Goal: Communication & Community: Answer question/provide support

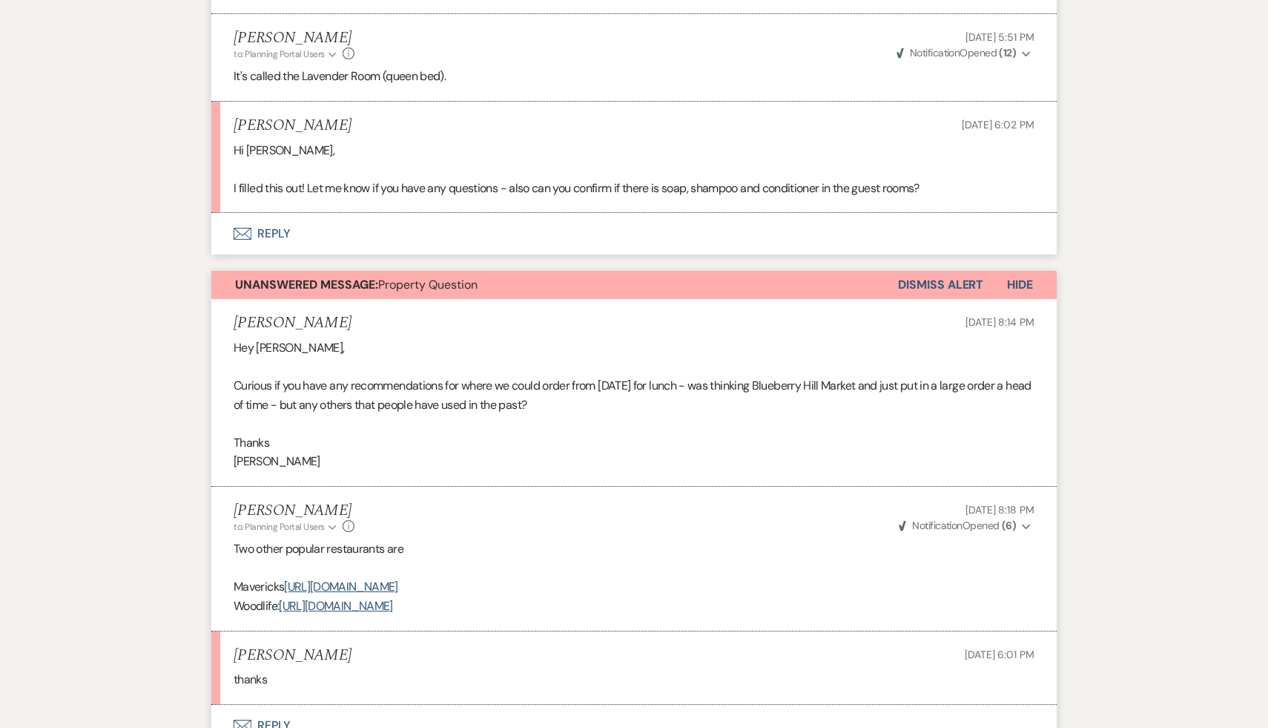
scroll to position [673, 0]
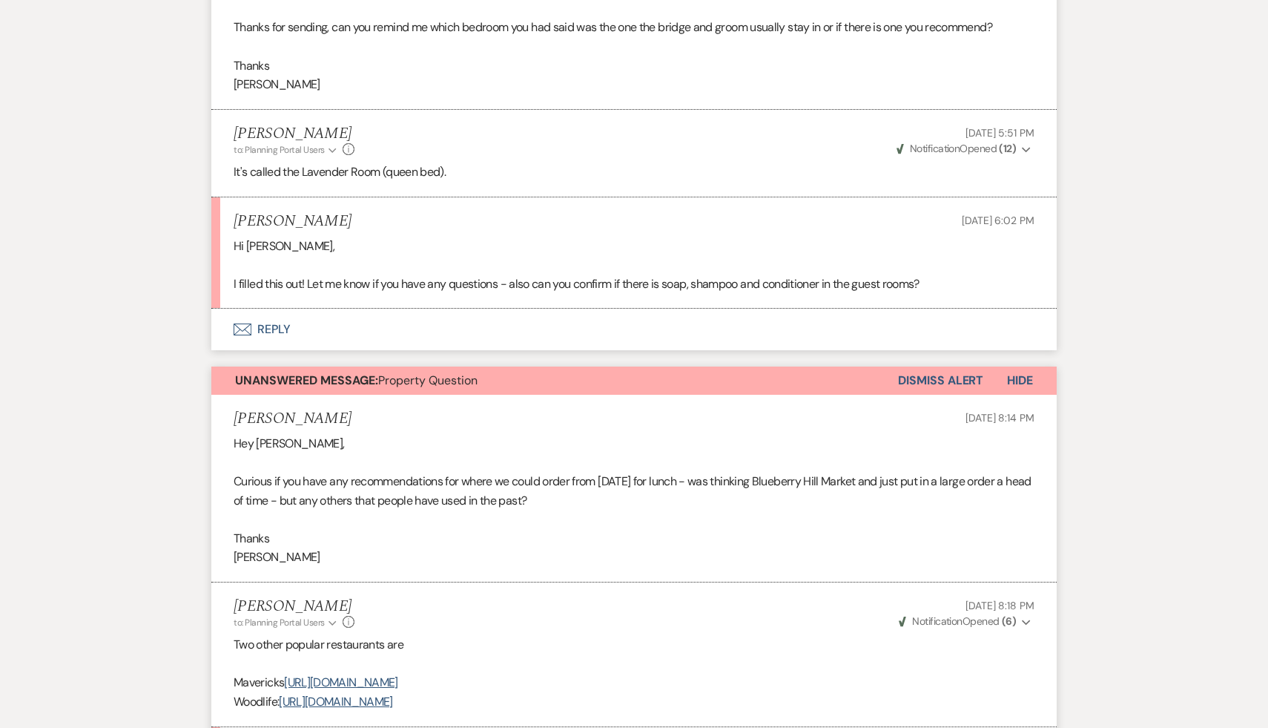
click at [268, 328] on button "Envelope Reply" at bounding box center [633, 330] width 845 height 42
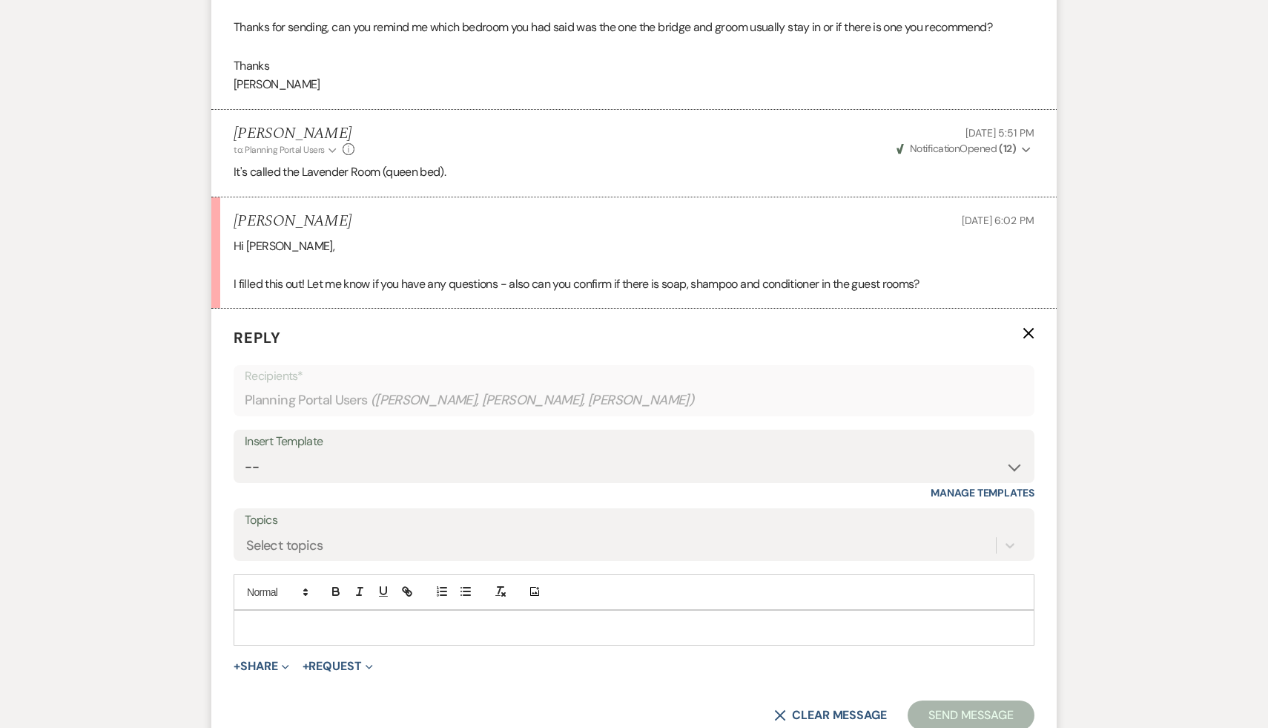
click at [346, 630] on p at bounding box center [633, 627] width 777 height 16
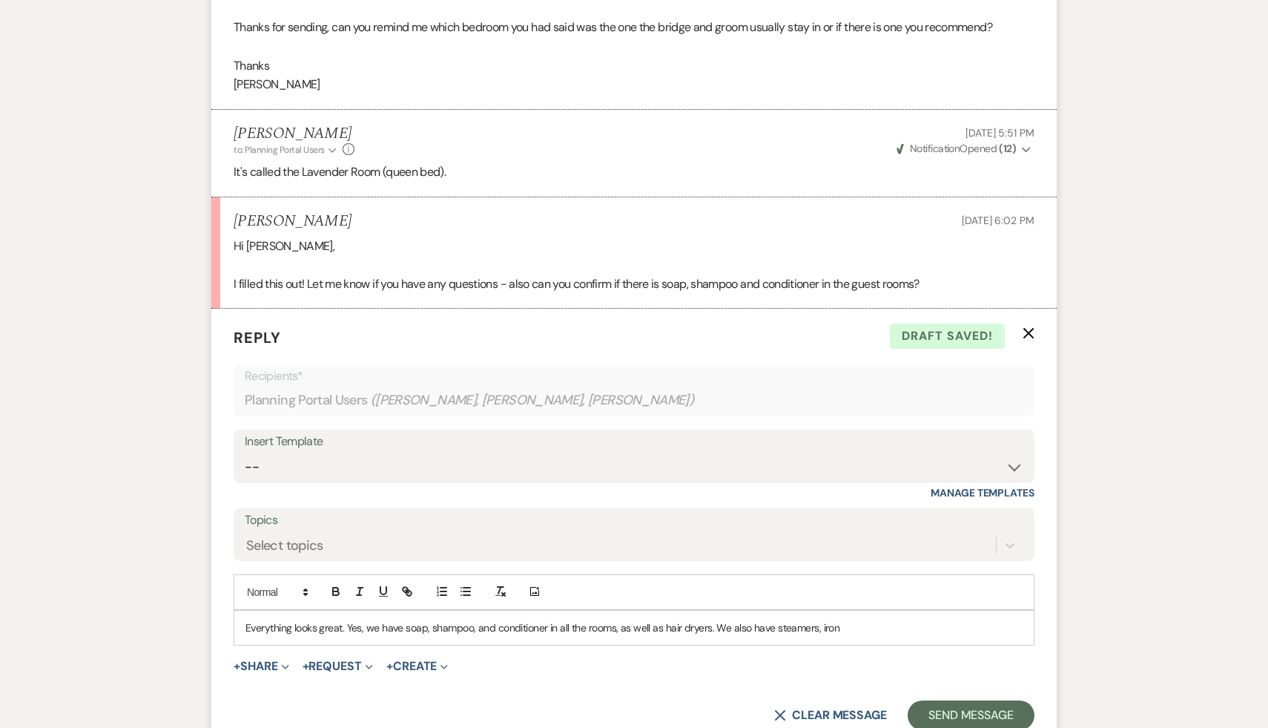
click at [898, 615] on div "Everything looks great. Yes, we have soap, shampoo, and conditioner in all the …" at bounding box center [633, 627] width 799 height 34
click at [846, 625] on p "Everything looks great. Yes, we have soap, shampoo, and conditioner in all the …" at bounding box center [633, 627] width 777 height 16
drag, startPoint x: 876, startPoint y: 630, endPoint x: 721, endPoint y: 657, distance: 157.3
click at [721, 657] on form "Reply X Draft Recipients* Planning Portal Users ( Alex Fafoutis, Lenore Shickma…" at bounding box center [633, 528] width 845 height 439
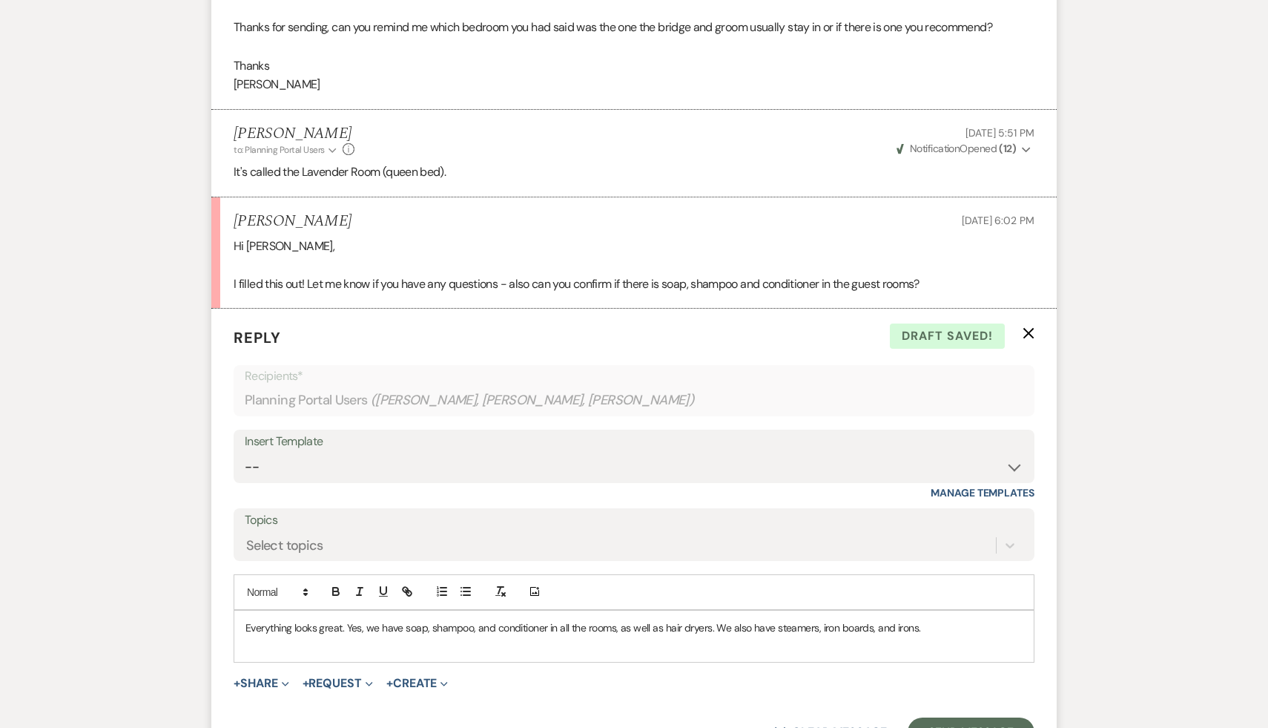
click at [576, 646] on p at bounding box center [633, 644] width 777 height 16
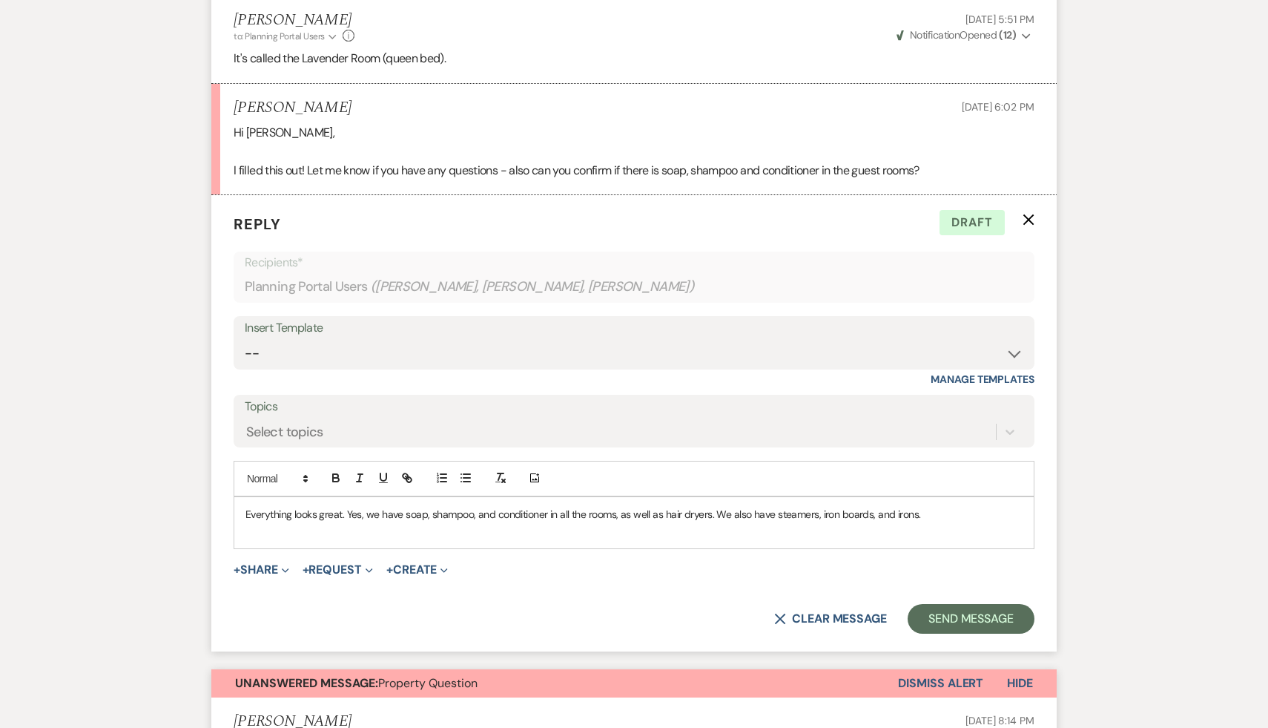
scroll to position [795, 0]
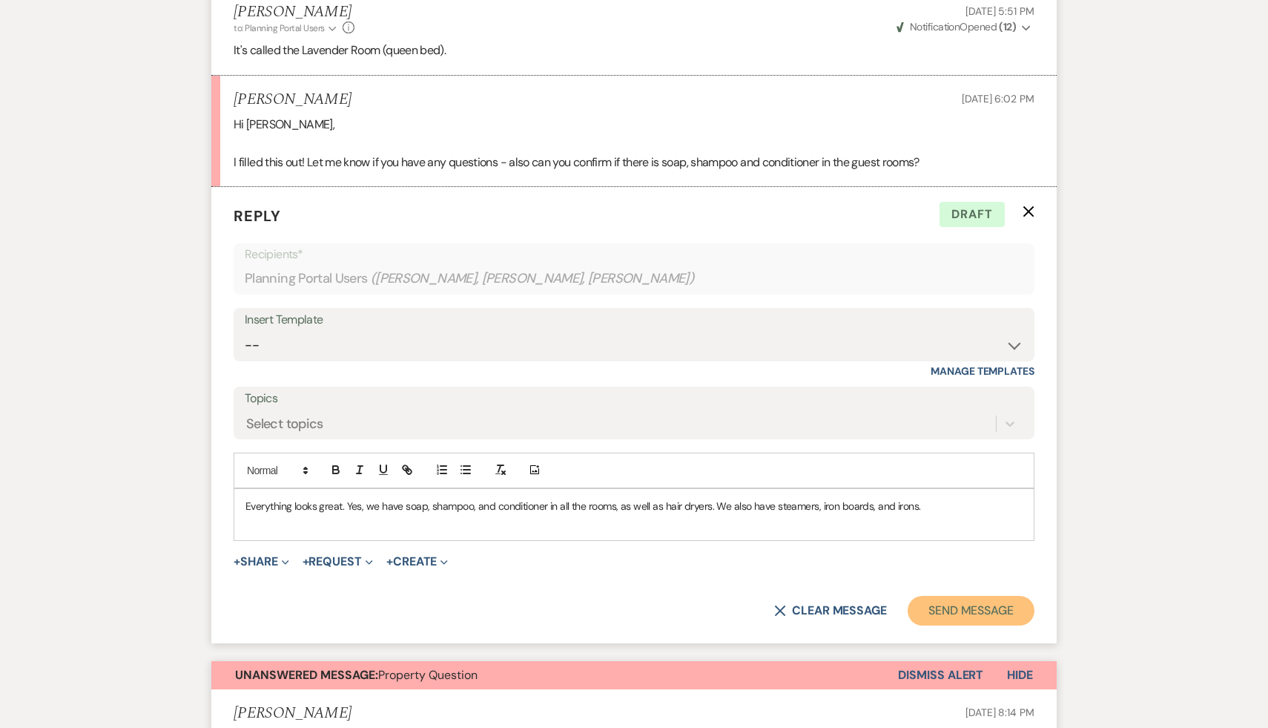
click at [974, 611] on button "Send Message" at bounding box center [971, 611] width 127 height 30
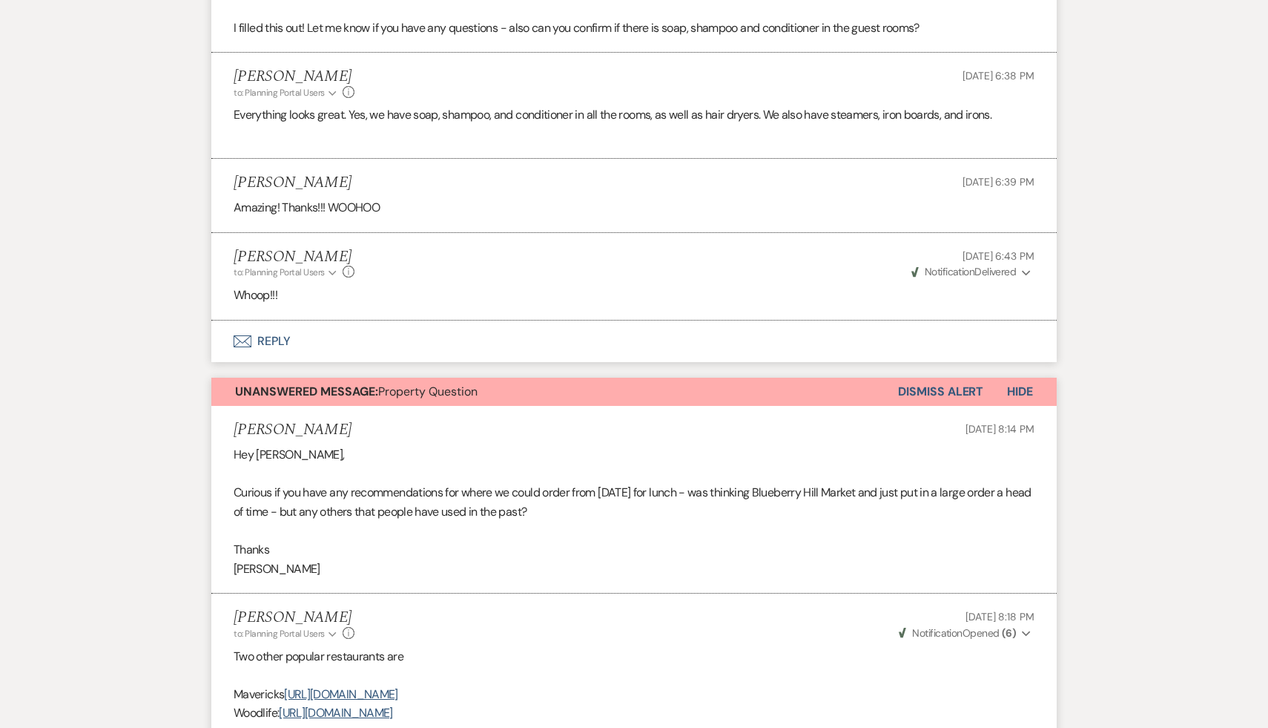
scroll to position [932, 0]
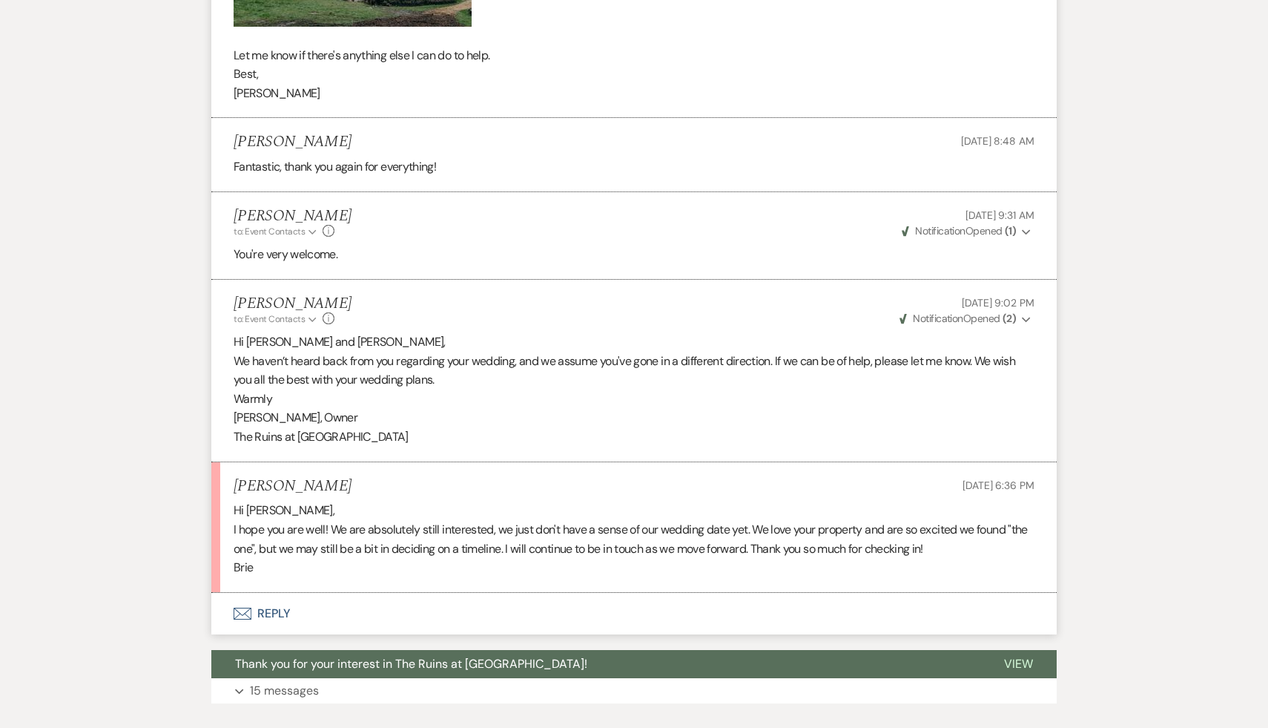
scroll to position [4022, 0]
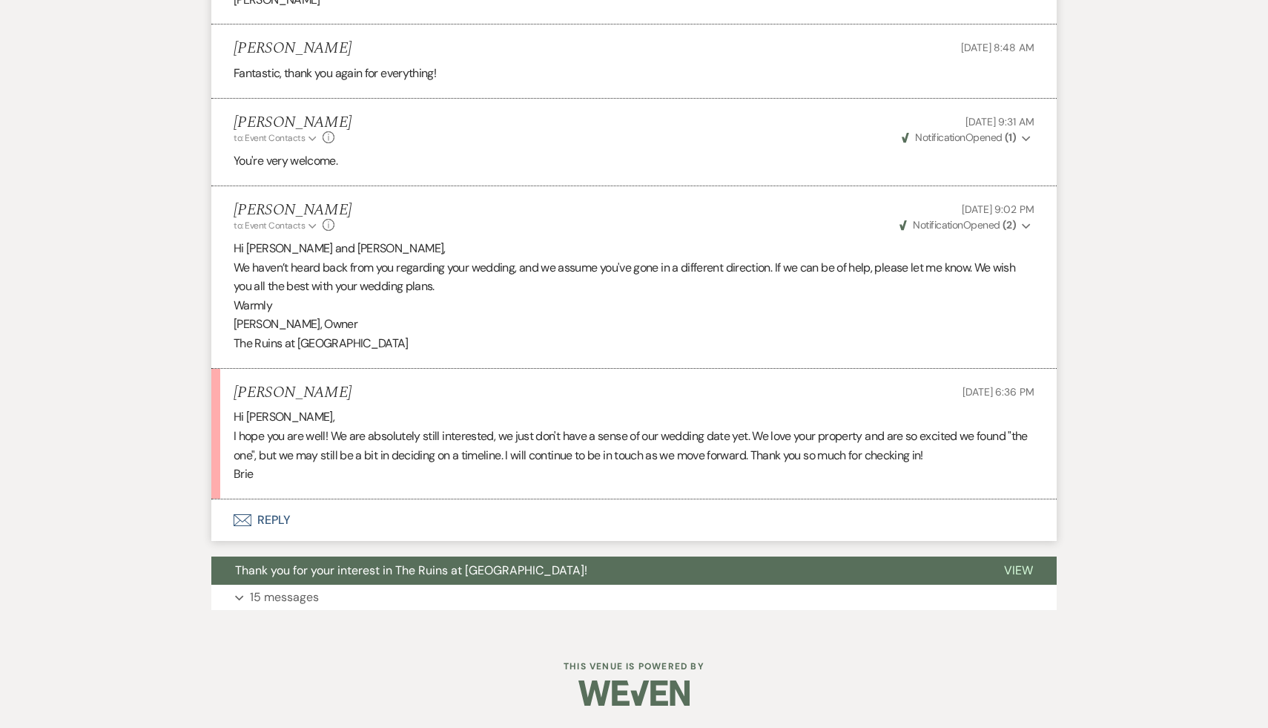
click at [274, 514] on button "Envelope Reply" at bounding box center [633, 520] width 845 height 42
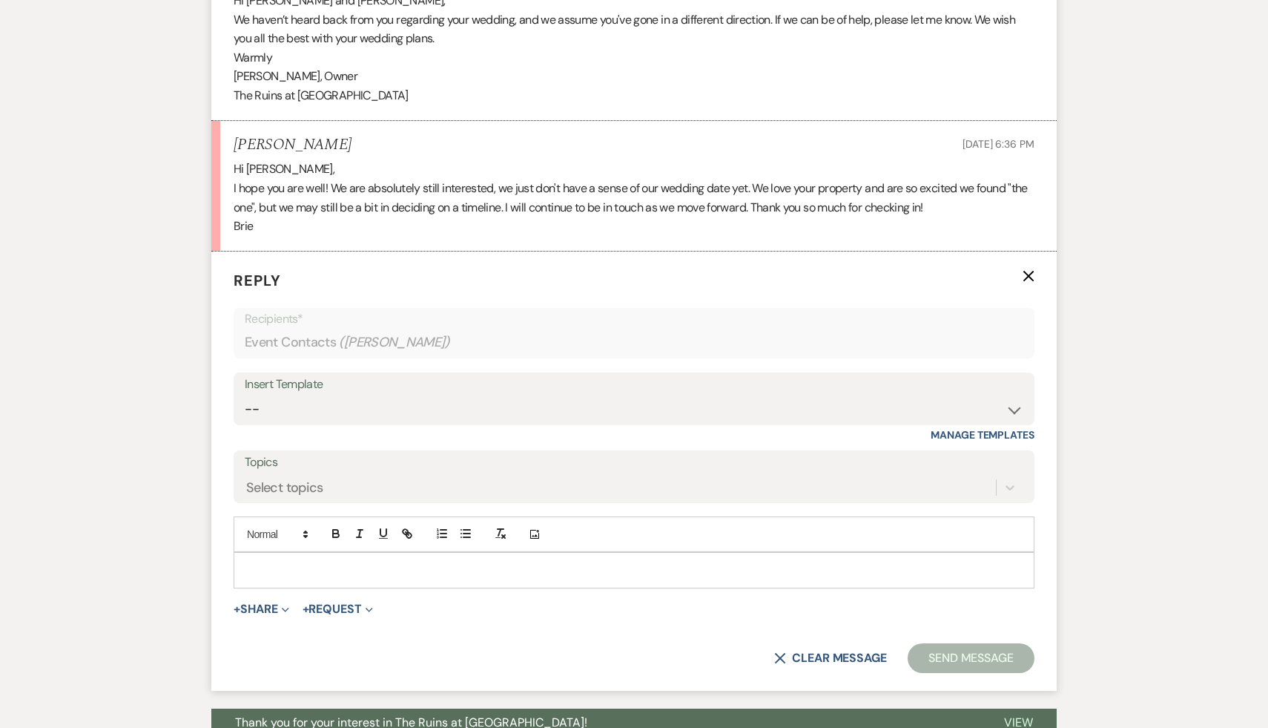
scroll to position [4342, 0]
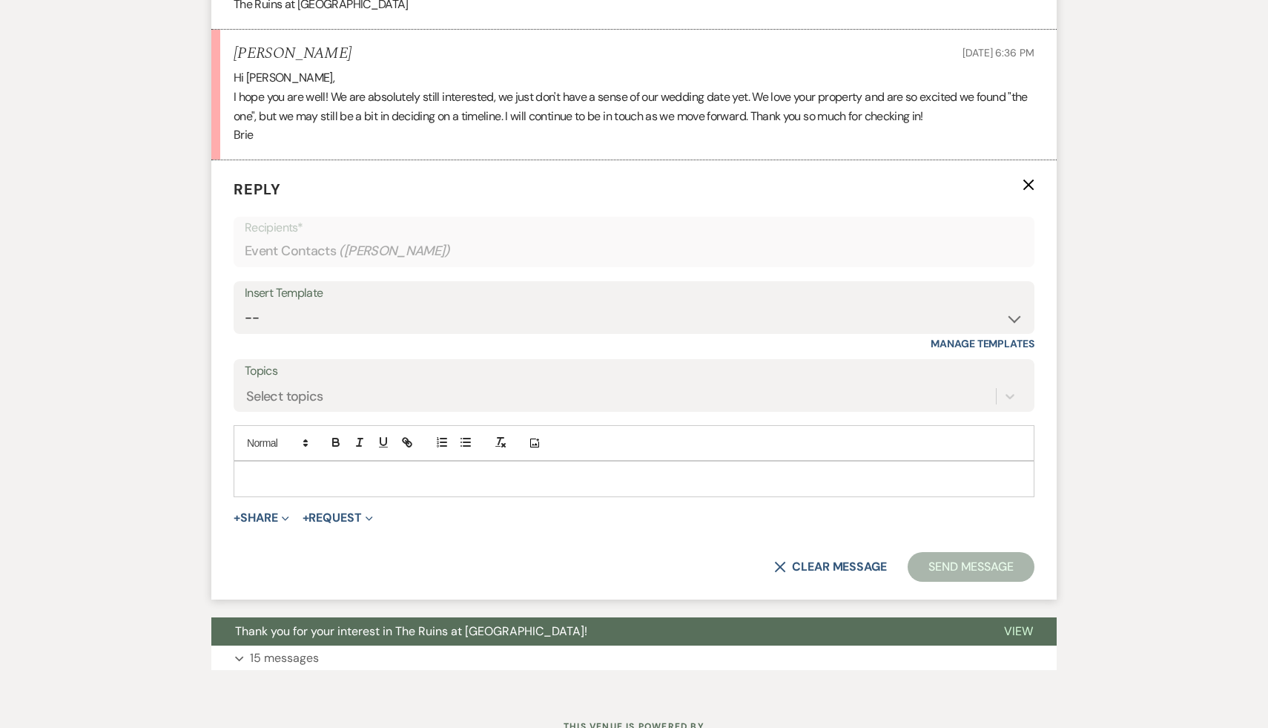
click at [281, 486] on p at bounding box center [633, 478] width 777 height 16
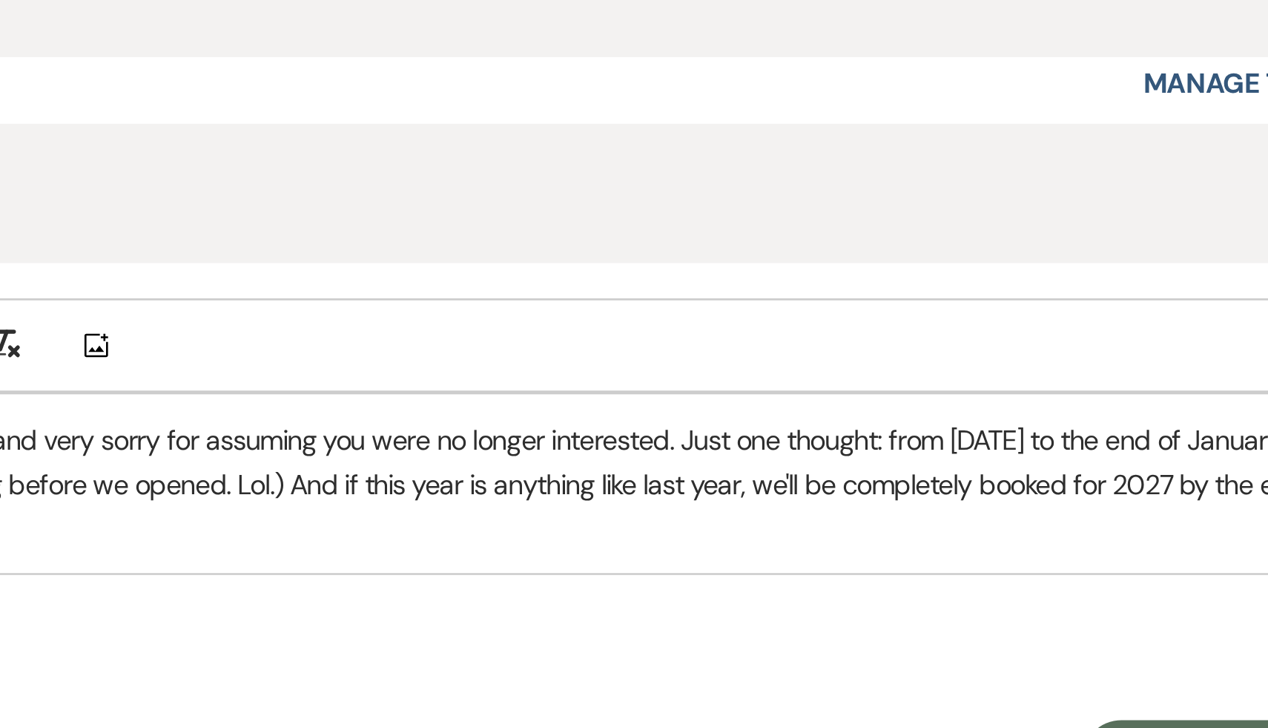
click at [498, 490] on p "Oh my gosh, Brie. I'm so happy to hear that and very sorry for assuming you wer…" at bounding box center [633, 495] width 777 height 50
click at [498, 498] on p "Oh my gosh, Brie. I'm so happy to hear that and very sorry for assuming you wer…" at bounding box center [633, 495] width 777 height 50
click at [587, 461] on div "Add Photo" at bounding box center [634, 443] width 801 height 36
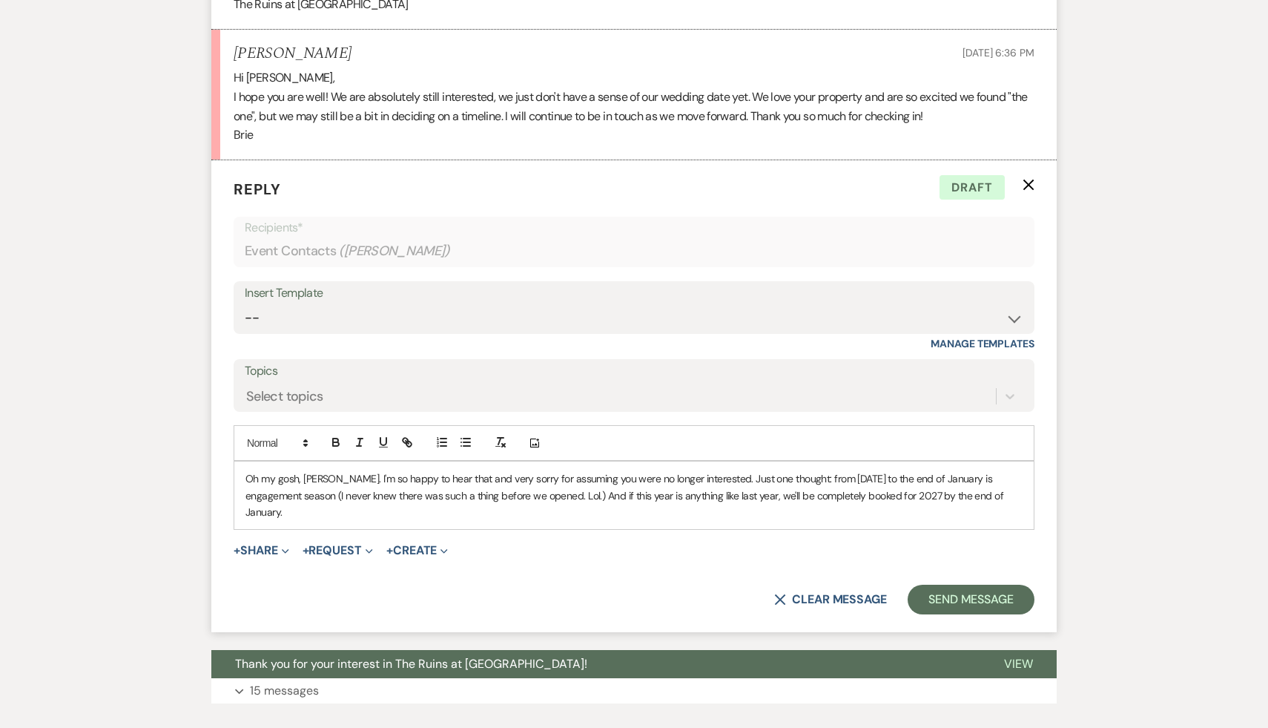
click at [1003, 512] on p "Oh my gosh, Brie. I'm so happy to hear that and very sorry for assuming you wer…" at bounding box center [633, 495] width 777 height 50
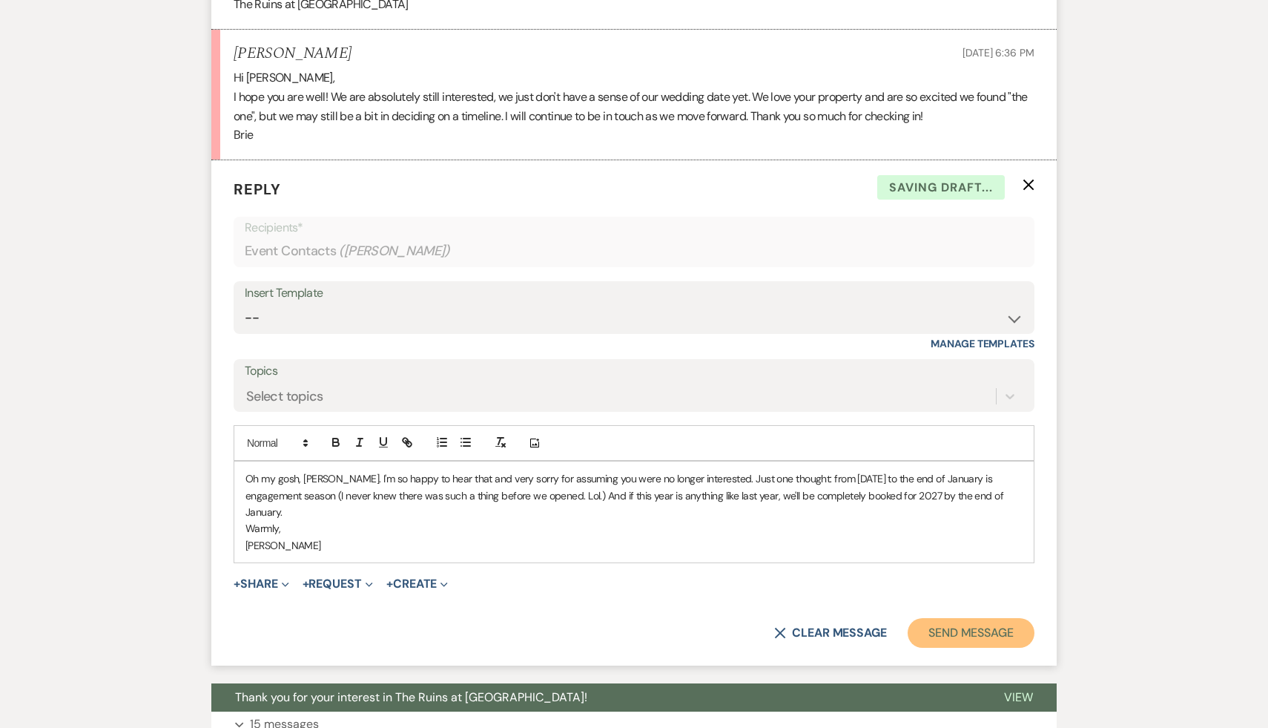
click at [1003, 639] on button "Send Message" at bounding box center [971, 633] width 127 height 30
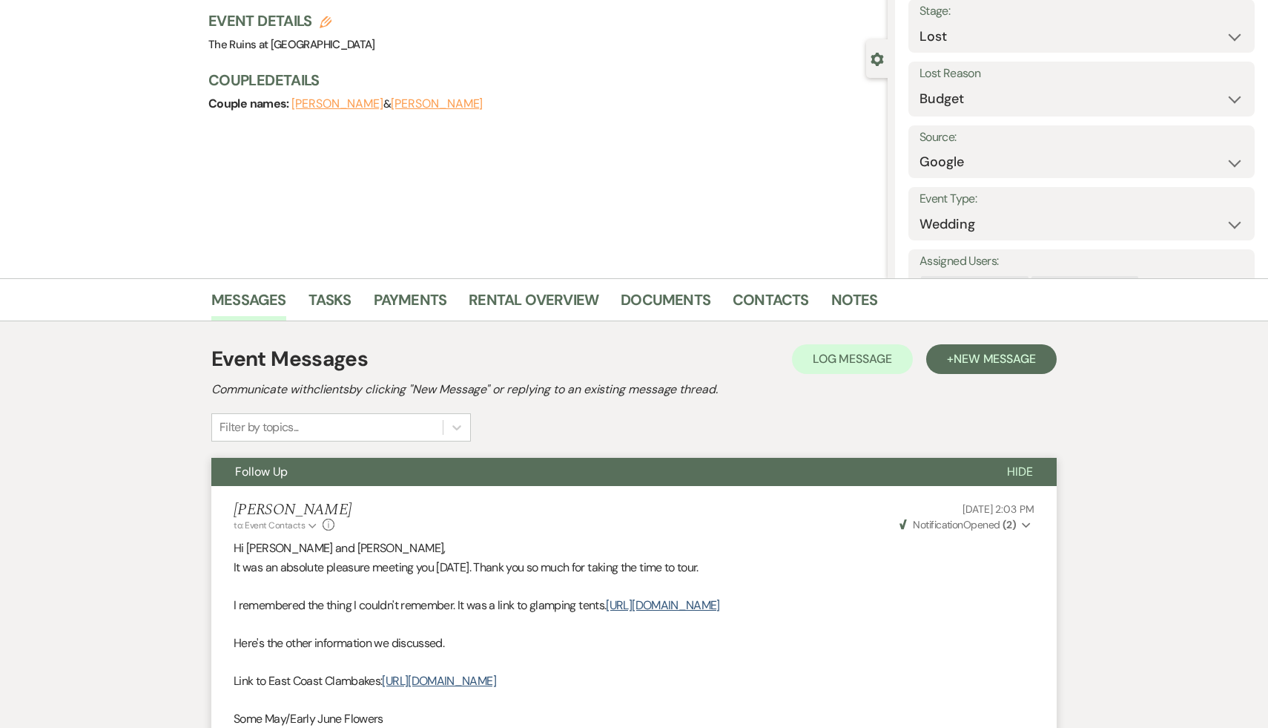
scroll to position [0, 0]
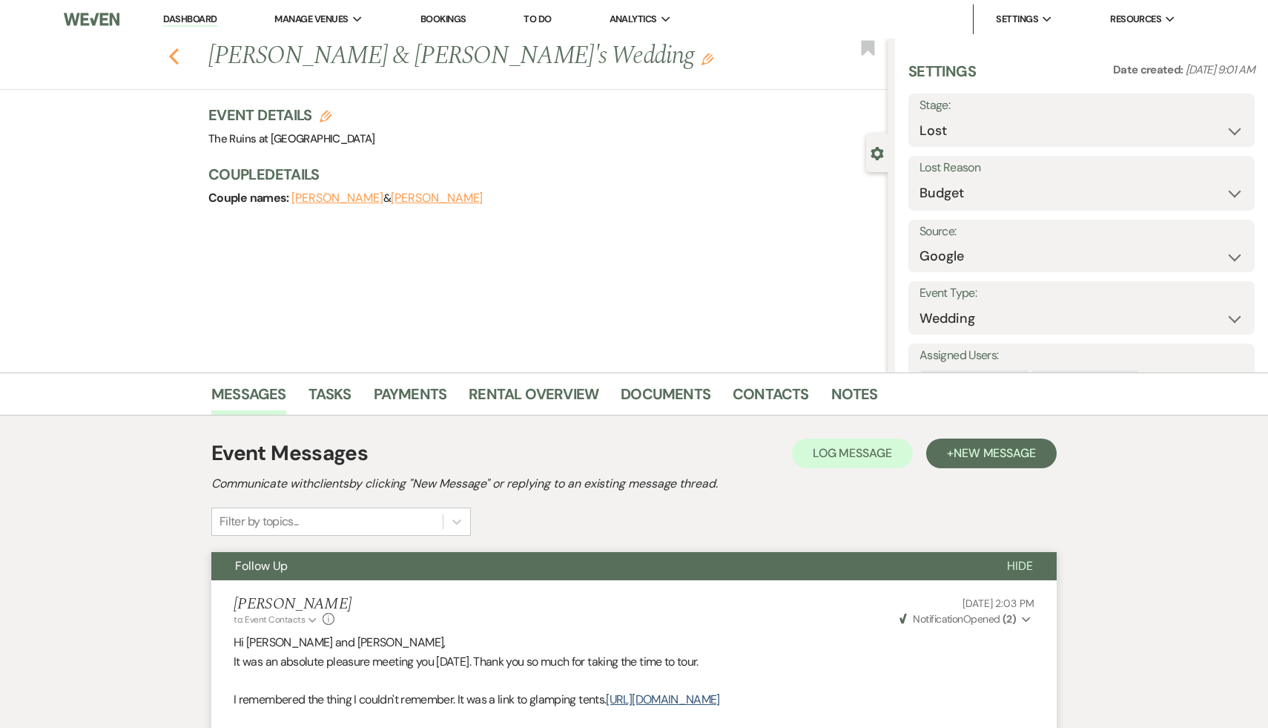
click at [169, 50] on icon "Previous" at bounding box center [173, 56] width 11 height 18
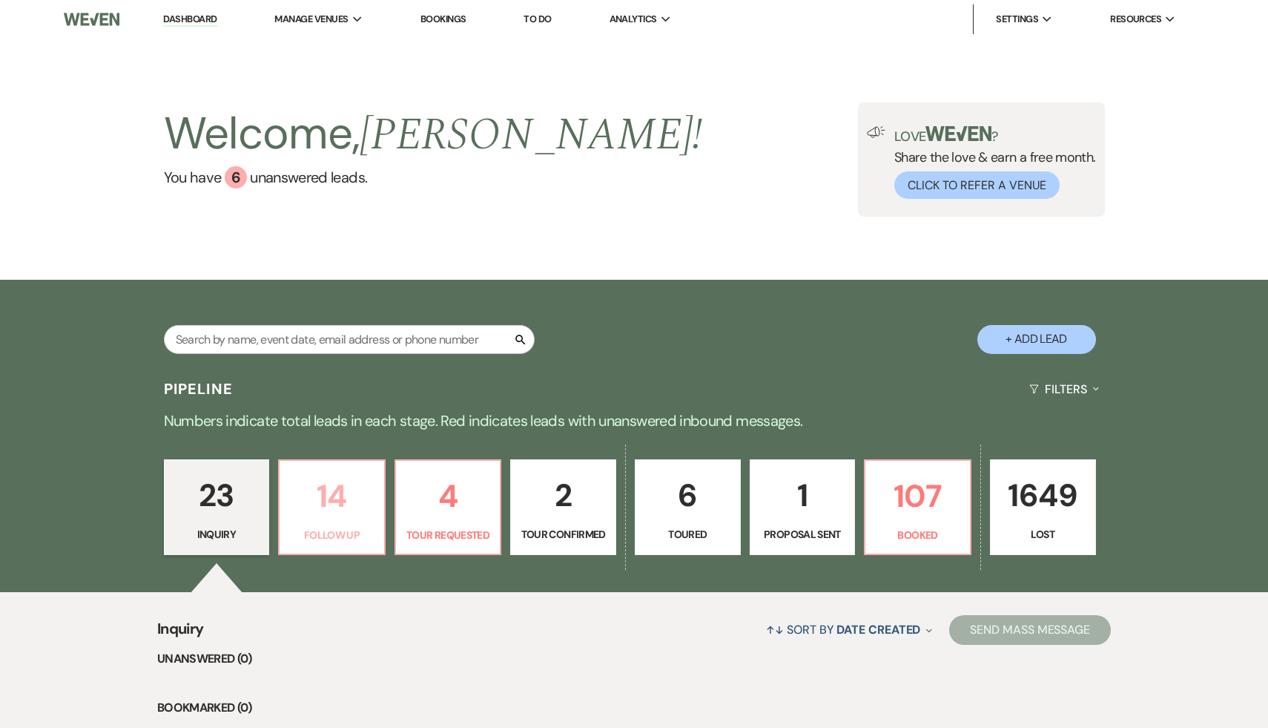
click at [335, 489] on p "14" at bounding box center [331, 496] width 87 height 50
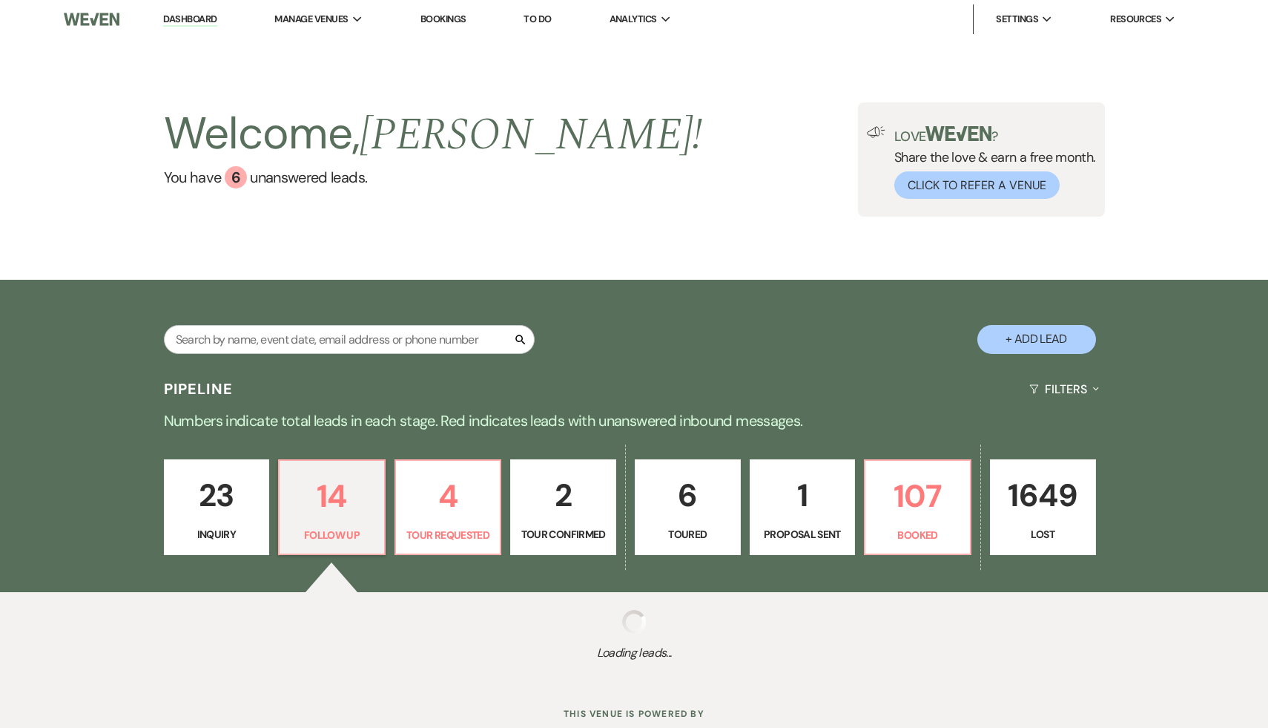
select select "9"
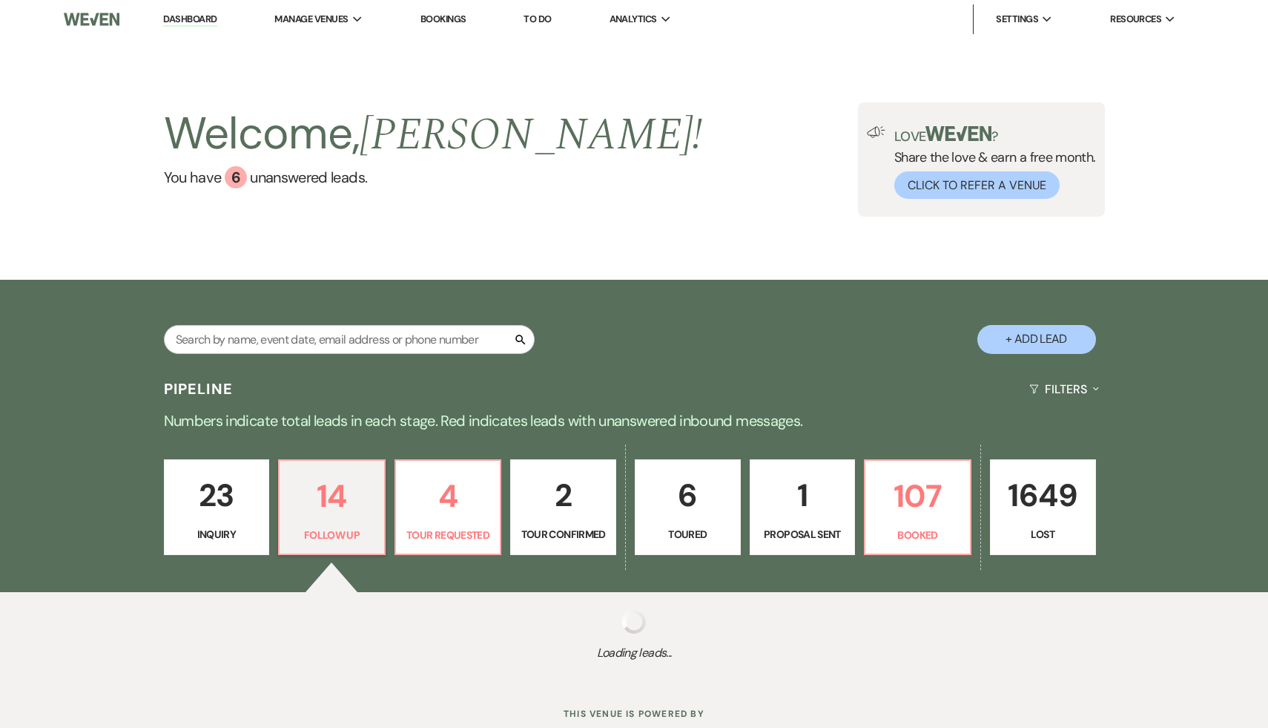
select select "9"
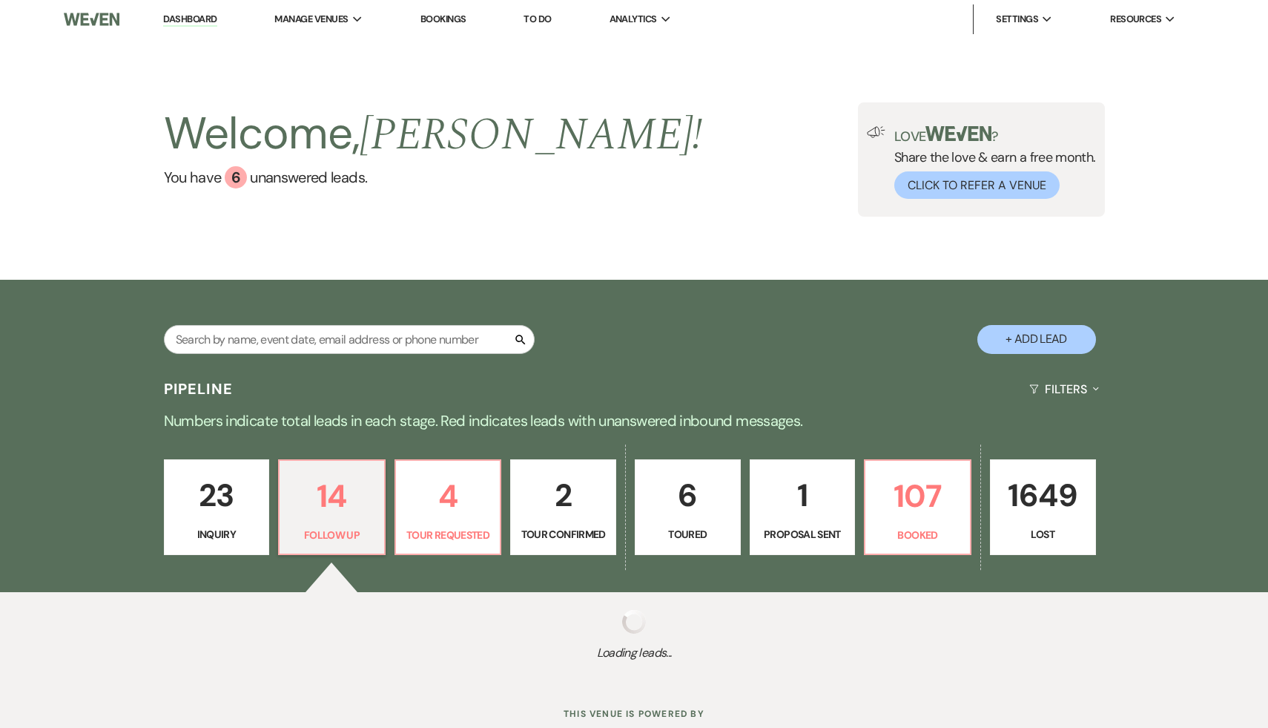
select select "9"
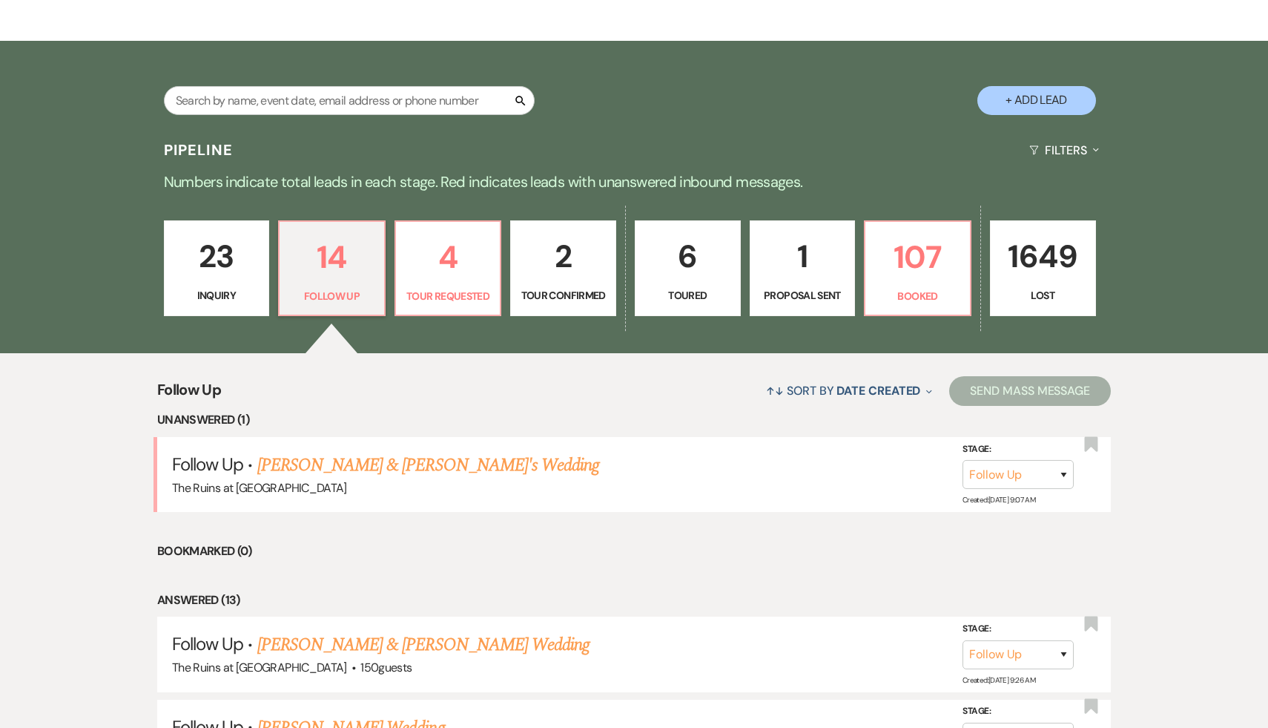
scroll to position [254, 0]
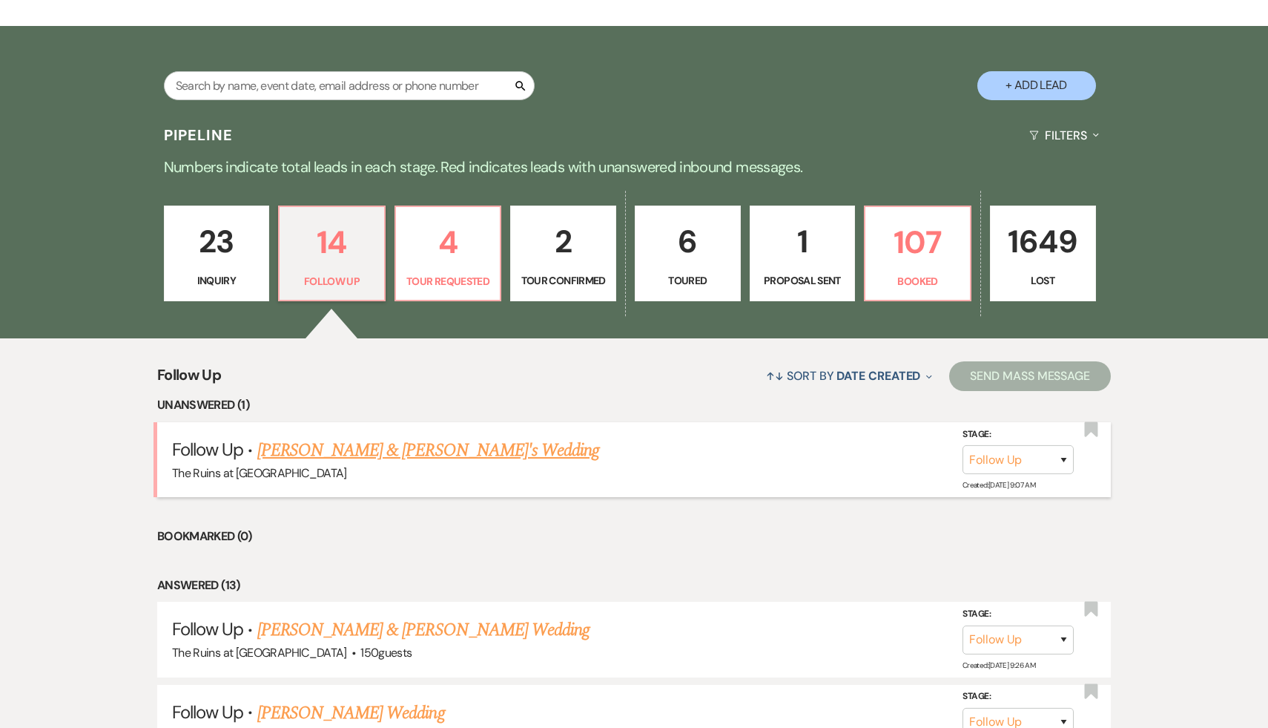
click at [369, 449] on link "Daniela & Fiance's Wedding" at bounding box center [428, 450] width 343 height 27
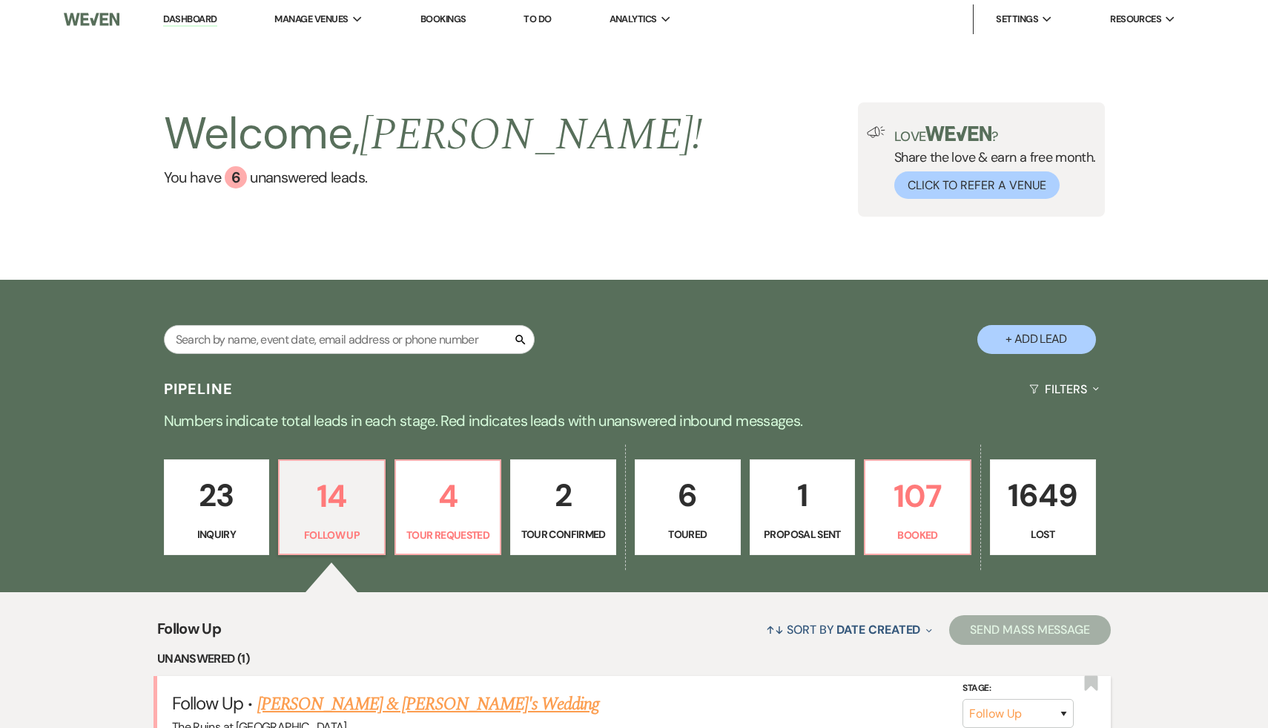
select select "9"
select select "4"
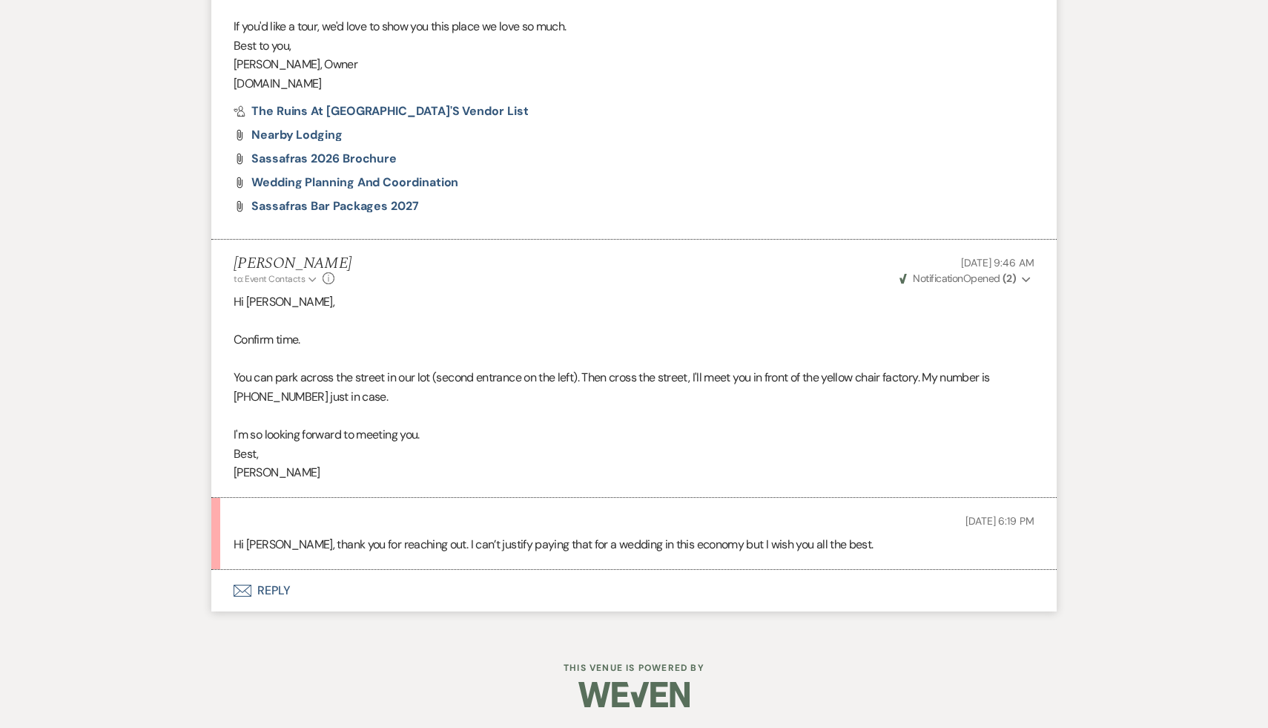
scroll to position [977, 0]
click at [266, 588] on button "Envelope Reply" at bounding box center [633, 589] width 845 height 42
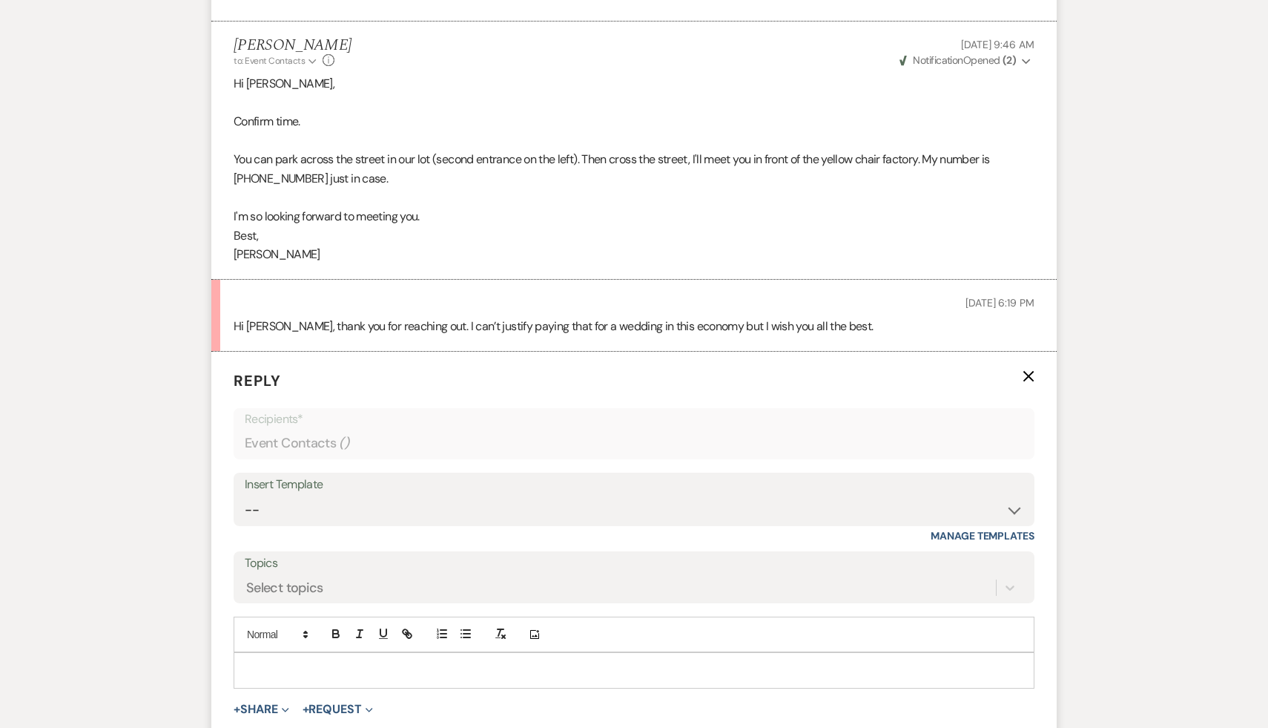
scroll to position [1238, 0]
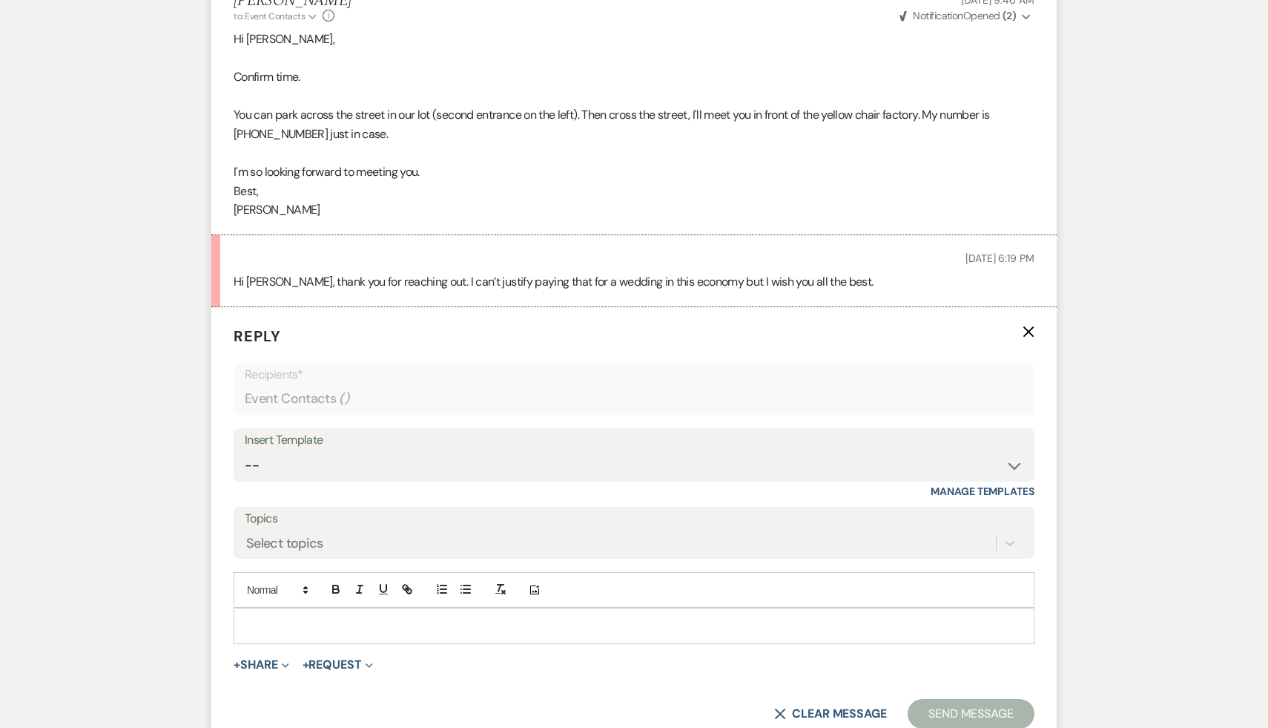
click at [277, 618] on p at bounding box center [633, 625] width 777 height 16
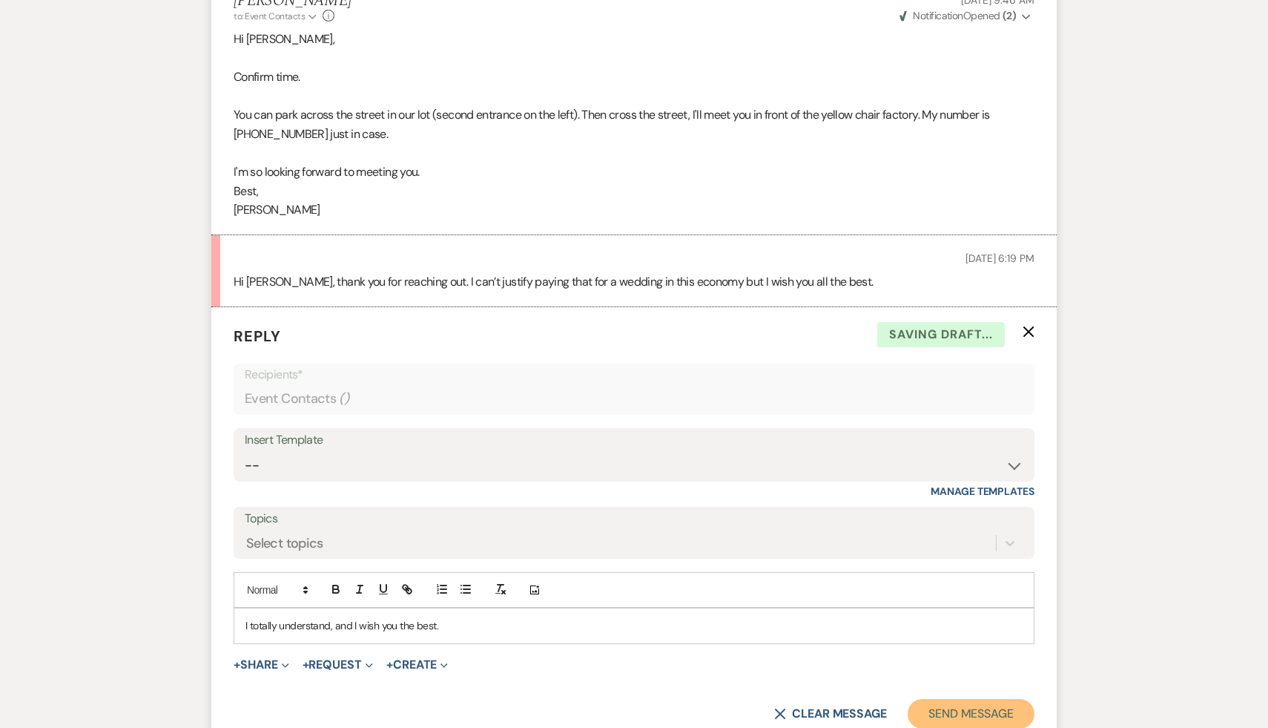
click at [960, 714] on button "Send Message" at bounding box center [971, 714] width 127 height 30
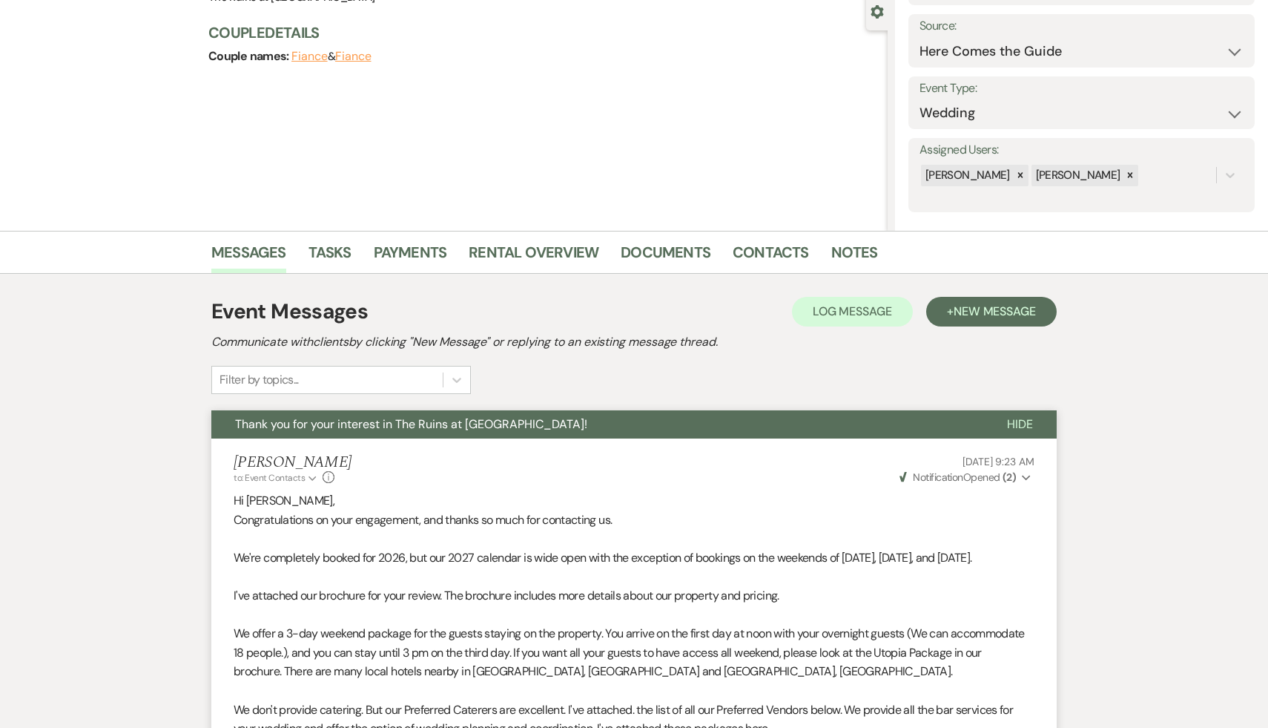
scroll to position [0, 0]
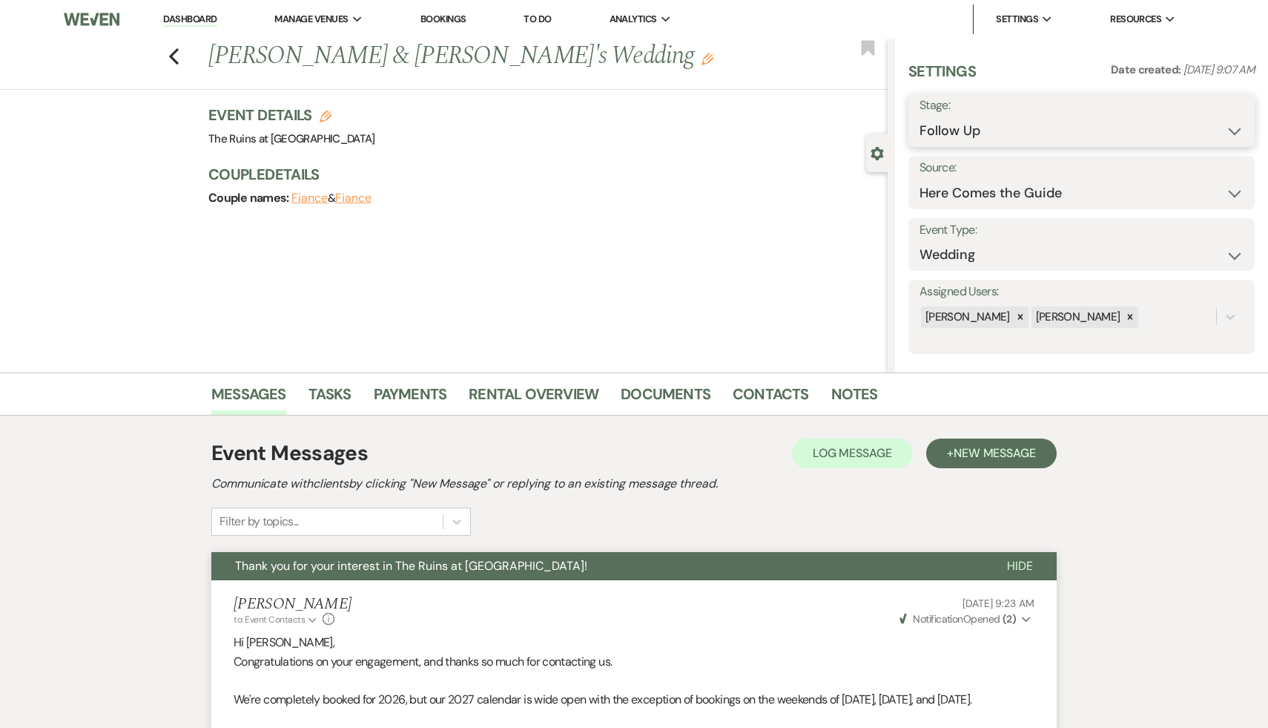
click at [1235, 129] on select "Inquiry Follow Up Tour Requested Tour Confirmed Toured Proposal Sent Booked Lost" at bounding box center [1082, 130] width 324 height 29
select select "8"
click at [920, 116] on select "Inquiry Follow Up Tour Requested Tour Confirmed Toured Proposal Sent Booked Lost" at bounding box center [1082, 130] width 324 height 29
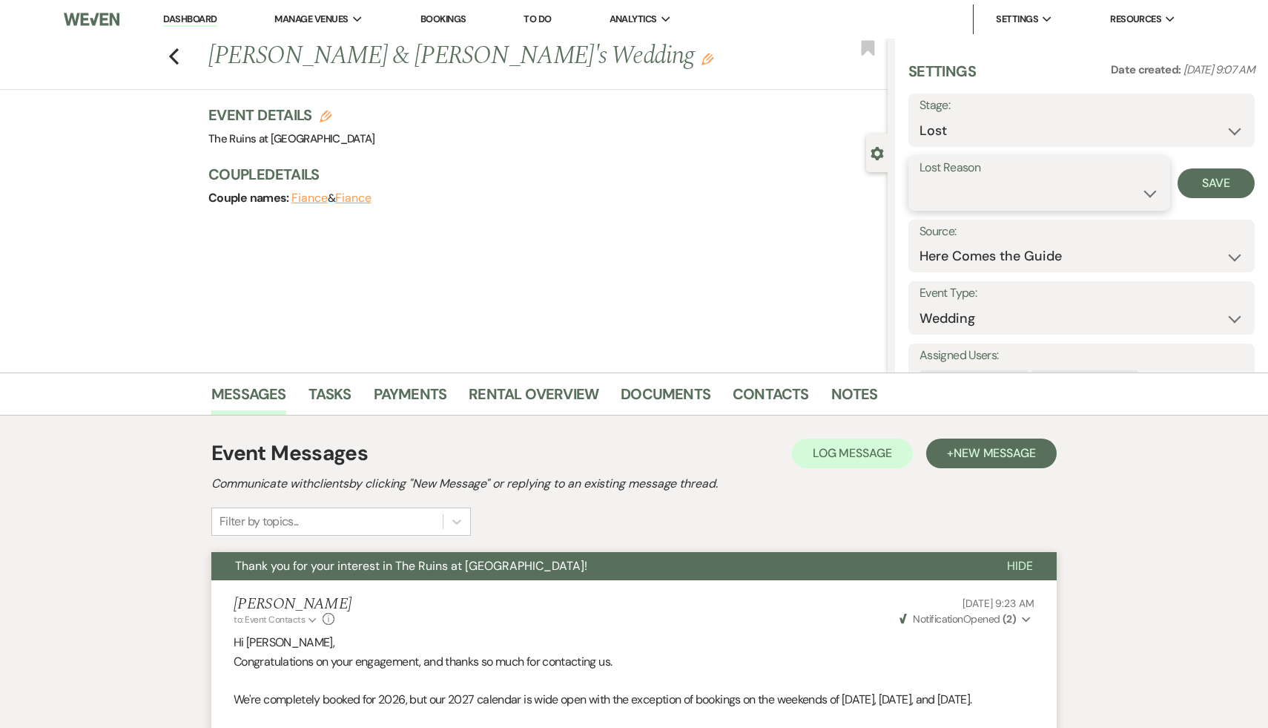
click at [1146, 189] on select "Booked Elsewhere Budget Date Unavailable No Response Not a Good Match Capacity …" at bounding box center [1040, 193] width 240 height 29
select select "7"
click at [920, 179] on select "Booked Elsewhere Budget Date Unavailable No Response Not a Good Match Capacity …" at bounding box center [1040, 193] width 240 height 29
click at [1222, 179] on button "Save" at bounding box center [1216, 183] width 77 height 30
click at [174, 53] on use "button" at bounding box center [174, 56] width 10 height 16
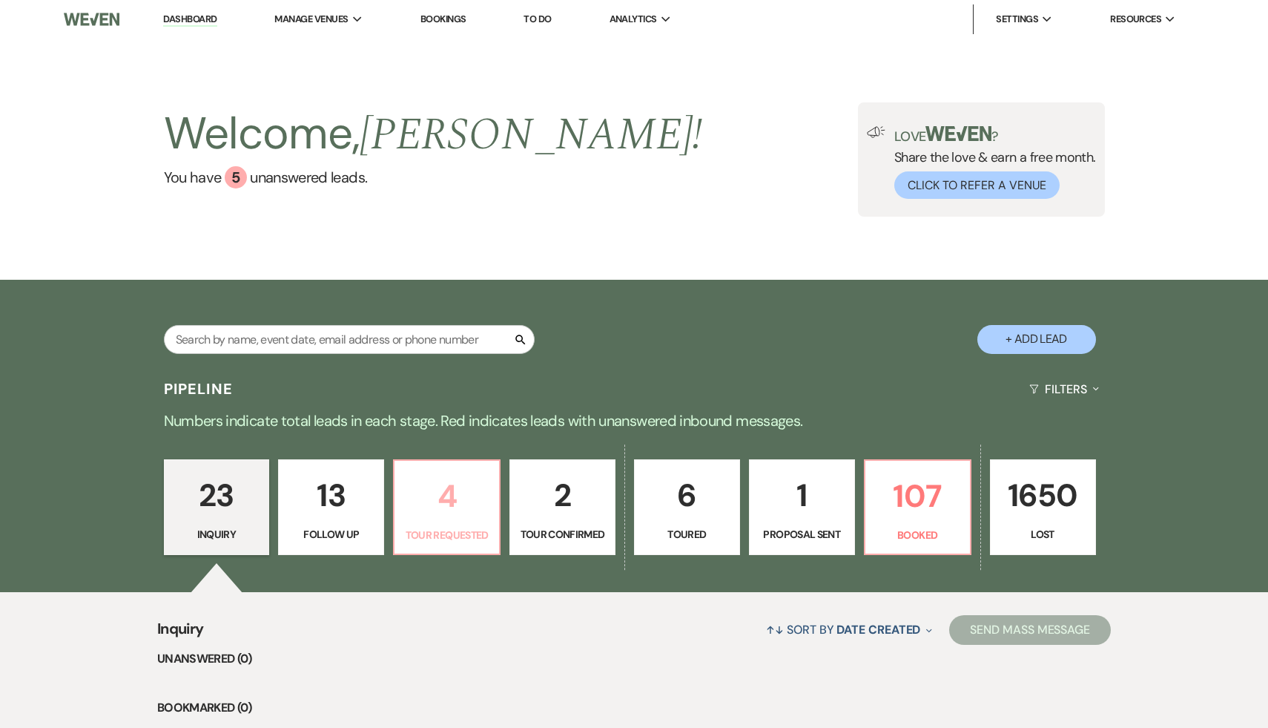
click at [454, 486] on p "4" at bounding box center [446, 496] width 87 height 50
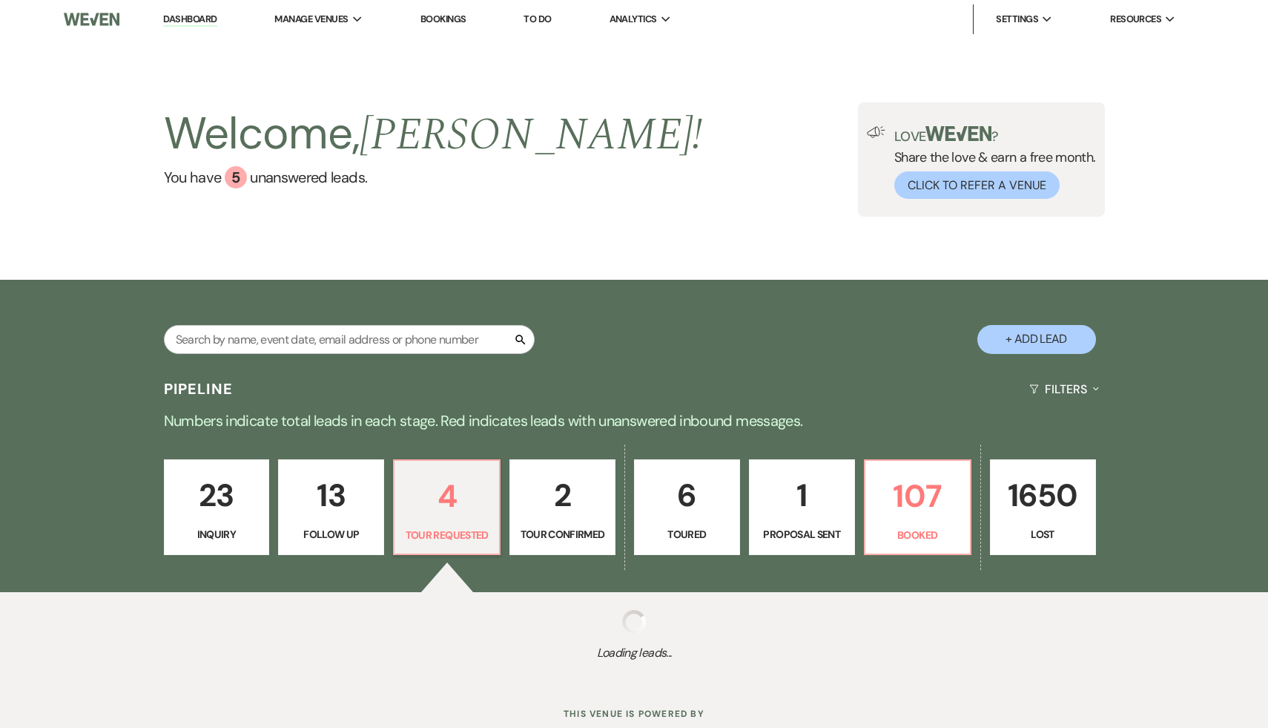
select select "2"
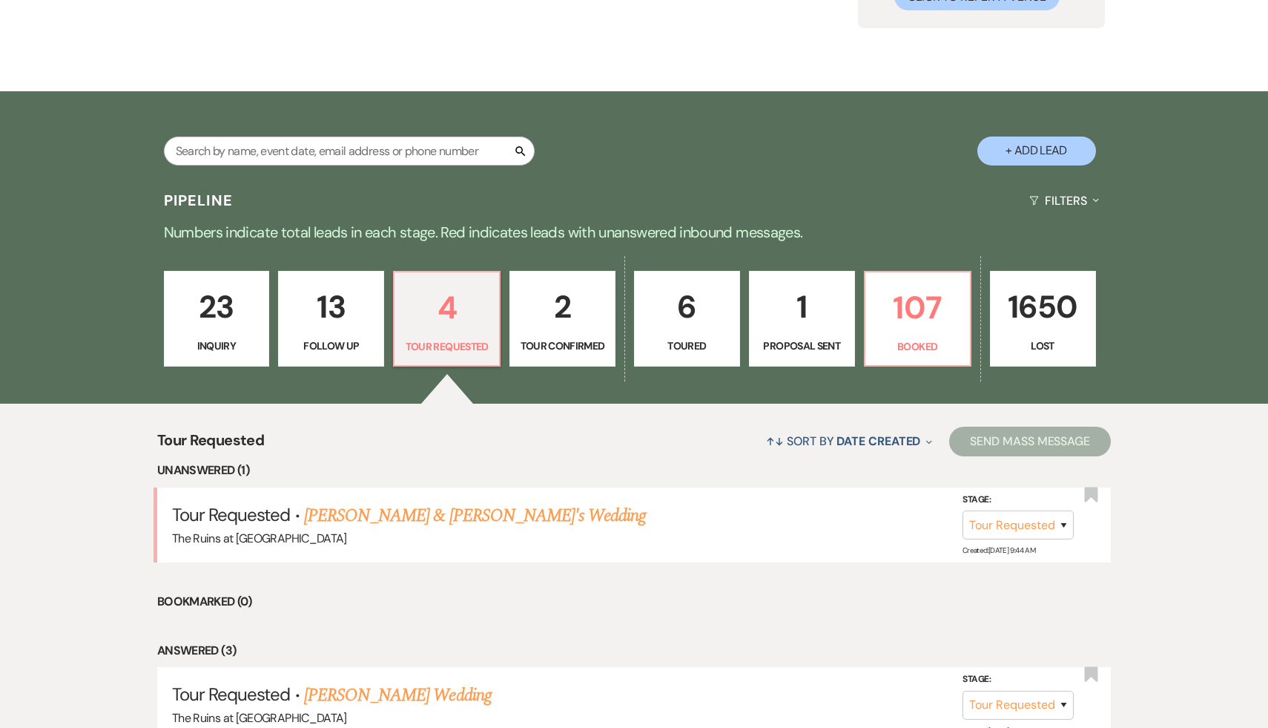
scroll to position [292, 0]
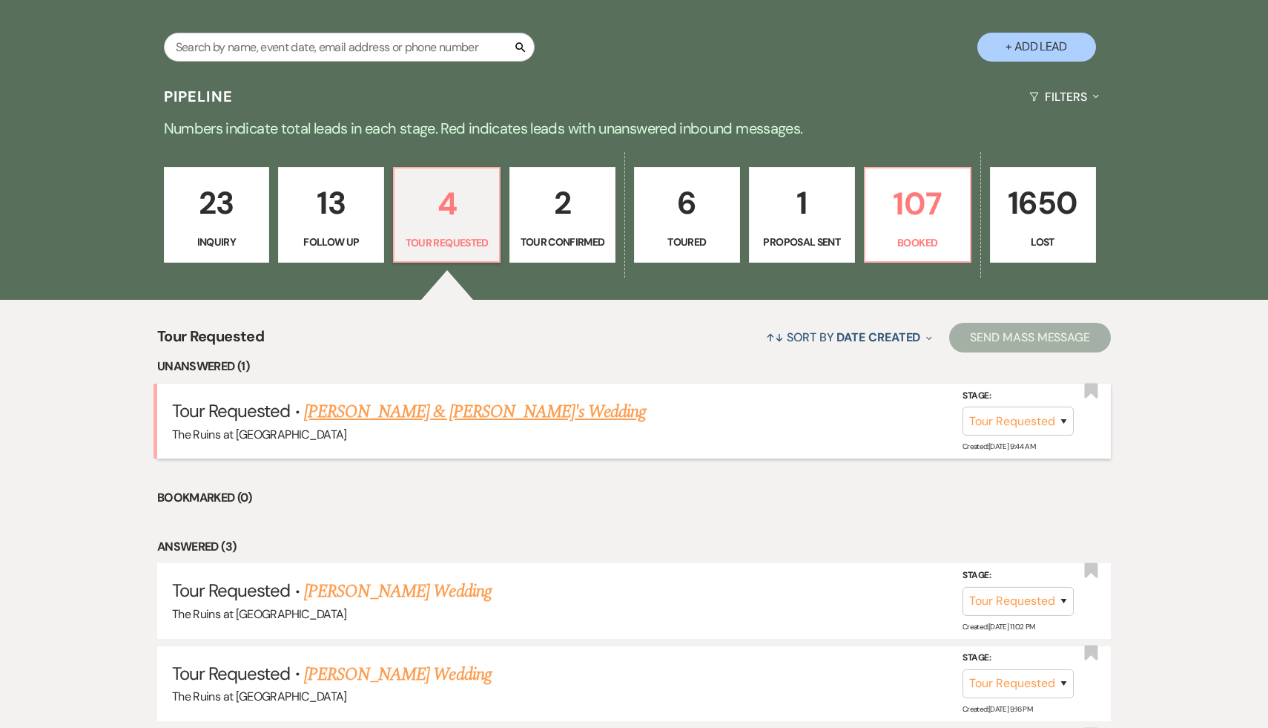
click at [453, 406] on link "Nick Tymeson & Fiance's Wedding" at bounding box center [475, 411] width 343 height 27
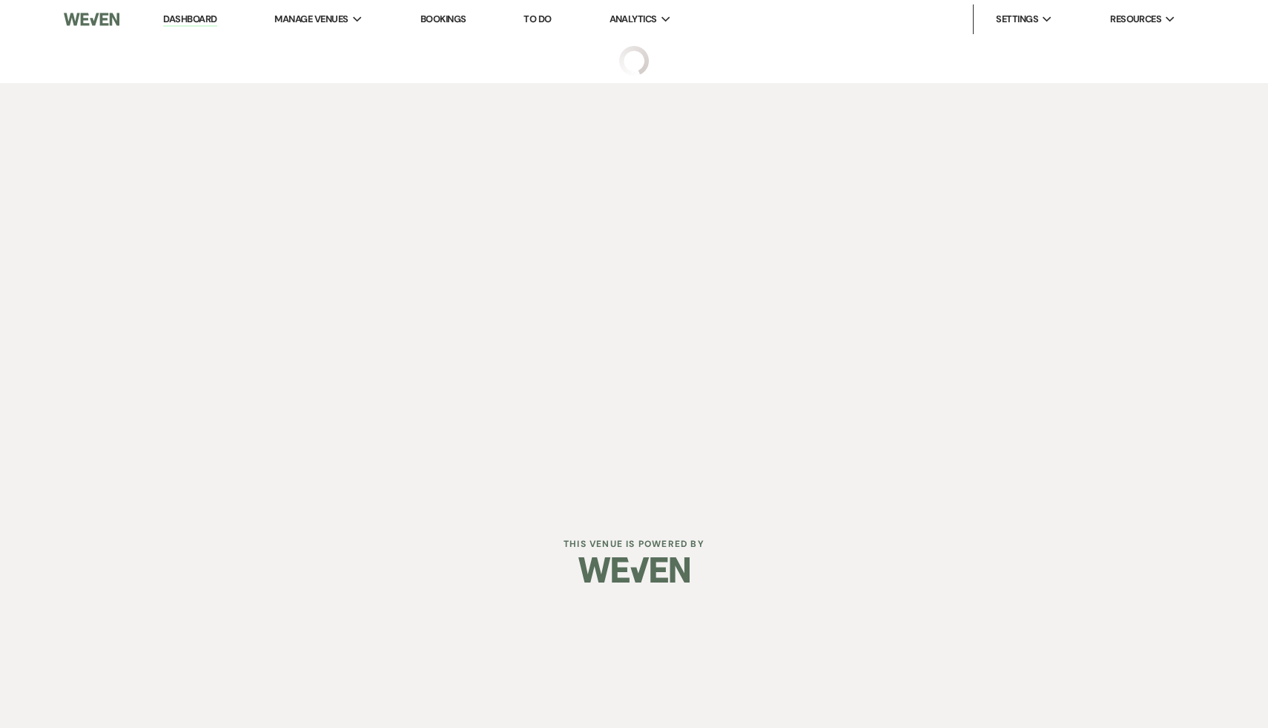
select select "2"
select select "6"
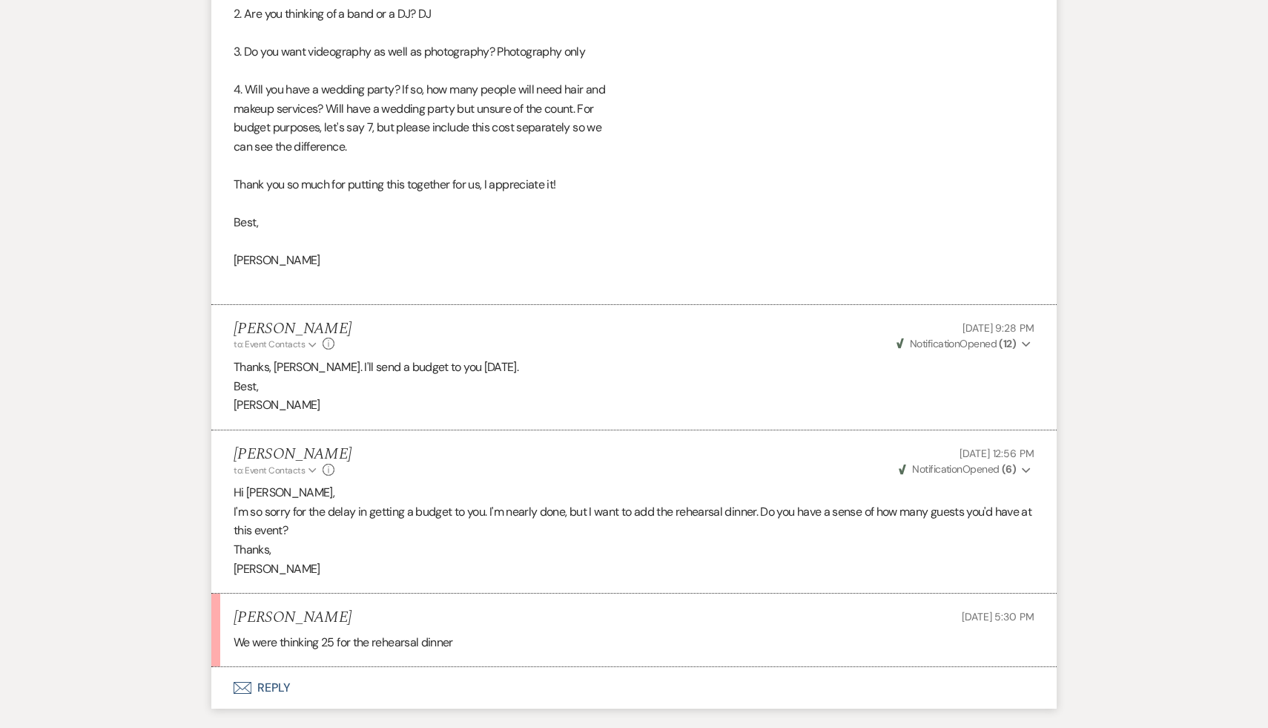
scroll to position [2212, 0]
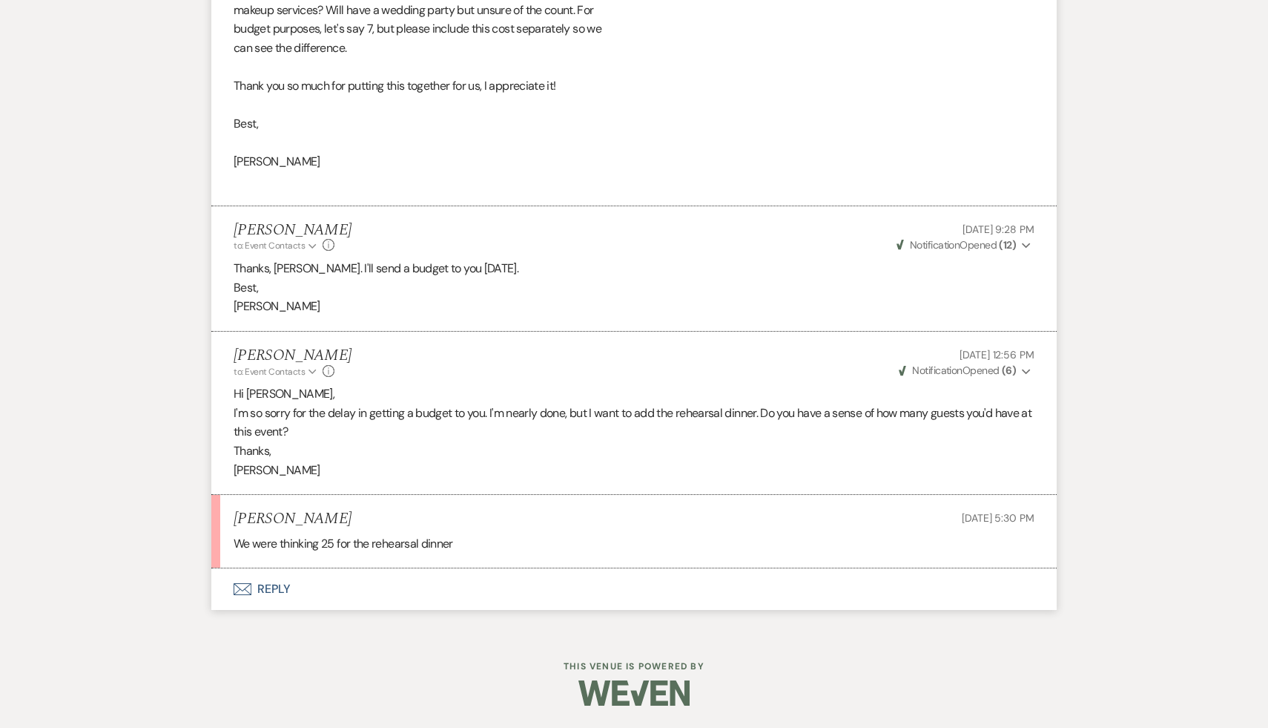
click at [271, 588] on button "Envelope Reply" at bounding box center [633, 589] width 845 height 42
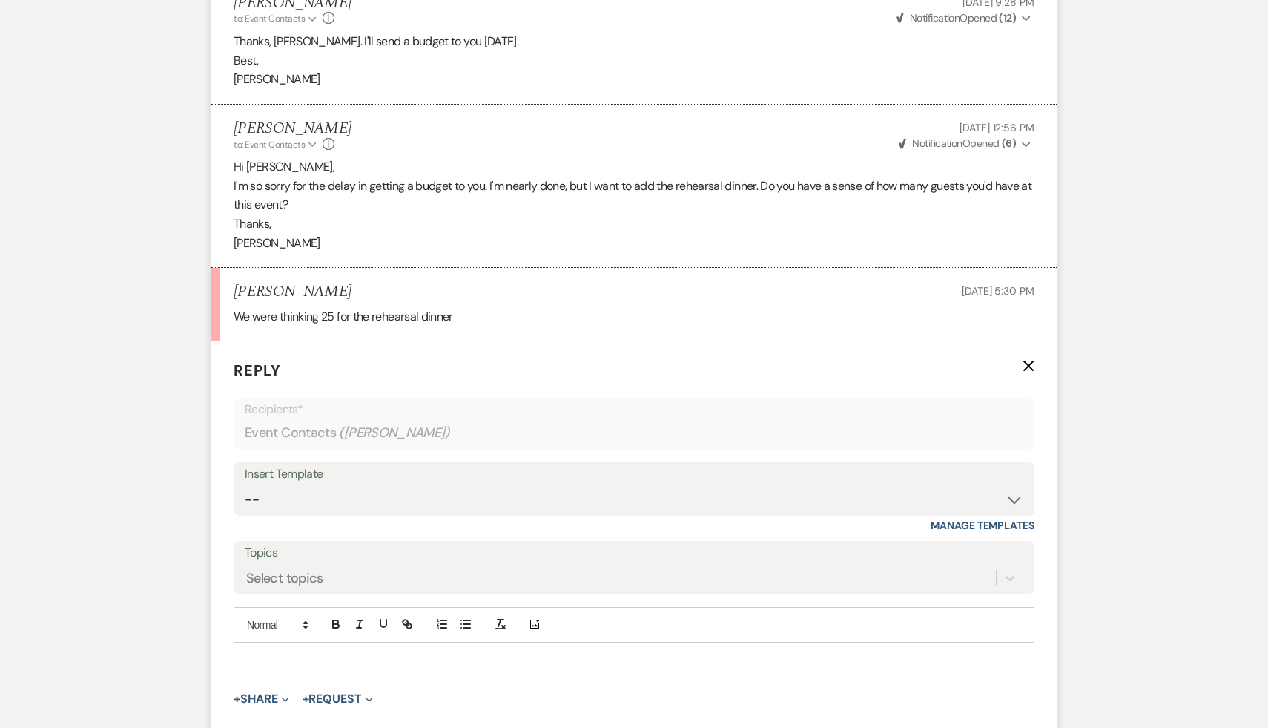
scroll to position [2564, 0]
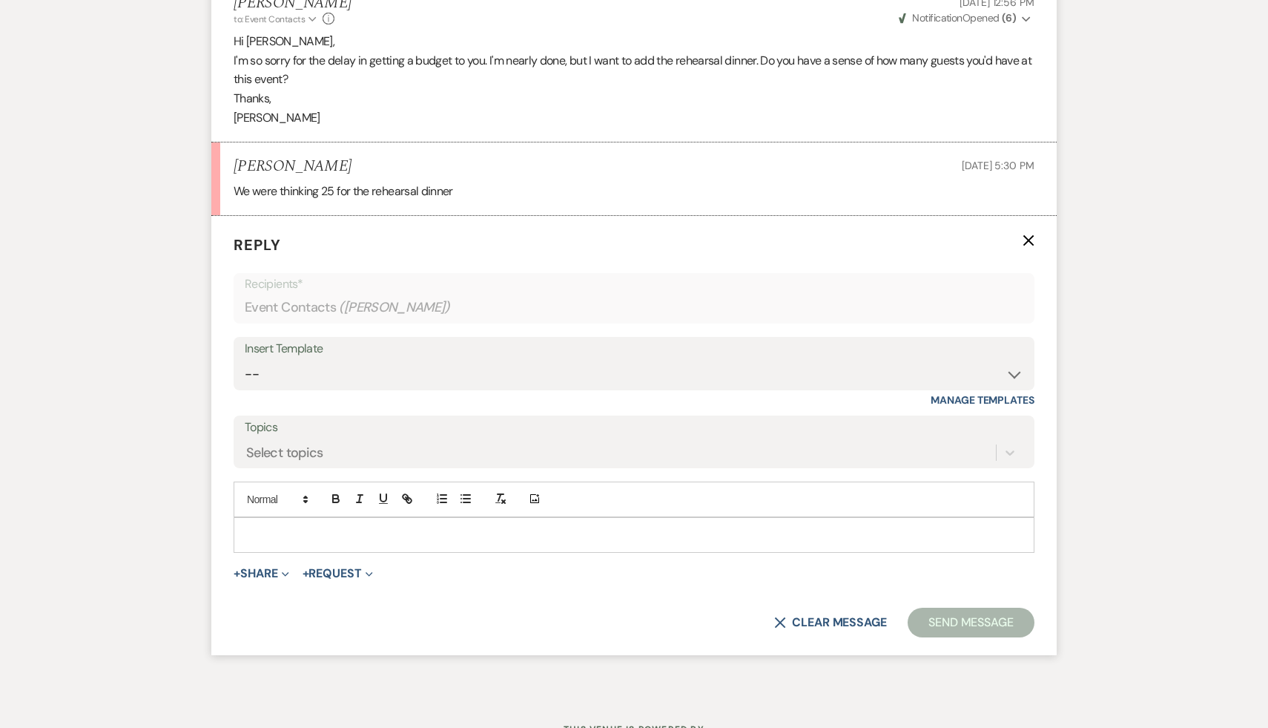
click at [334, 519] on div at bounding box center [633, 535] width 799 height 34
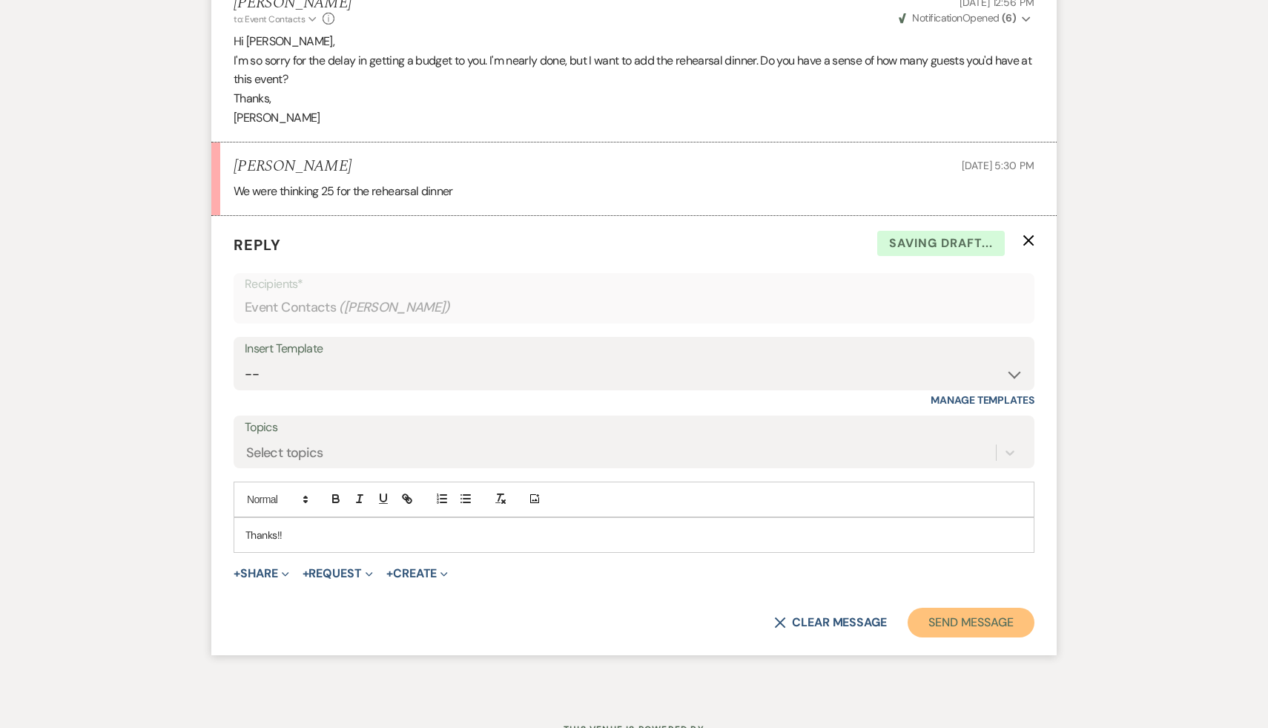
click at [992, 615] on button "Send Message" at bounding box center [971, 622] width 127 height 30
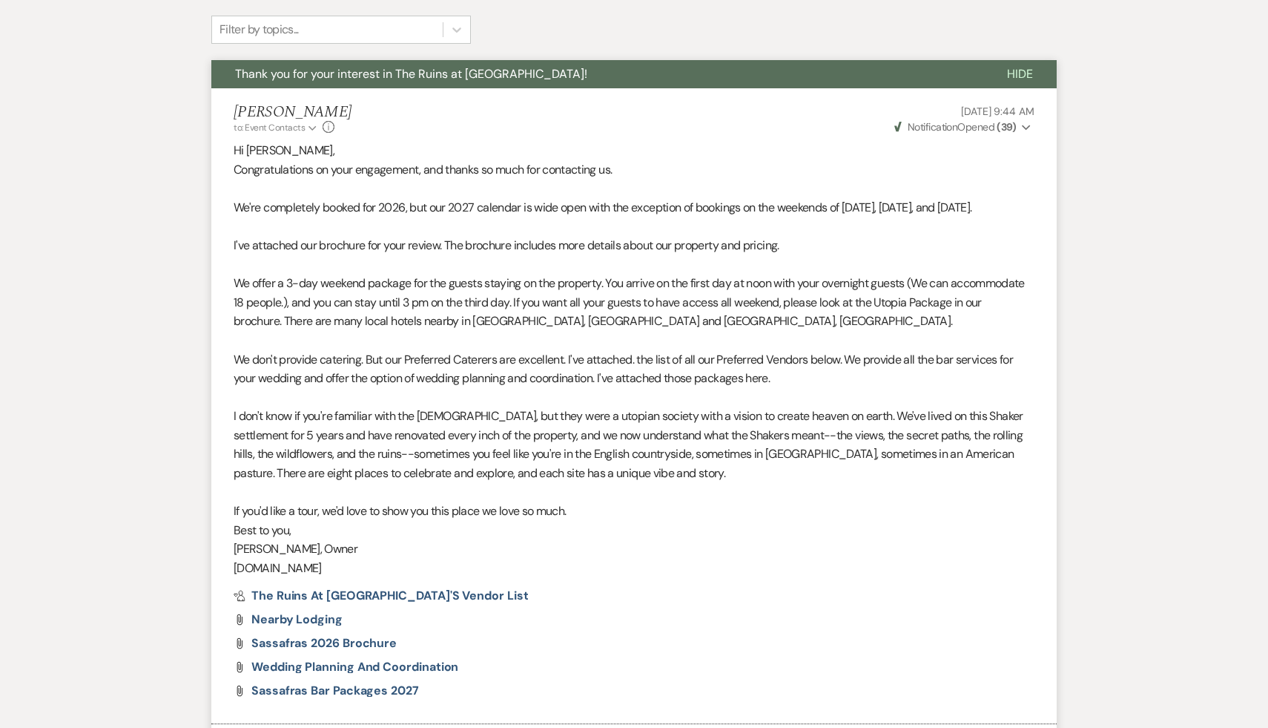
scroll to position [0, 0]
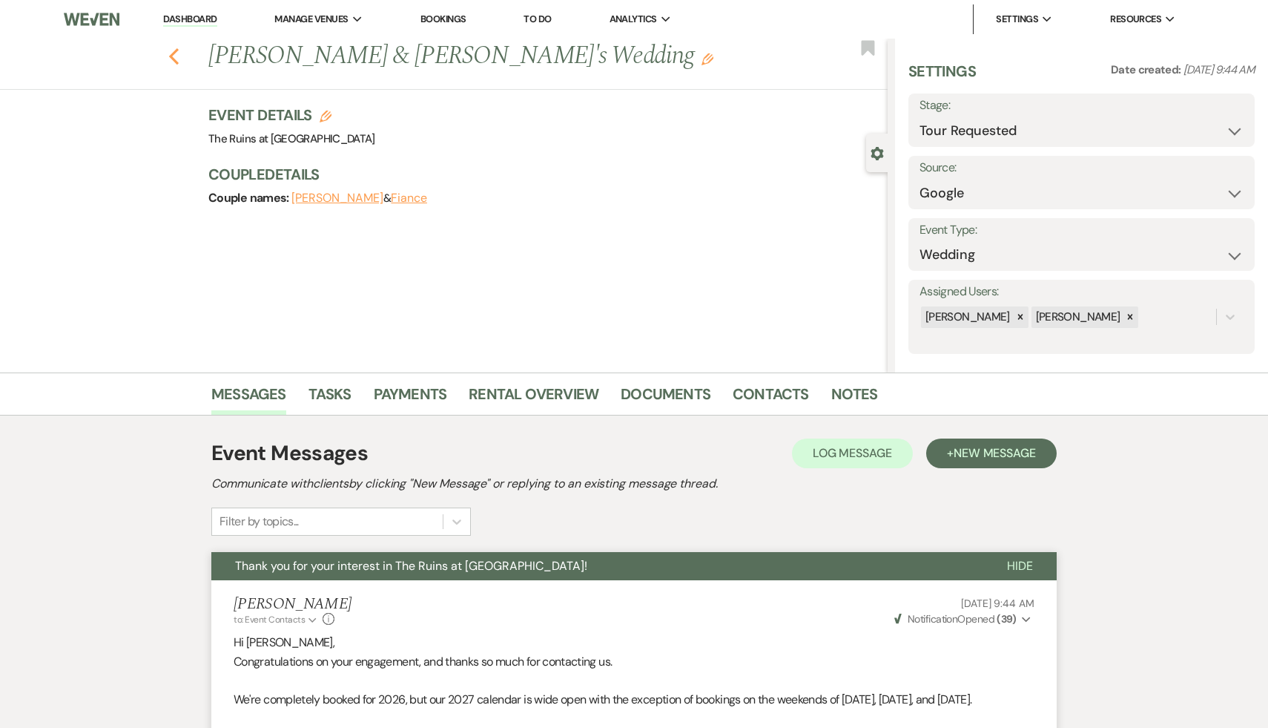
click at [173, 46] on button "Previous" at bounding box center [173, 54] width 11 height 21
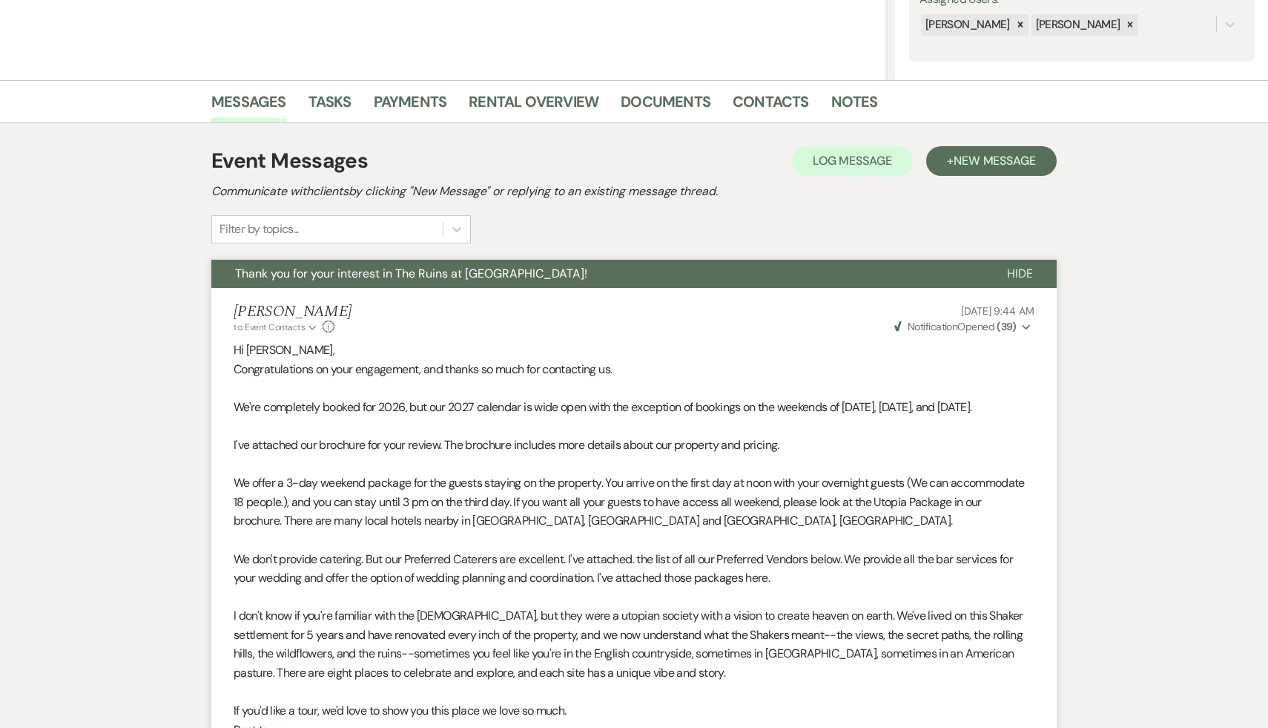
select select "2"
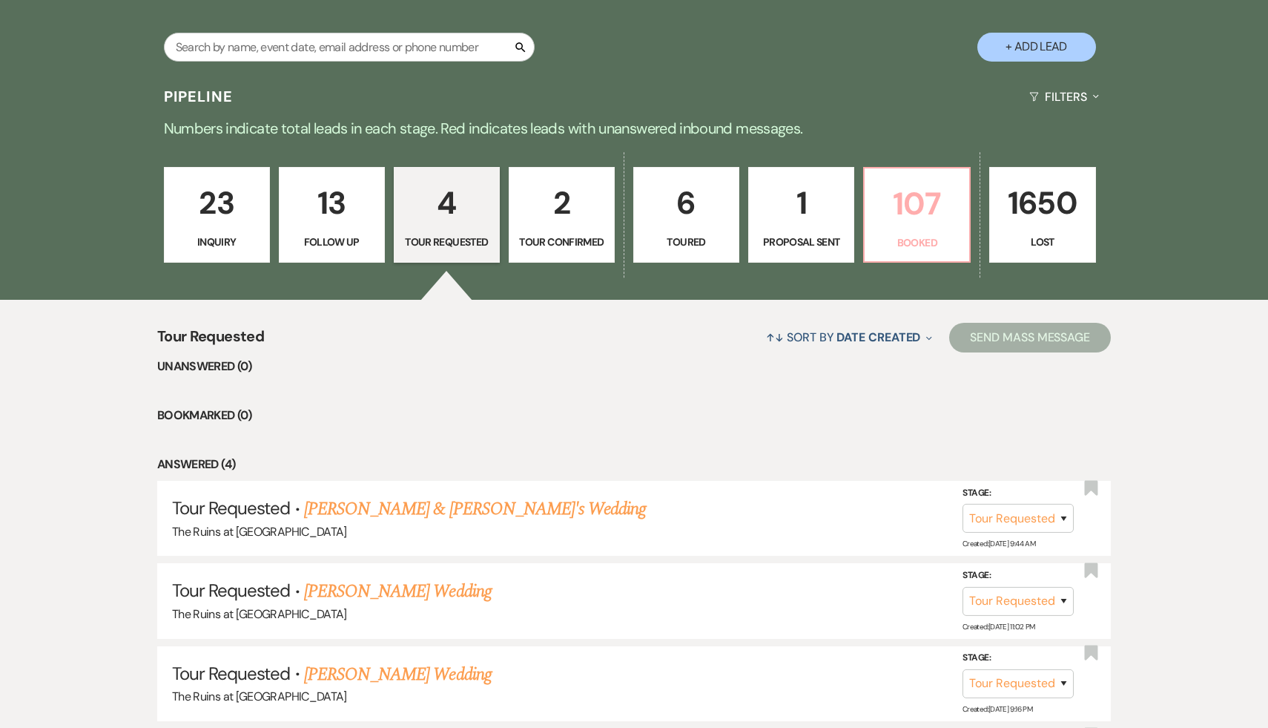
click at [917, 205] on p "107" at bounding box center [917, 204] width 87 height 50
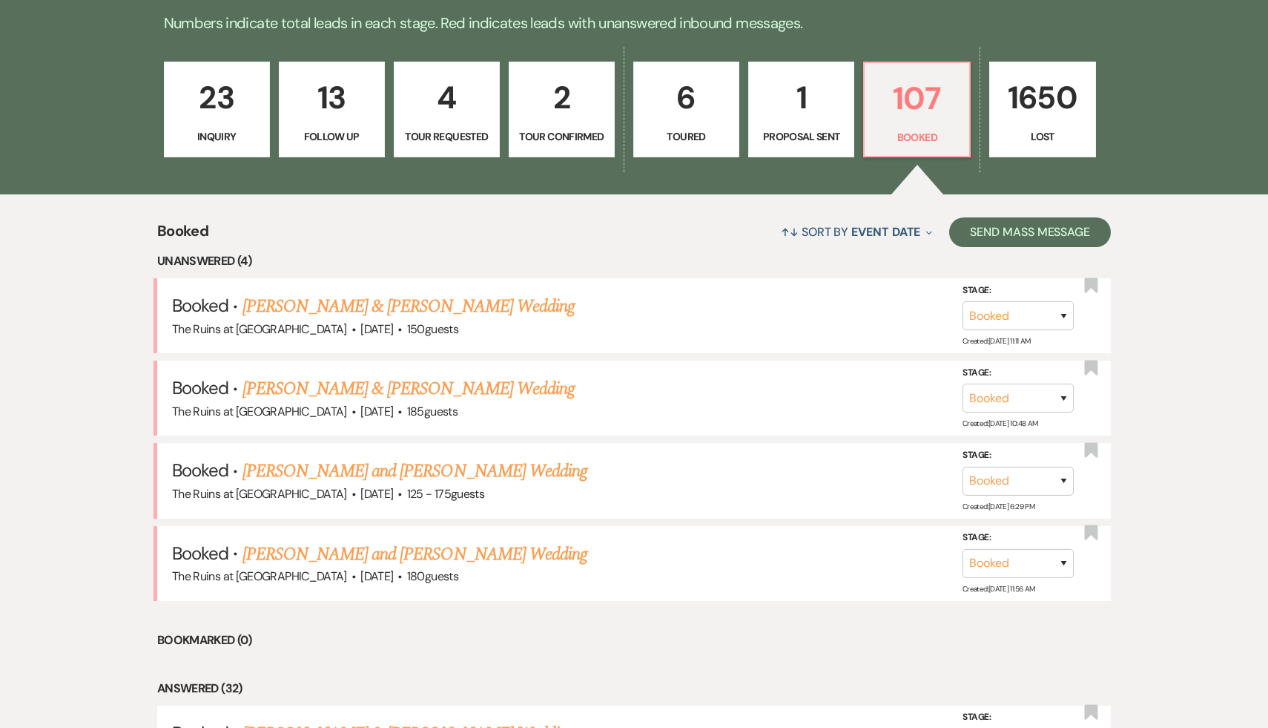
scroll to position [515, 0]
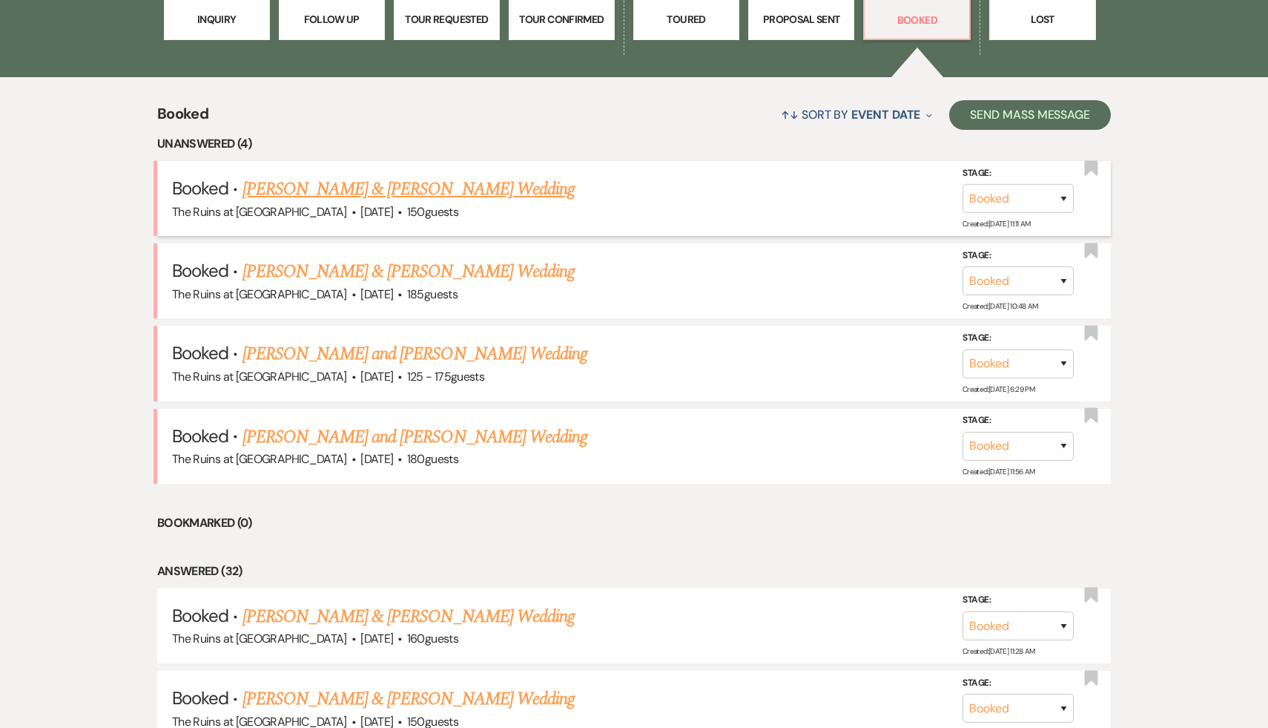
click at [450, 194] on link "Alex Fafoutis & Lenore Shickmanter's Wedding" at bounding box center [409, 189] width 332 height 27
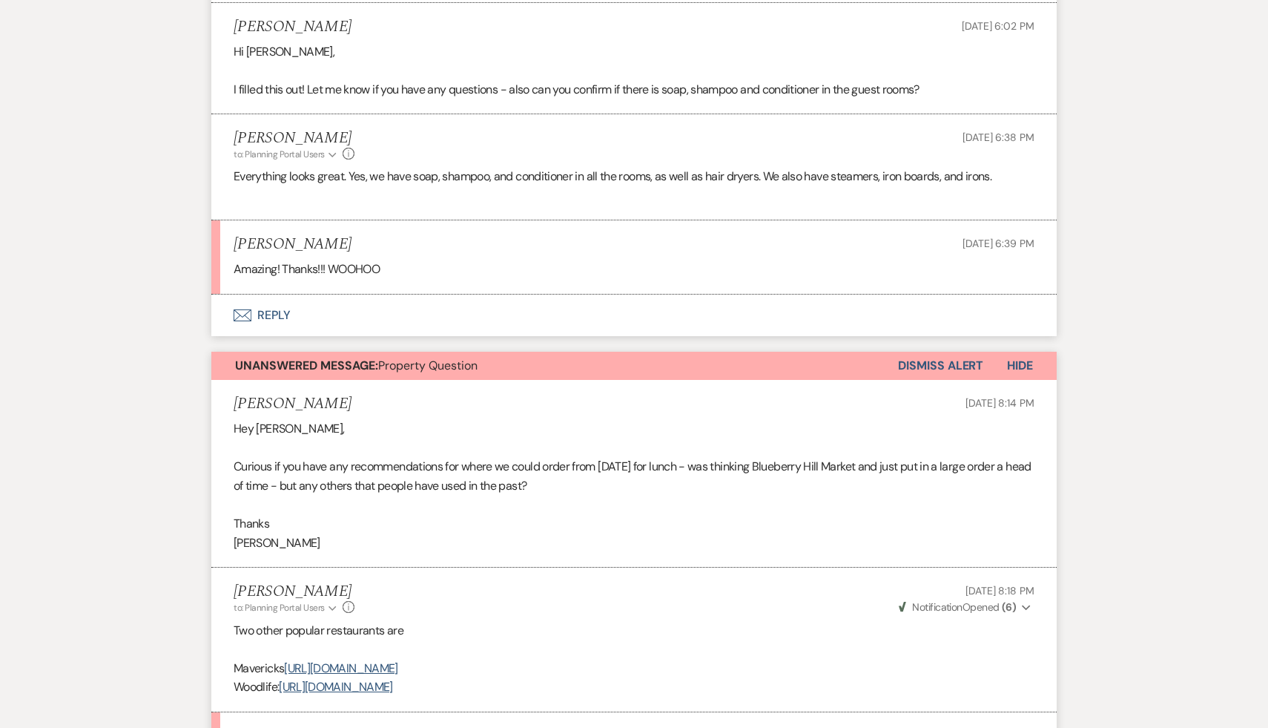
scroll to position [770, 0]
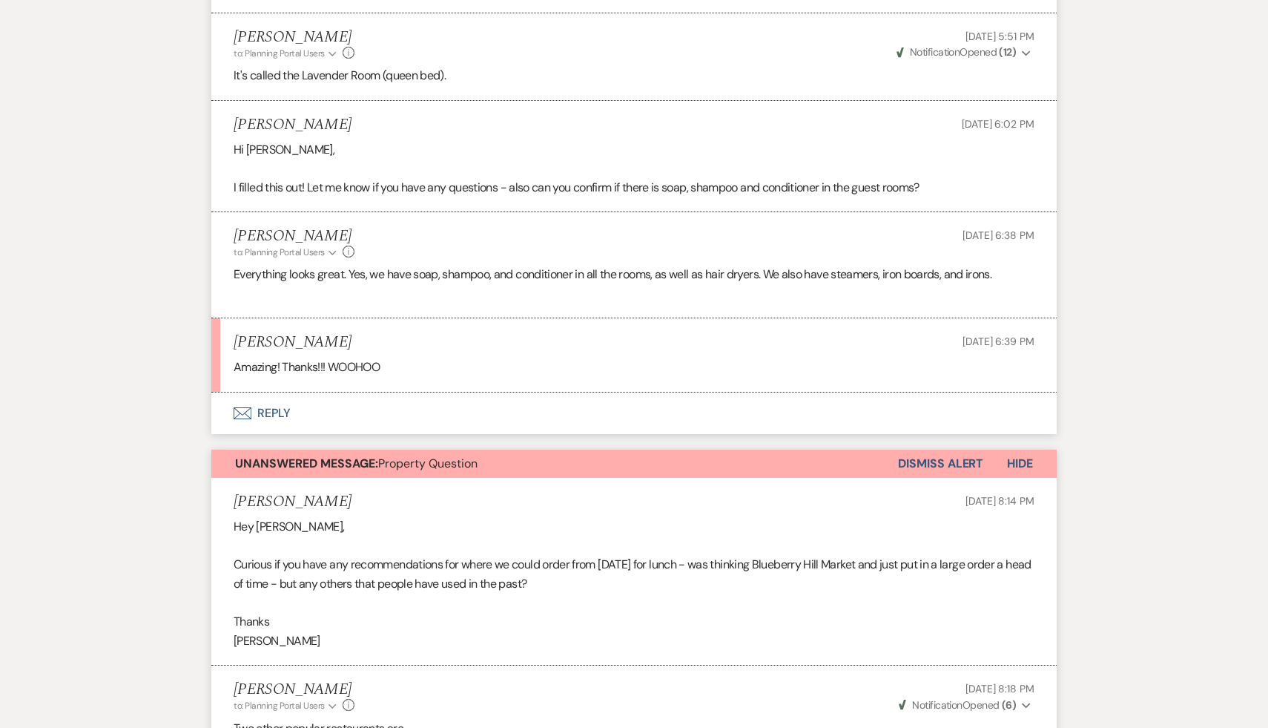
click at [275, 409] on button "Envelope Reply" at bounding box center [633, 413] width 845 height 42
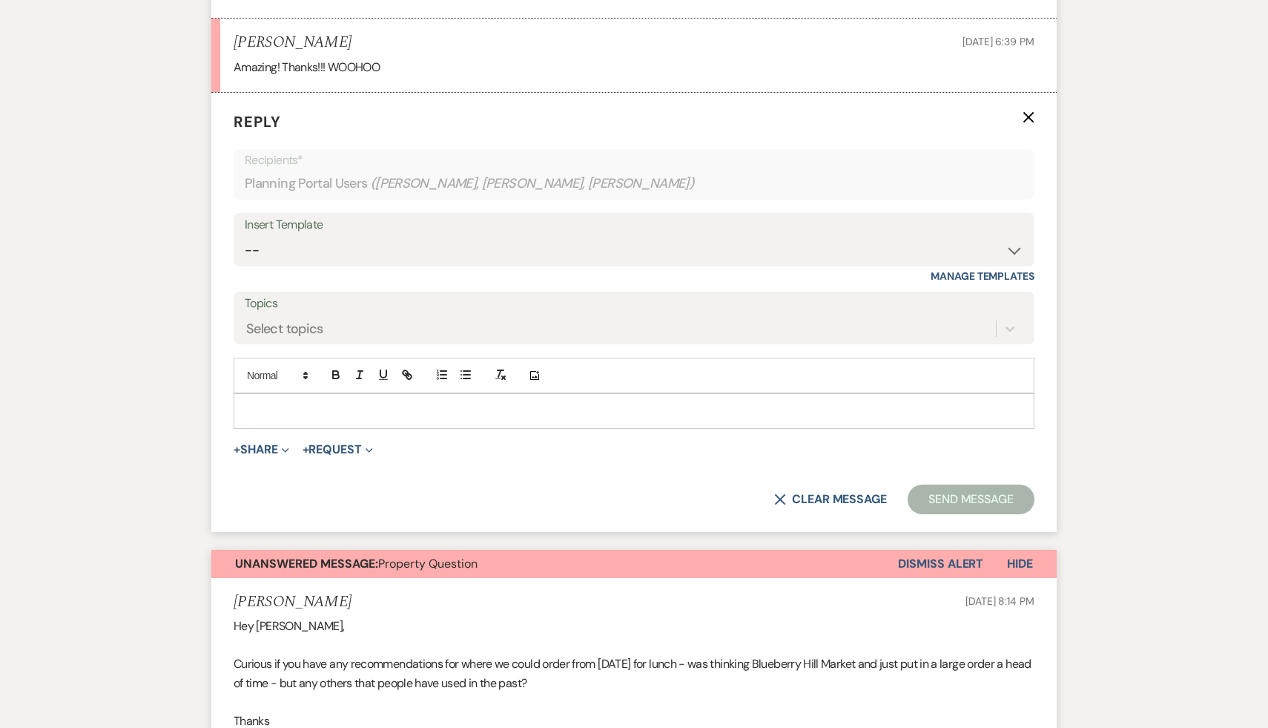
scroll to position [1197, 0]
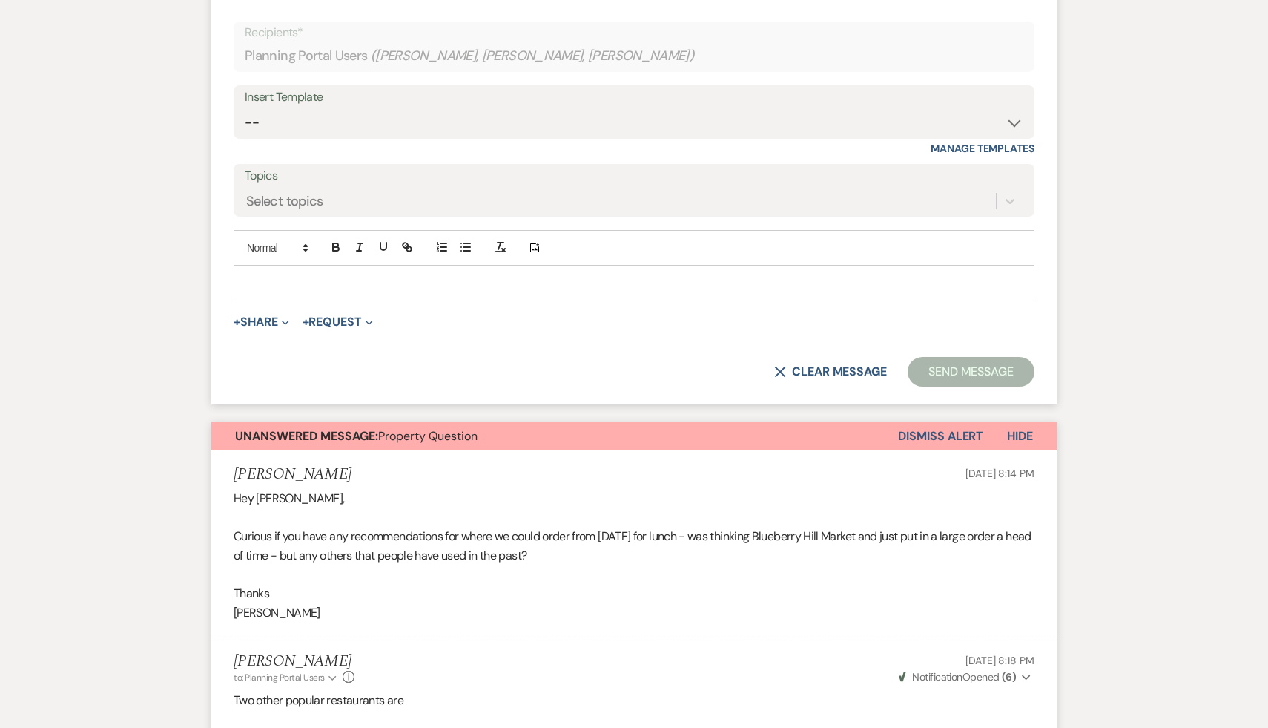
click at [358, 283] on p at bounding box center [633, 283] width 777 height 16
click at [982, 368] on button "Send Message" at bounding box center [971, 372] width 127 height 30
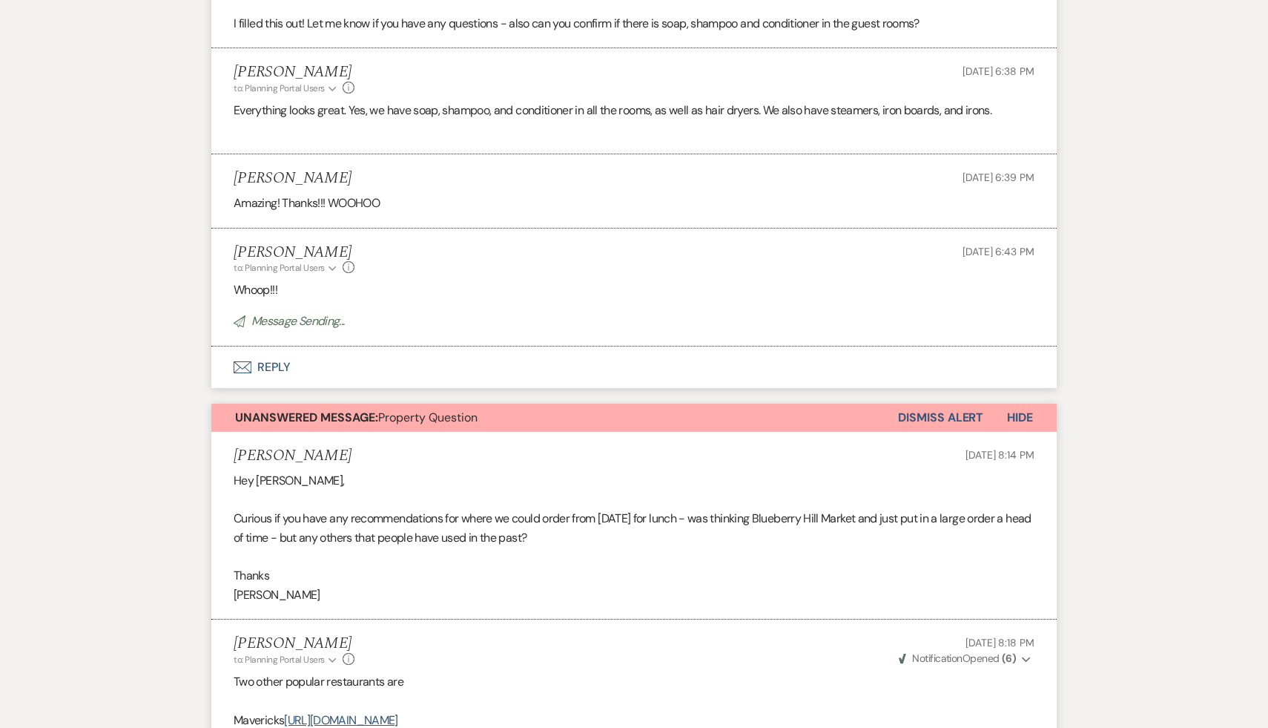
scroll to position [1115, 0]
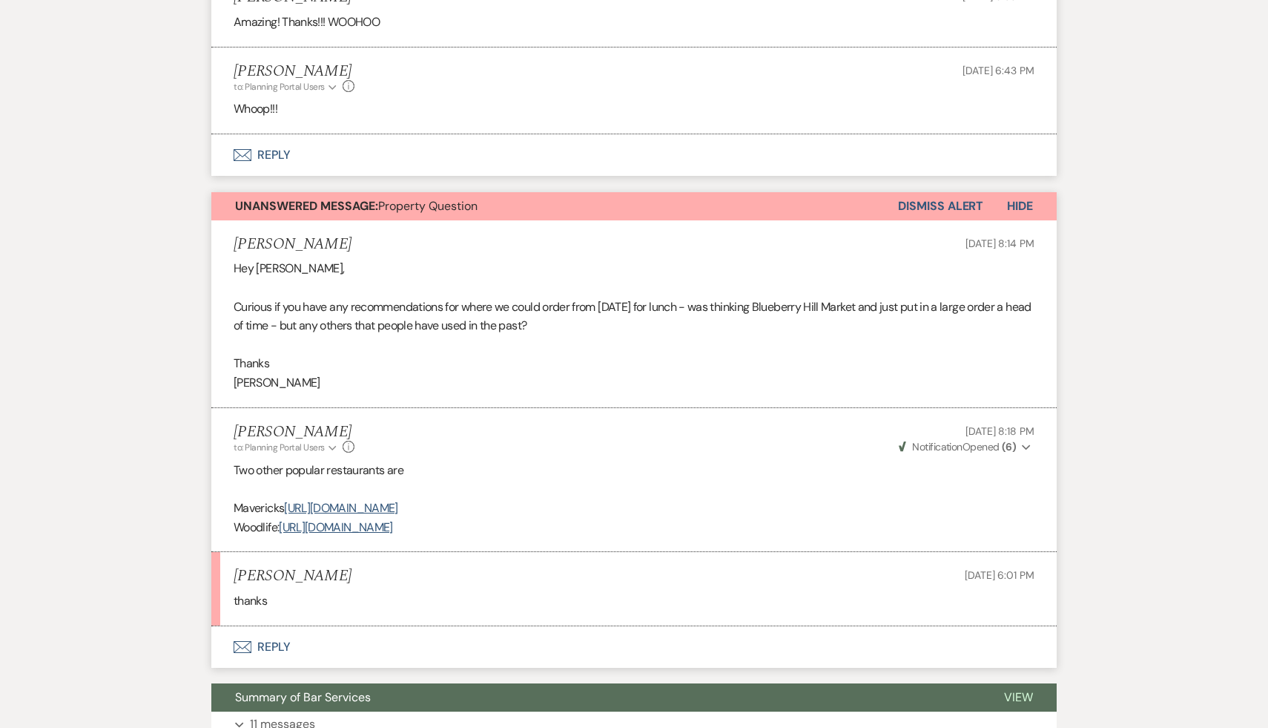
click at [926, 199] on button "Dismiss Alert" at bounding box center [940, 206] width 85 height 28
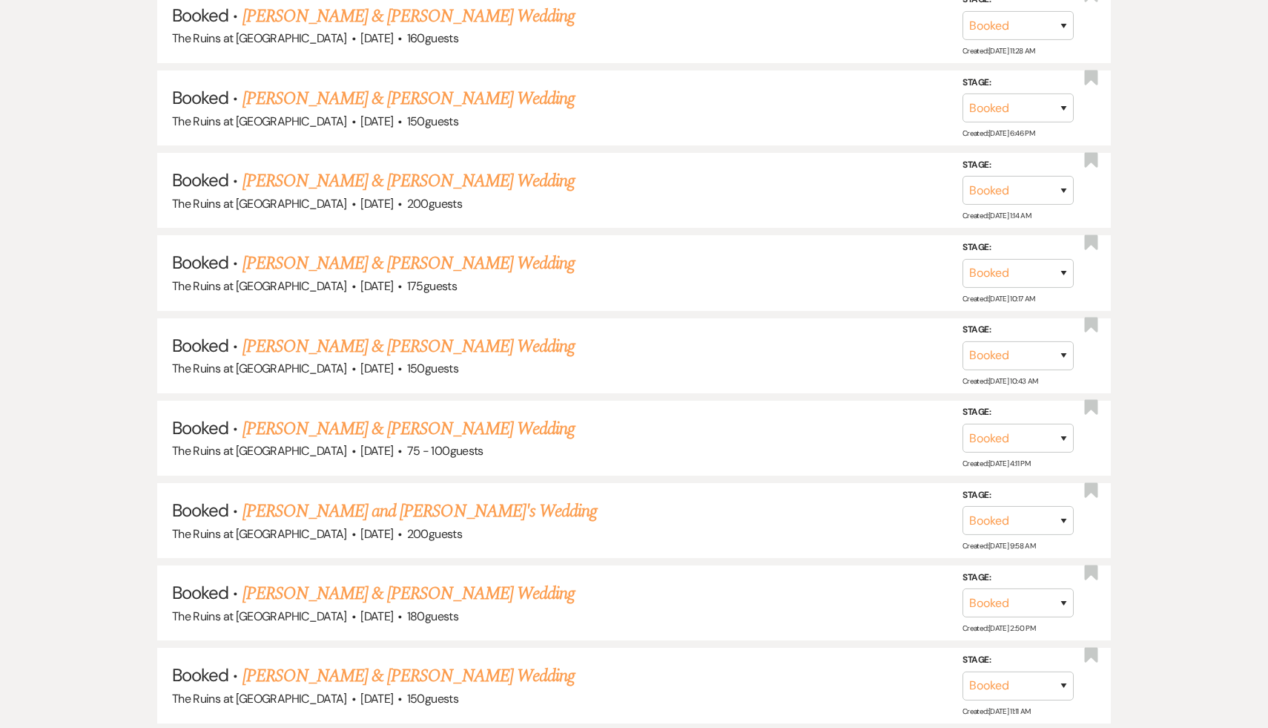
scroll to position [515, 0]
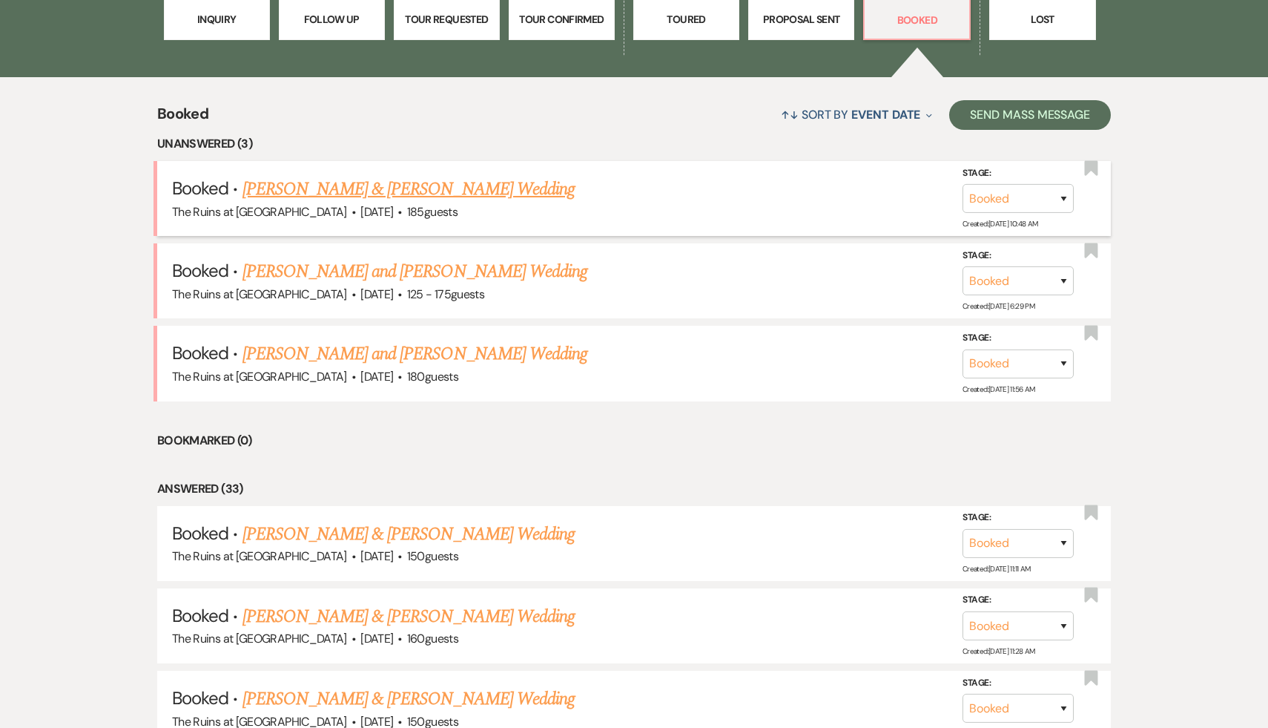
click at [475, 187] on link "Samara Petigrow & Doug Gusick's Wedding" at bounding box center [409, 189] width 332 height 27
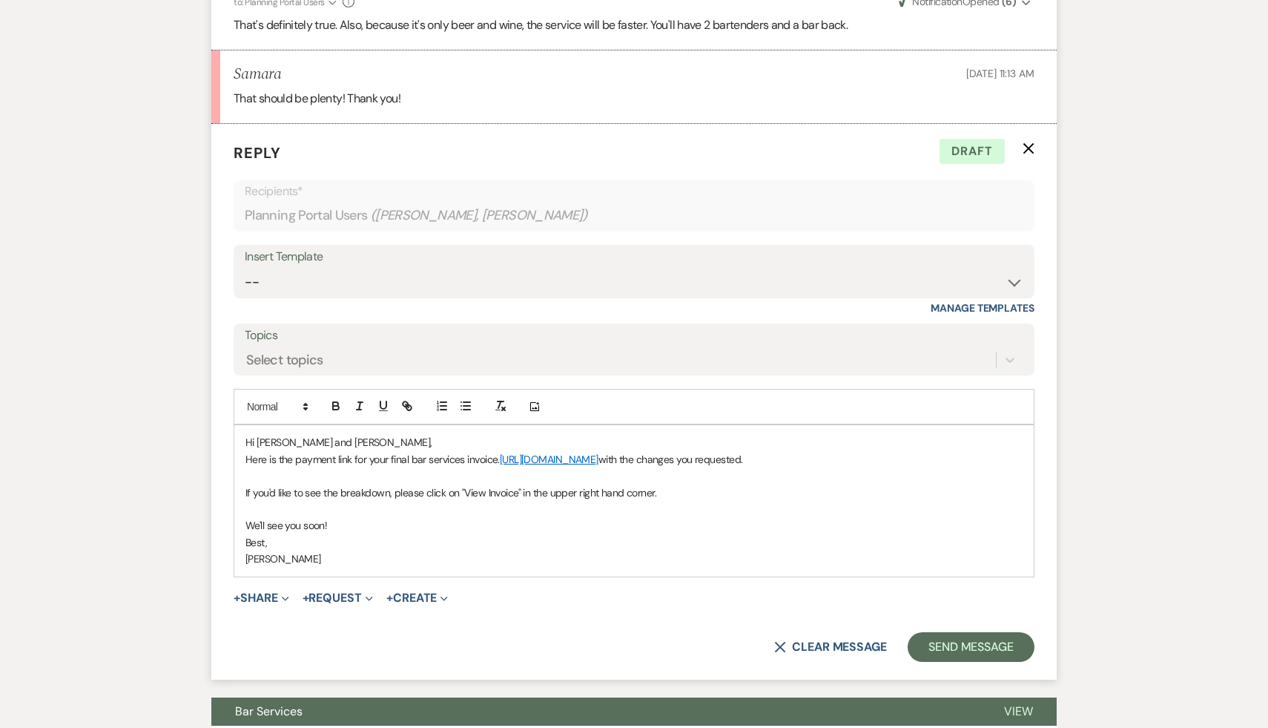
scroll to position [2396, 0]
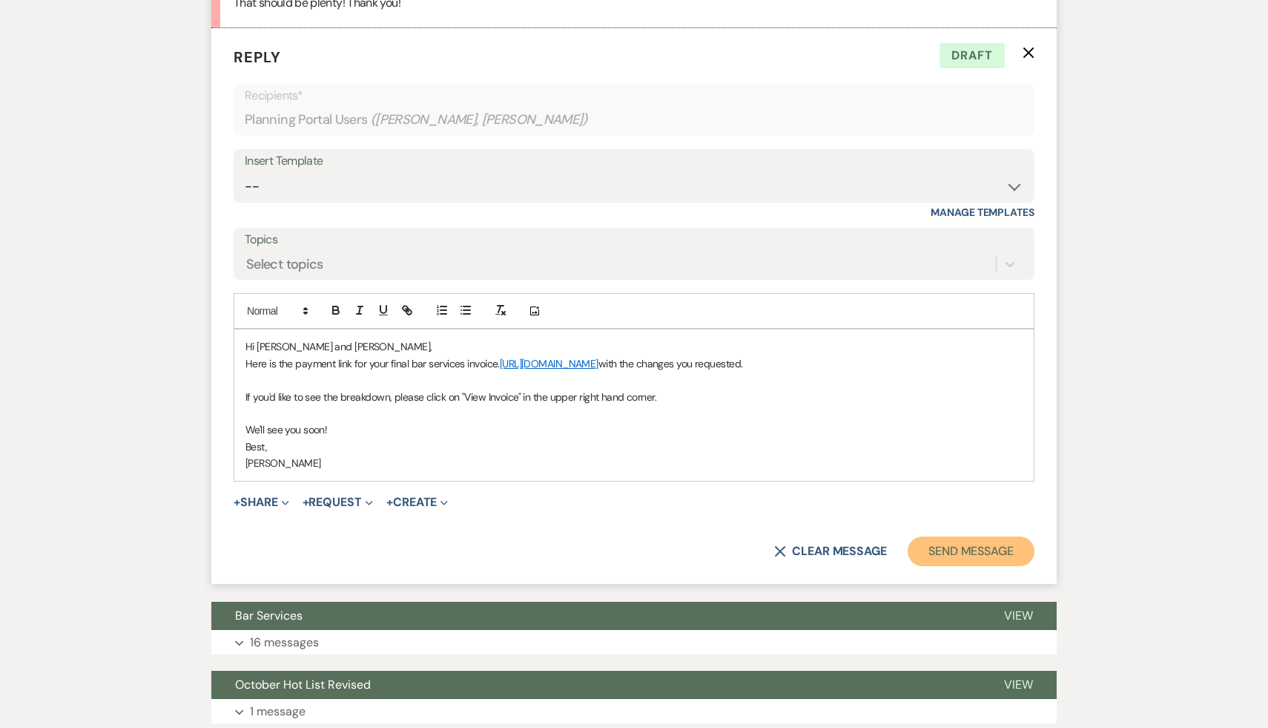
click at [983, 566] on button "Send Message" at bounding box center [971, 551] width 127 height 30
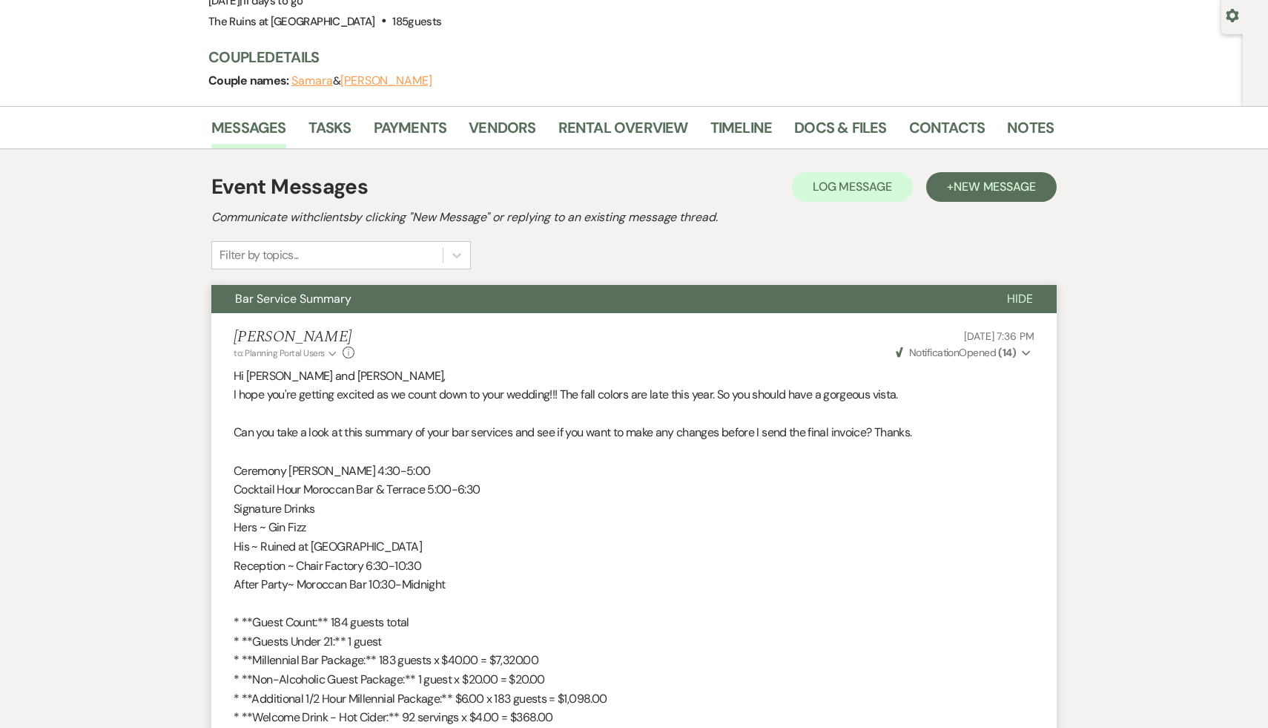
scroll to position [0, 0]
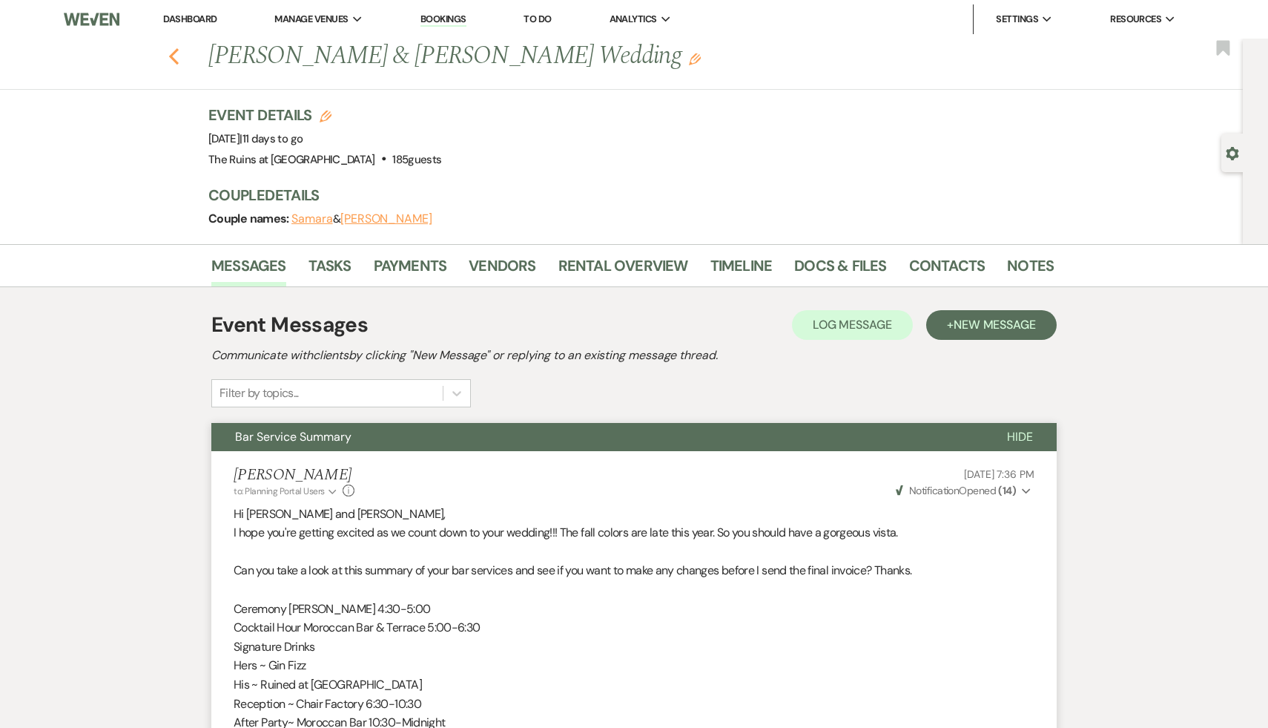
click at [172, 57] on use "button" at bounding box center [174, 56] width 10 height 16
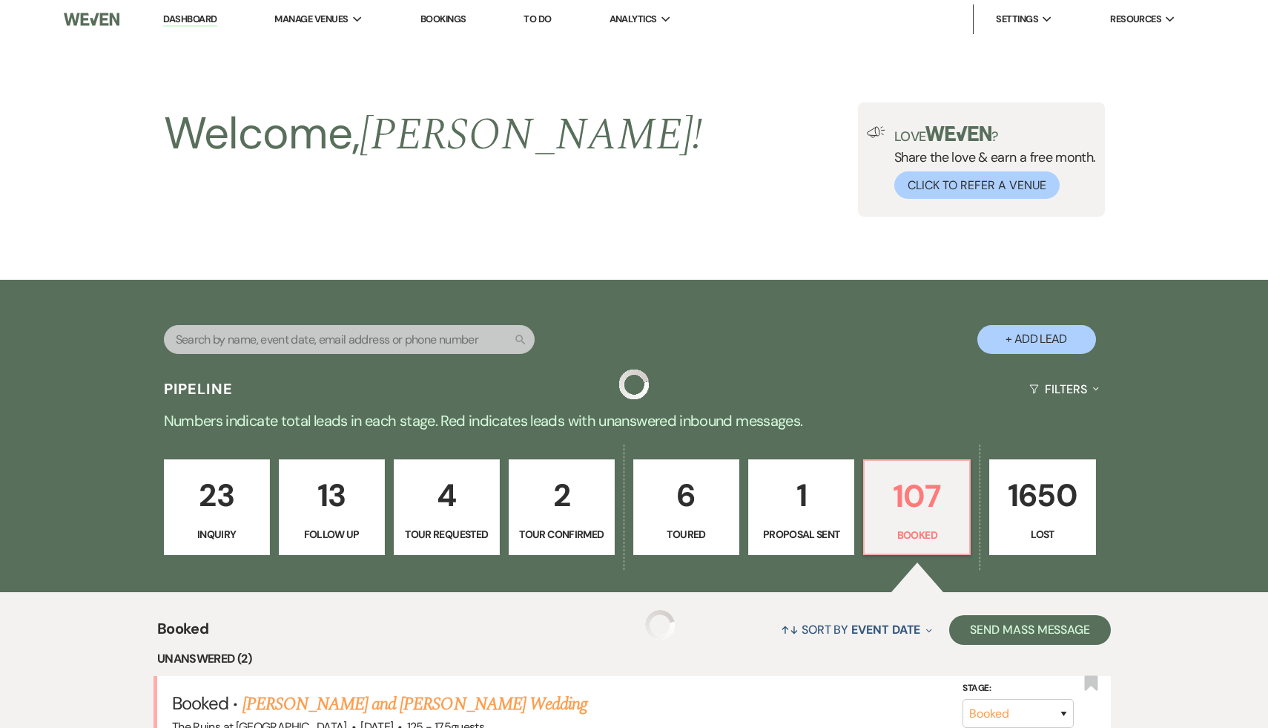
scroll to position [515, 0]
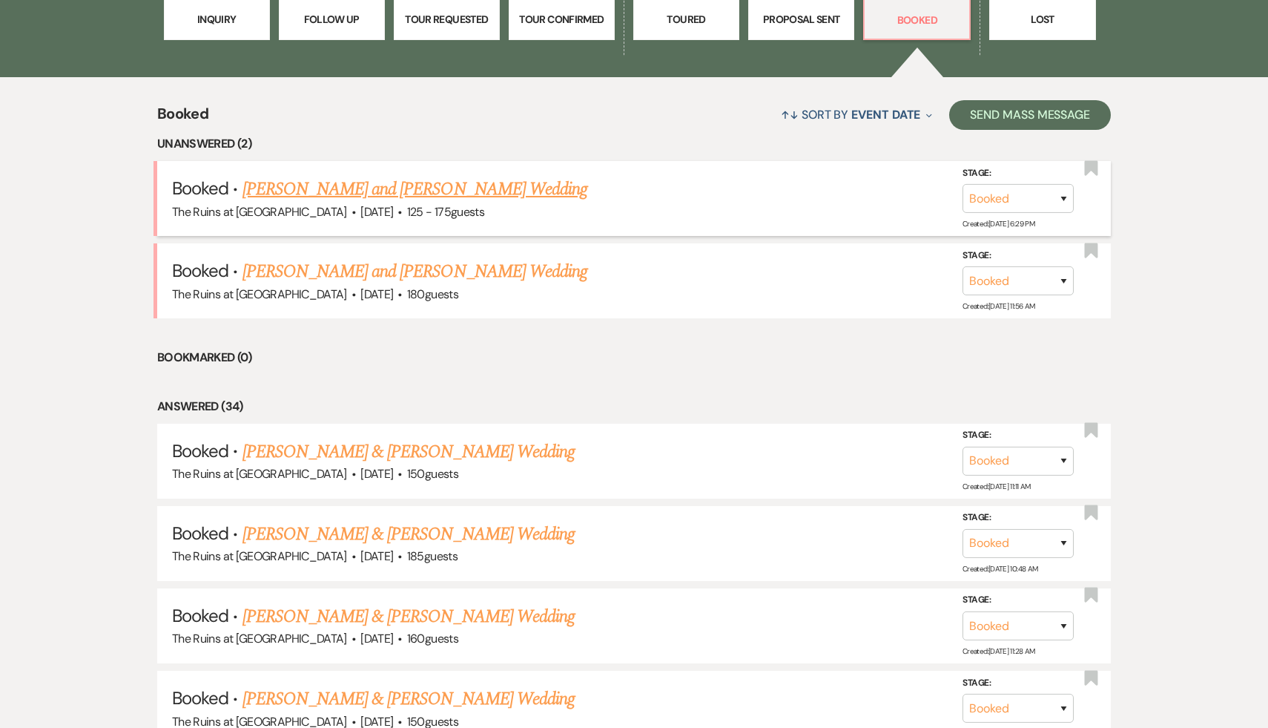
click at [513, 189] on link "Hannah Kramer and Keith Larsen's Wedding" at bounding box center [416, 189] width 346 height 27
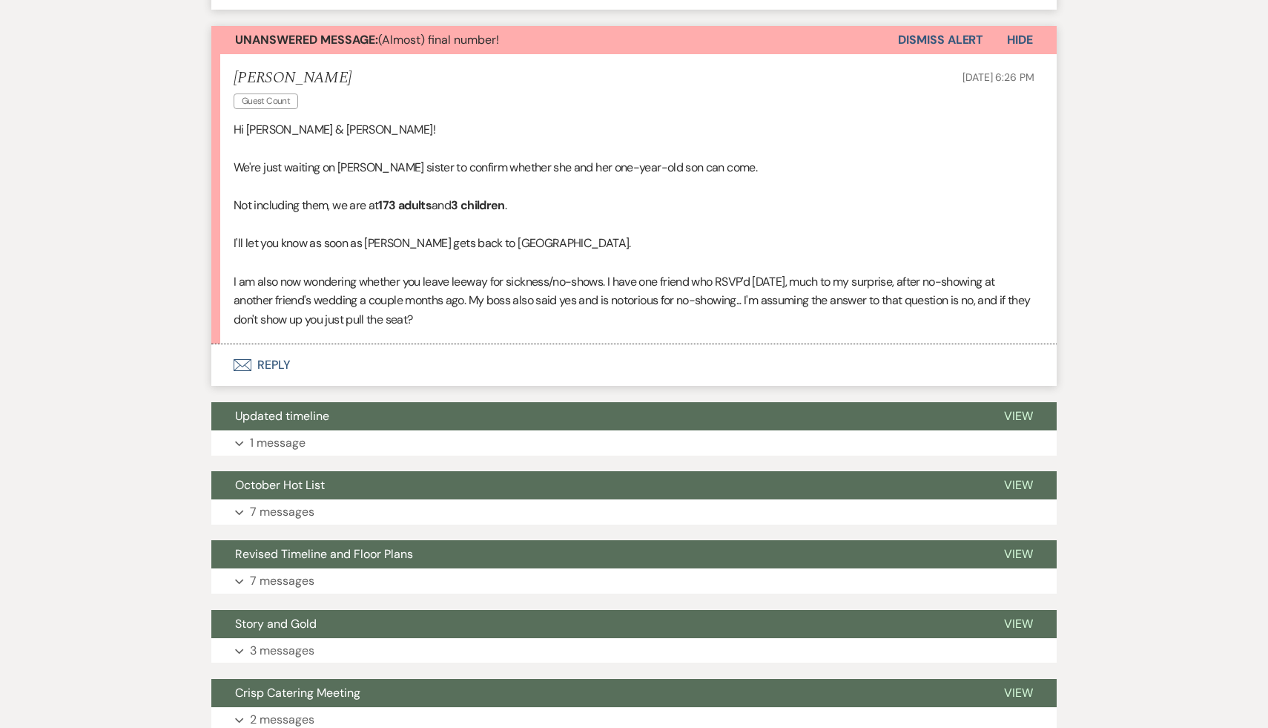
scroll to position [1017, 0]
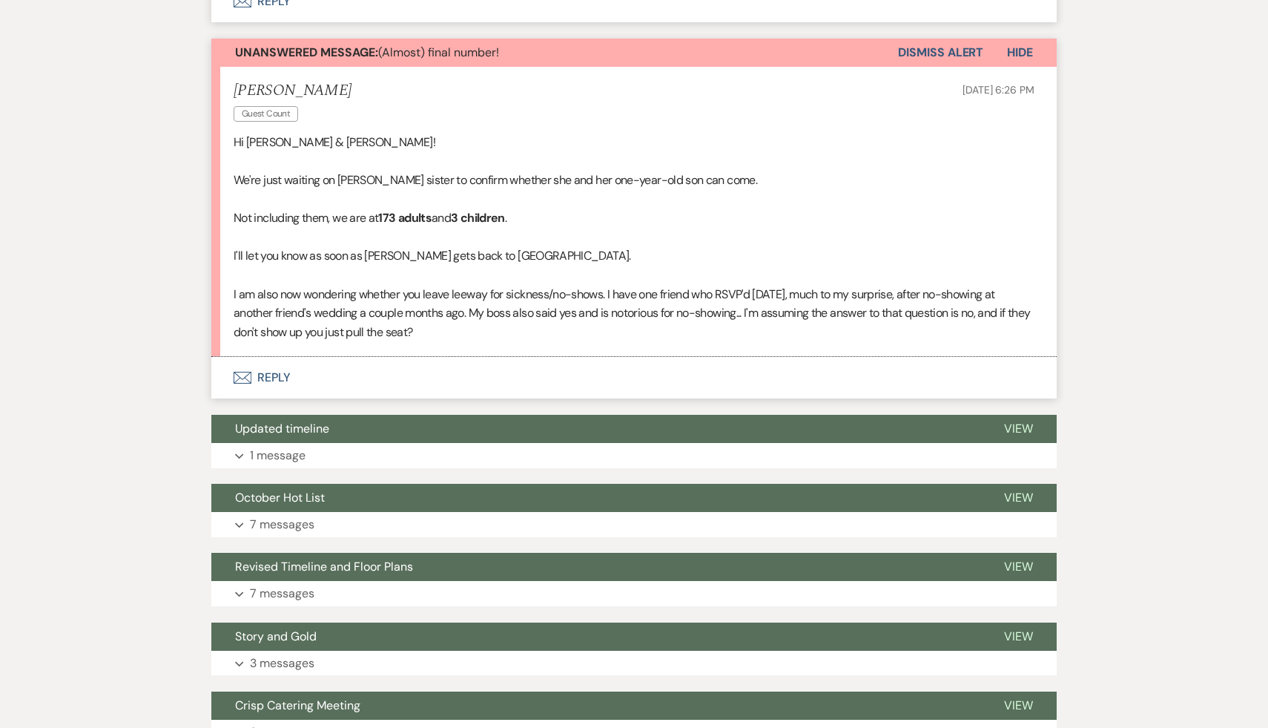
click at [596, 231] on p at bounding box center [634, 237] width 801 height 19
click at [534, 336] on p "I am also now wondering whether you leave leeway for sickness/no-shows. I have …" at bounding box center [634, 313] width 801 height 57
click at [576, 316] on p "I am also now wondering whether you leave leeway for sickness/no-shows. I have …" at bounding box center [634, 313] width 801 height 57
click at [739, 320] on p "I am also now wondering whether you leave leeway for sickness/no-shows. I have …" at bounding box center [634, 313] width 801 height 57
click at [552, 316] on p "I am also now wondering whether you leave leeway for sickness/no-shows. I have …" at bounding box center [634, 313] width 801 height 57
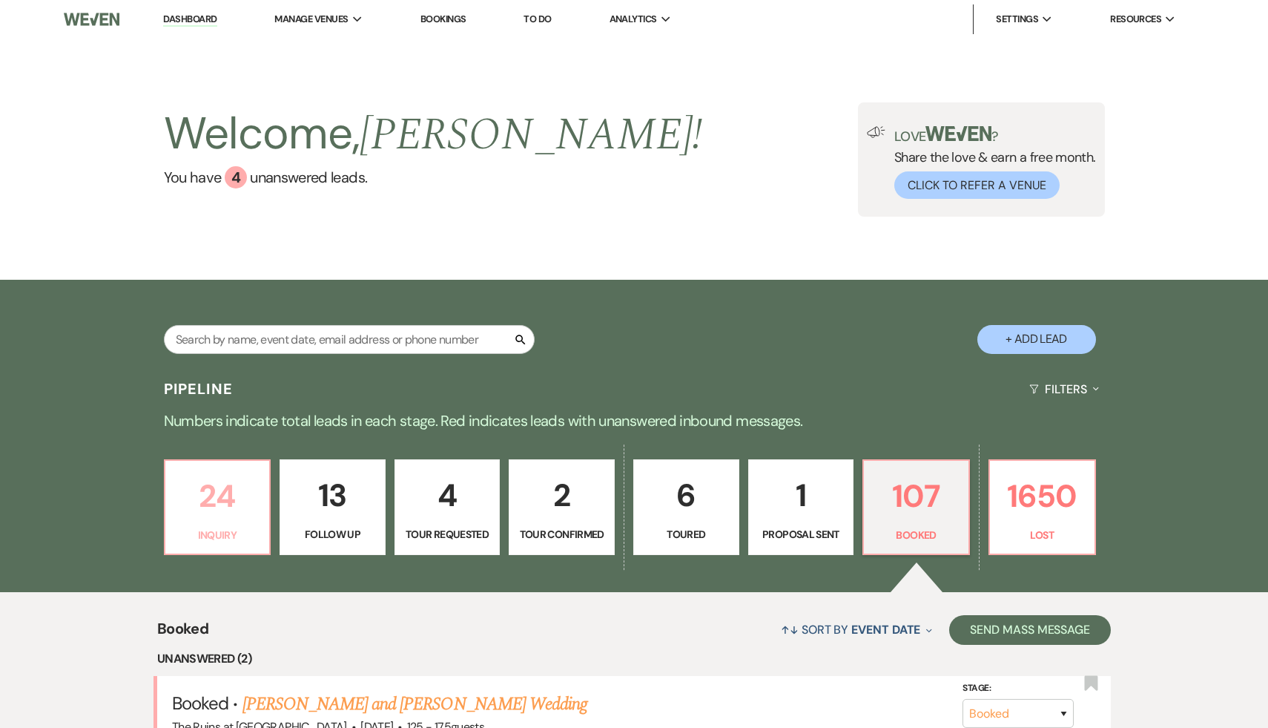
click at [240, 506] on p "24" at bounding box center [217, 496] width 87 height 50
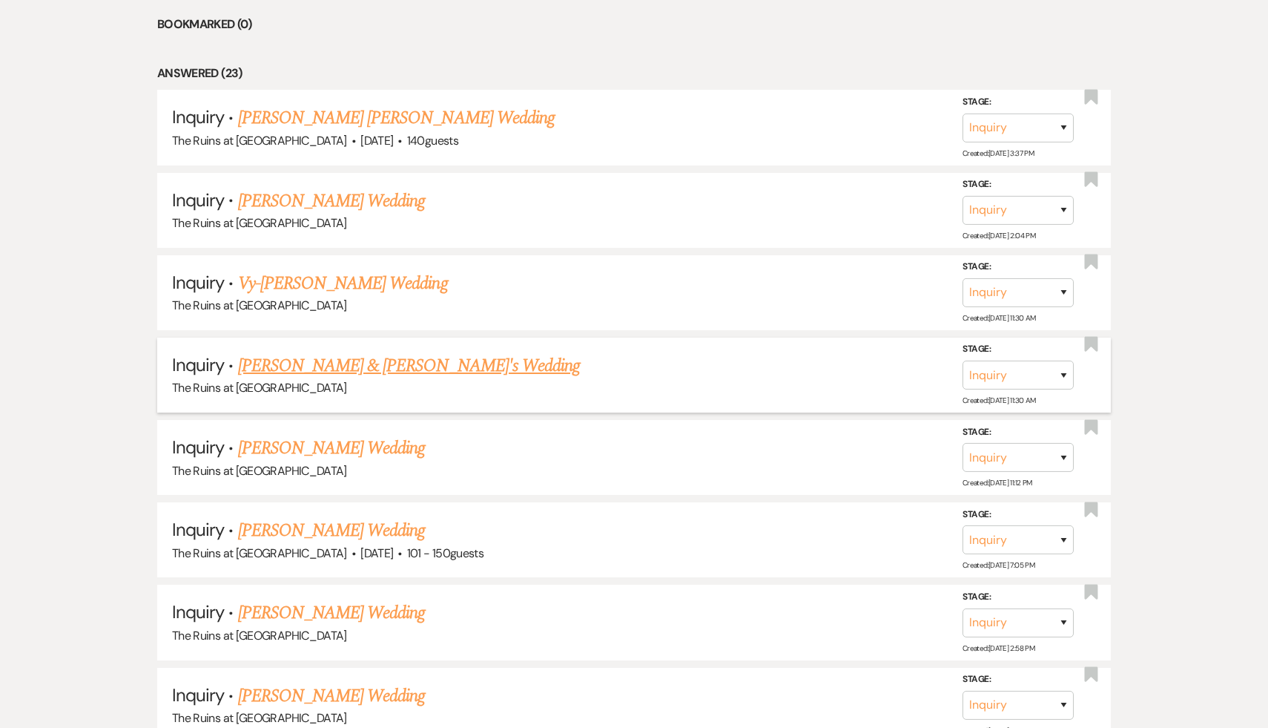
scroll to position [769, 0]
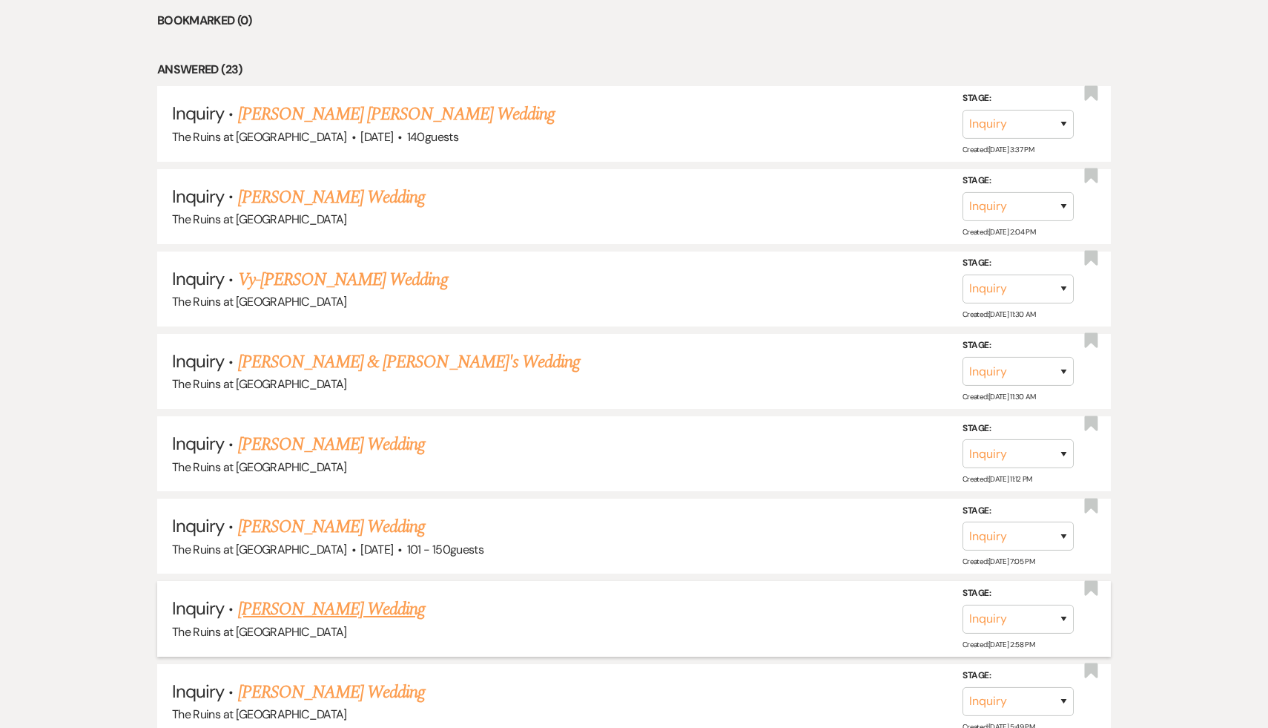
click at [306, 602] on link "[PERSON_NAME] Wedding" at bounding box center [332, 609] width 188 height 27
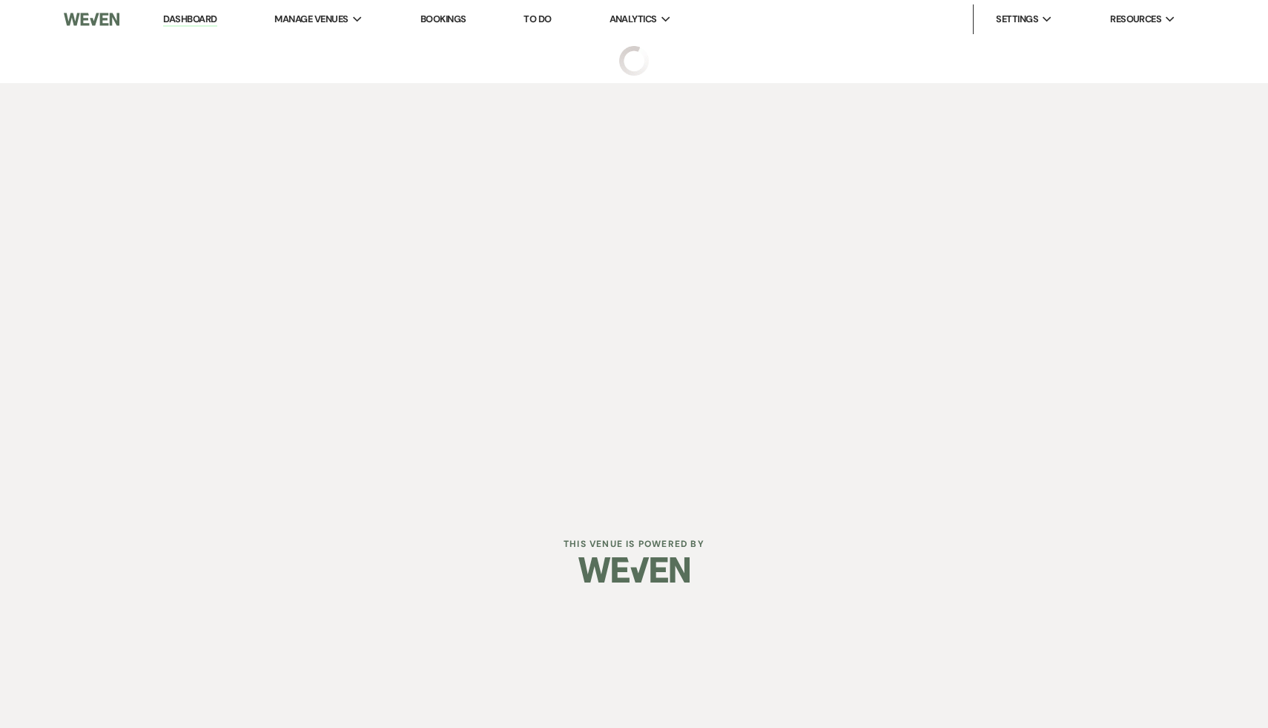
select select "5"
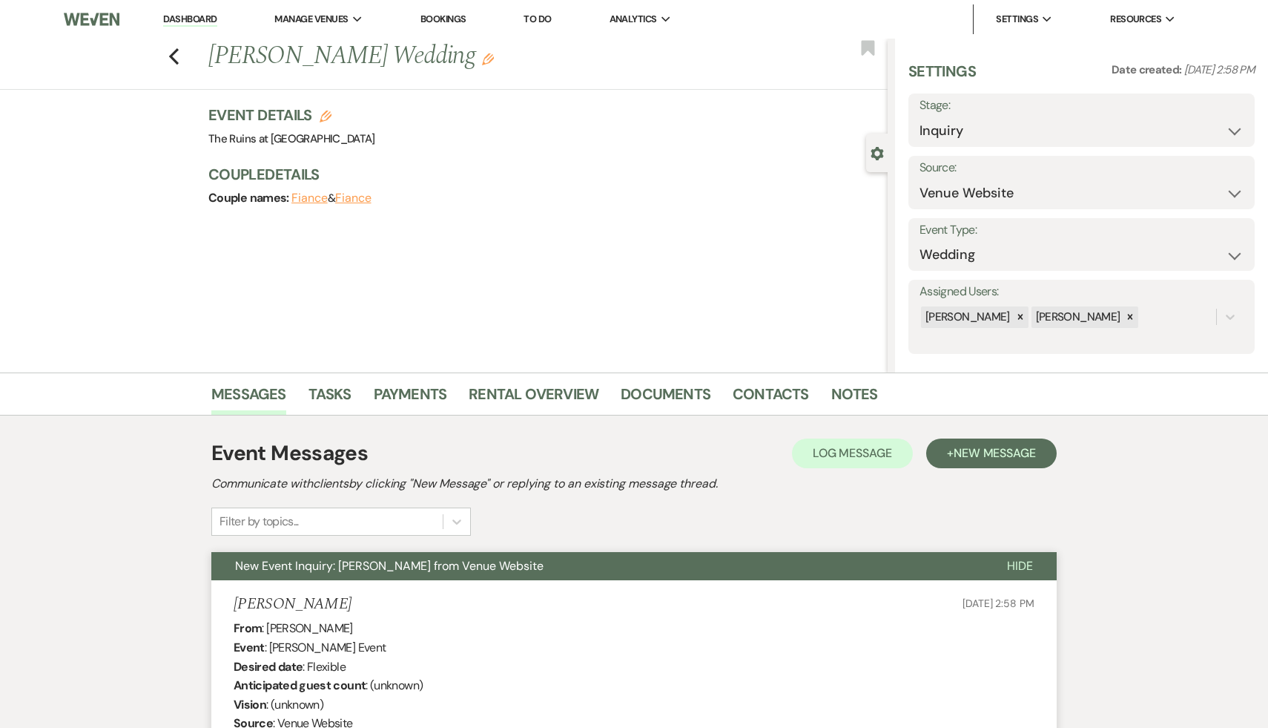
click at [471, 566] on span "New Event Inquiry: [PERSON_NAME] from Venue Website" at bounding box center [389, 566] width 309 height 16
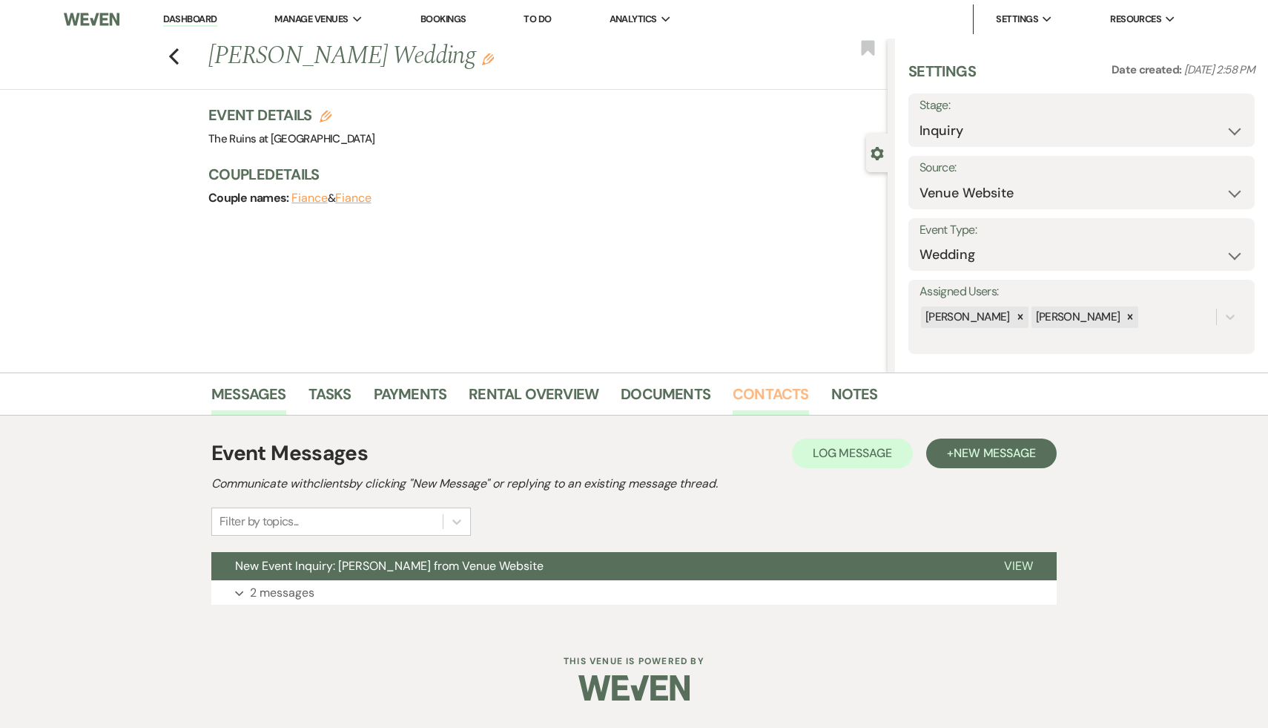
click at [748, 388] on link "Contacts" at bounding box center [771, 398] width 76 height 33
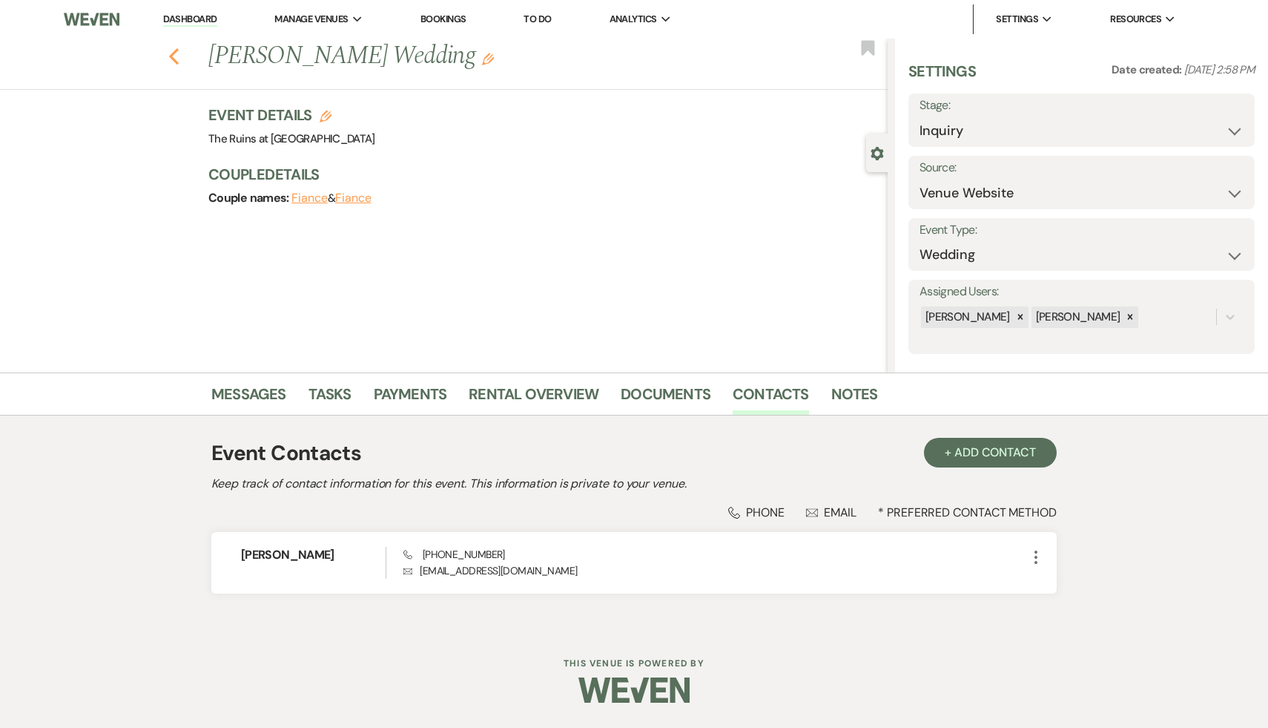
click at [172, 56] on use "button" at bounding box center [174, 56] width 10 height 16
click at [265, 398] on link "Messages" at bounding box center [248, 398] width 75 height 33
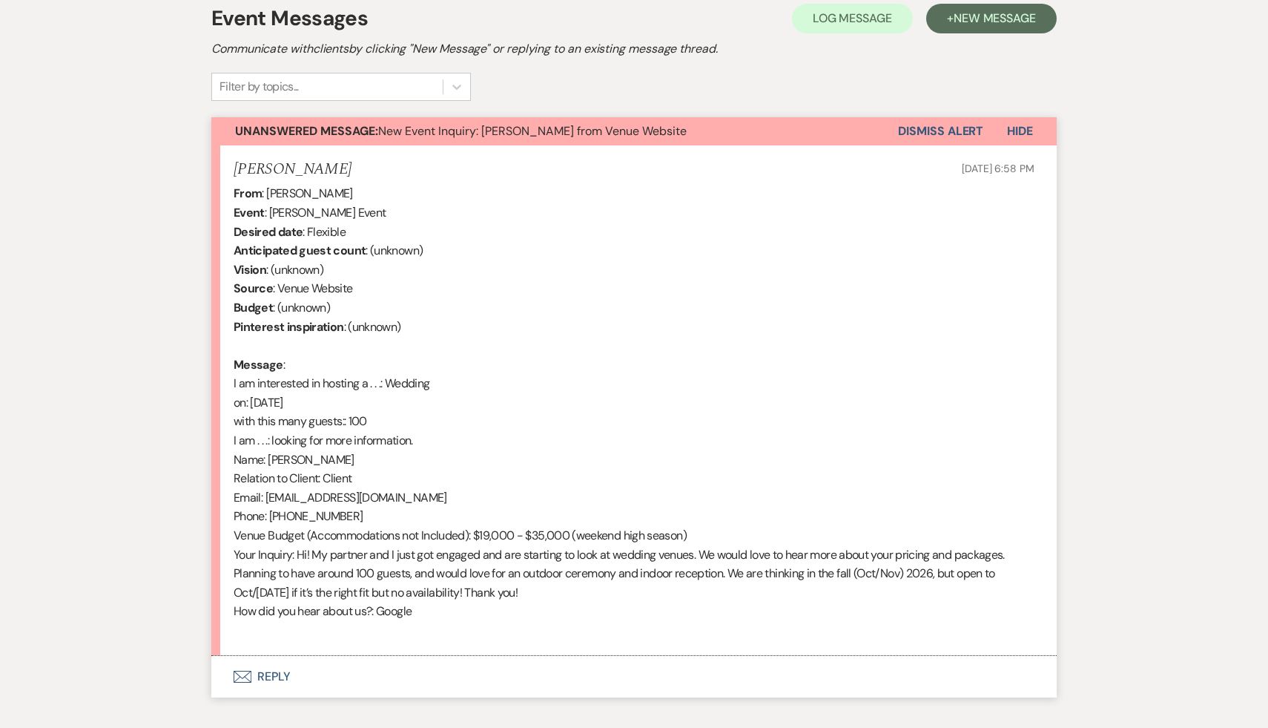
scroll to position [478, 0]
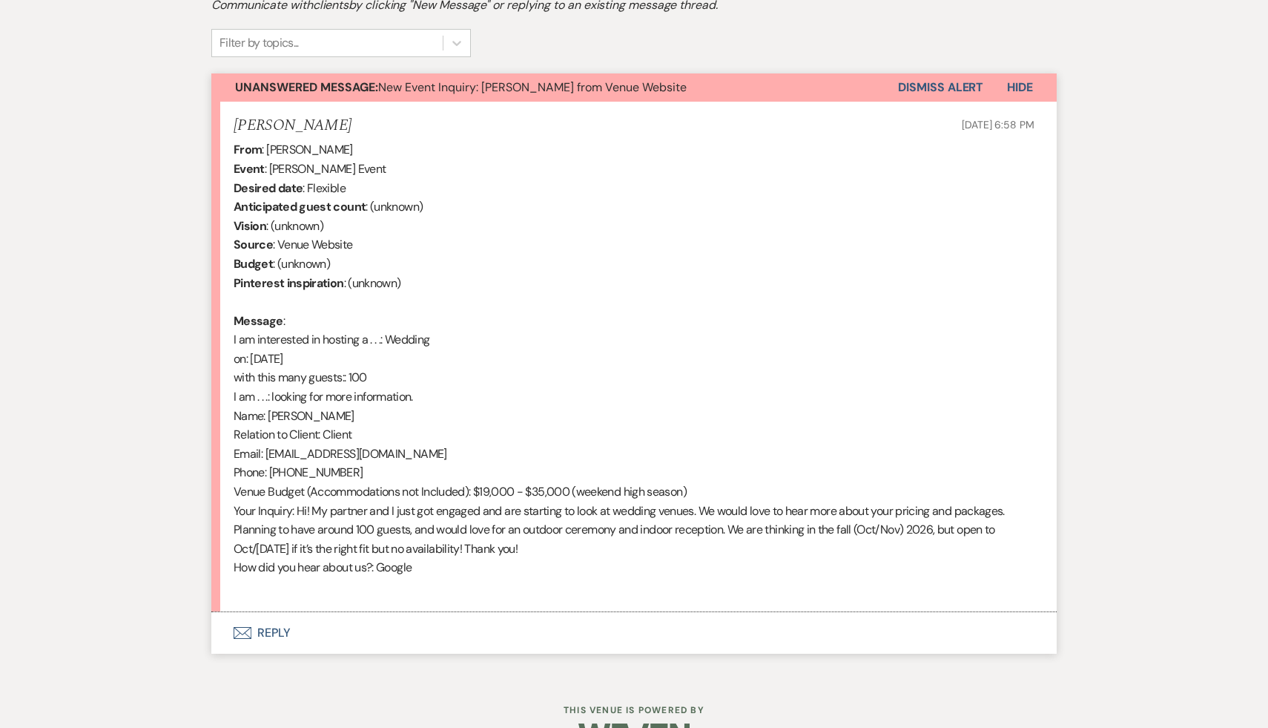
click at [531, 562] on div "From : Jenny Maher Event : Jenny Maher's Event Desired date : Flexible Anticipa…" at bounding box center [634, 367] width 801 height 455
click at [674, 498] on div "From : Jenny Maher Event : Jenny Maher's Event Desired date : Flexible Anticipa…" at bounding box center [634, 367] width 801 height 455
click at [277, 633] on button "Envelope Reply" at bounding box center [633, 633] width 845 height 42
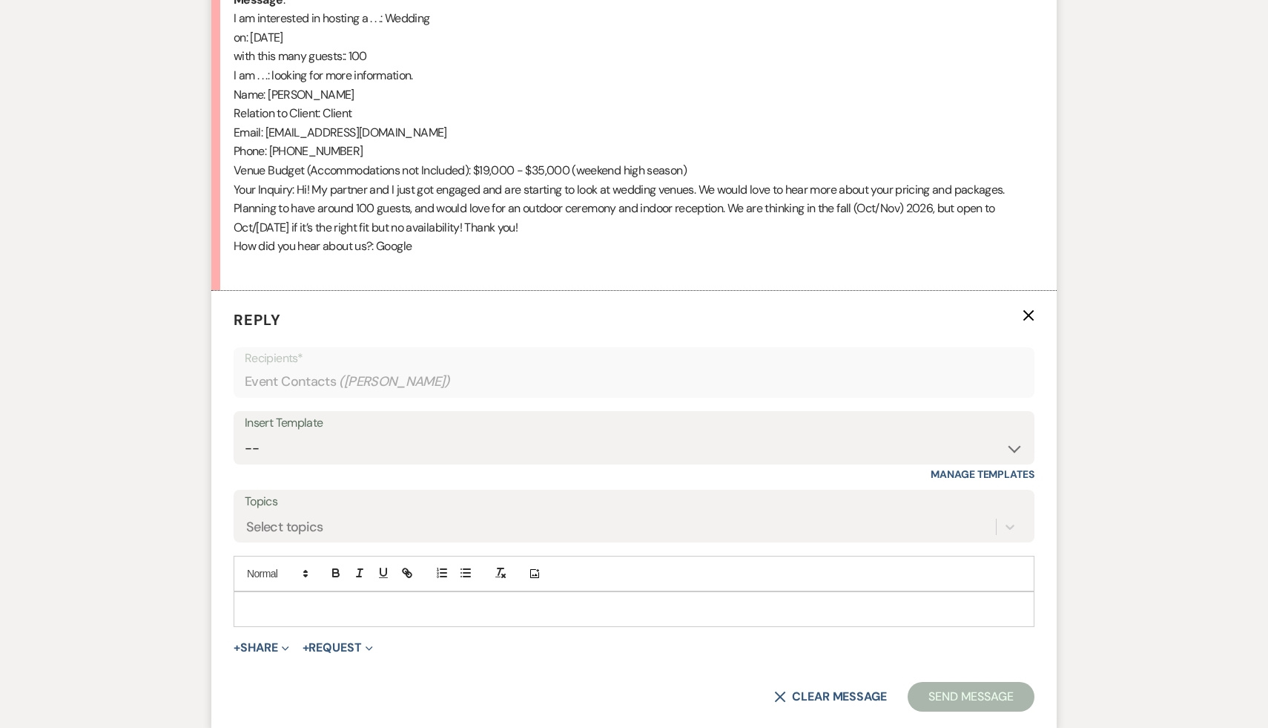
scroll to position [805, 0]
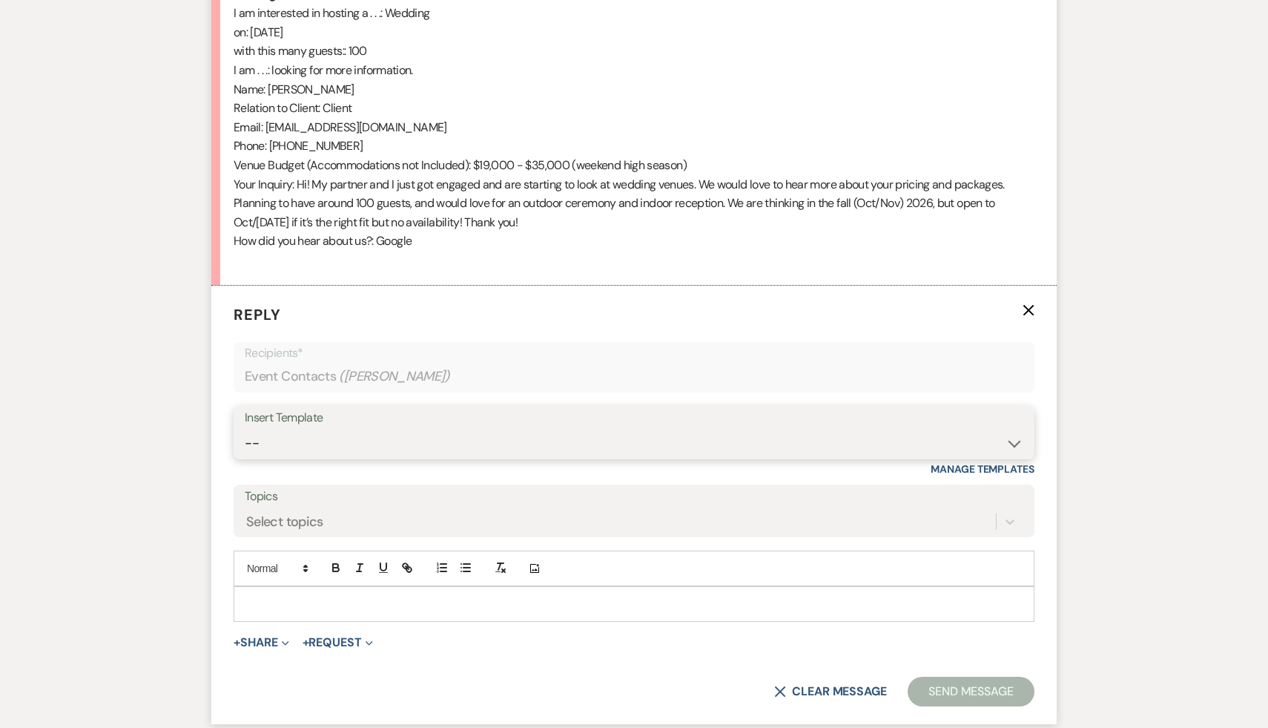
click at [1014, 443] on select "-- Weven Planning Portal Introduction (Booked Events) Initial Inquiry Response …" at bounding box center [634, 443] width 779 height 29
select select "566"
click at [245, 429] on select "-- Weven Planning Portal Introduction (Booked Events) Initial Inquiry Response …" at bounding box center [634, 443] width 779 height 29
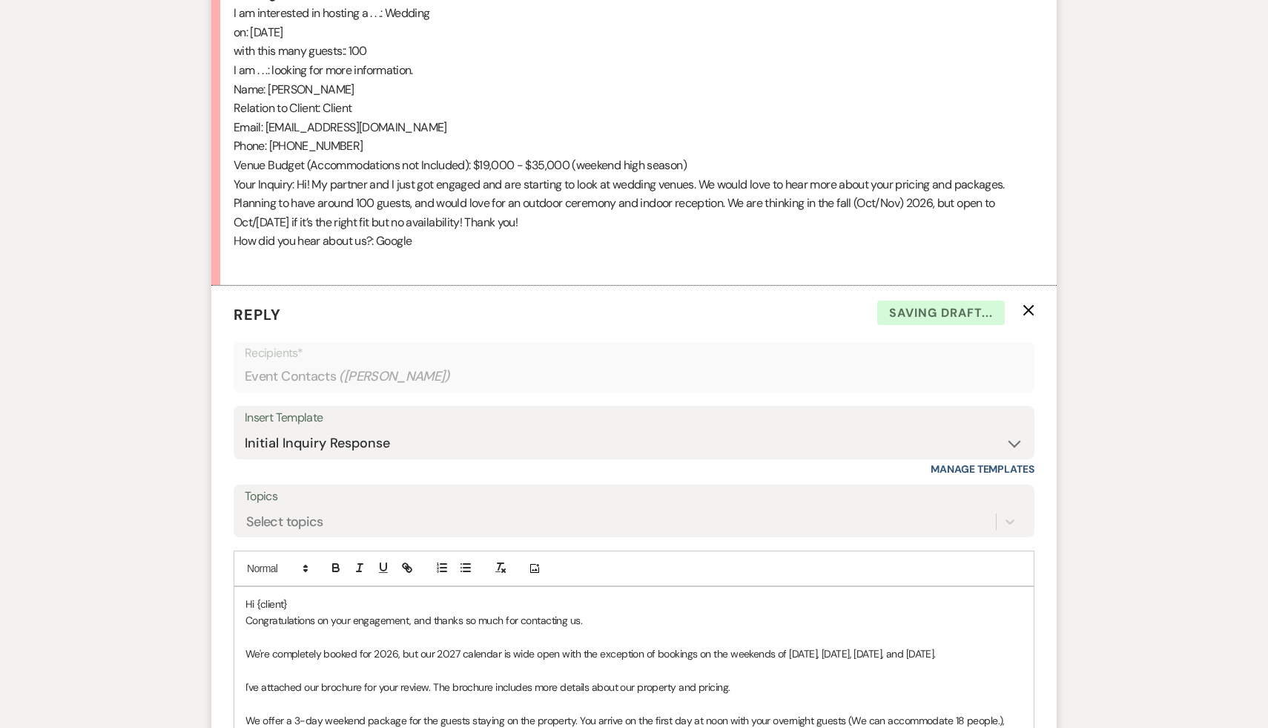
click at [346, 607] on p "Hi {client}" at bounding box center [633, 604] width 777 height 16
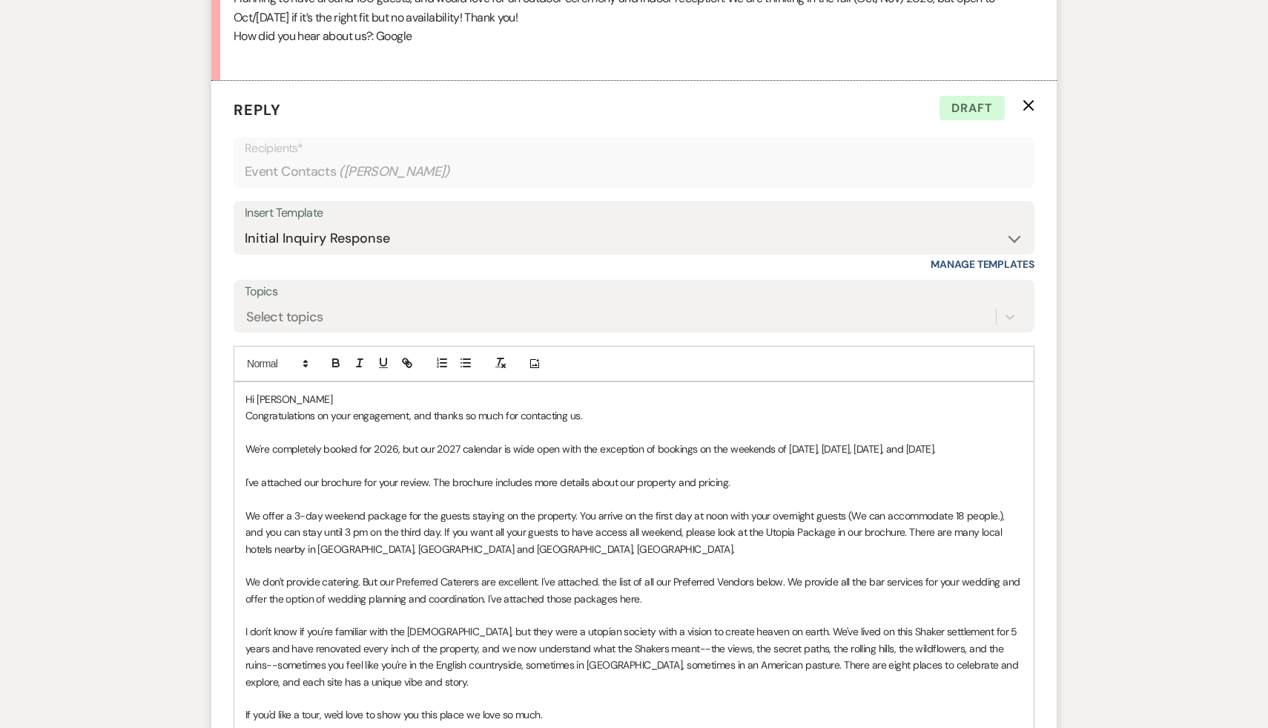
scroll to position [1420, 0]
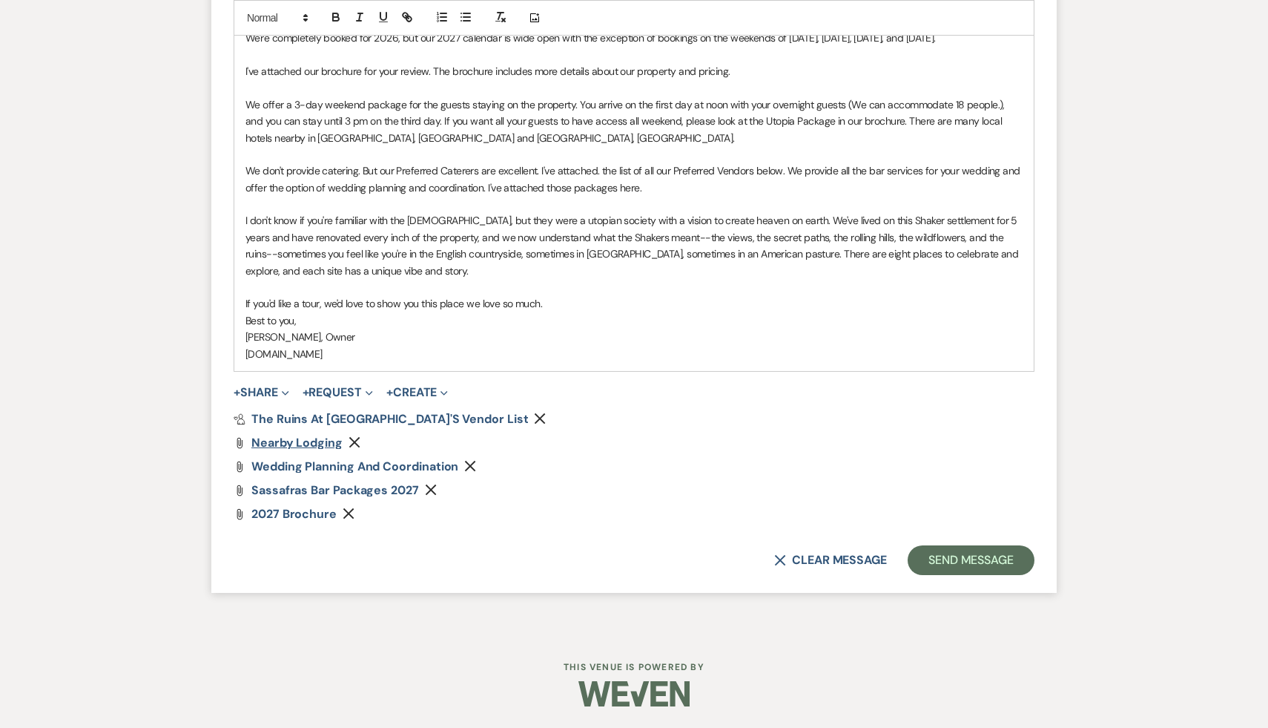
click at [326, 443] on span "Nearby Lodging" at bounding box center [296, 443] width 91 height 16
click at [365, 492] on span "Sassafras Bar Packages 2027" at bounding box center [335, 490] width 168 height 16
click at [409, 415] on span "The Ruins at [GEOGRAPHIC_DATA]'s Vendor List" at bounding box center [389, 419] width 277 height 16
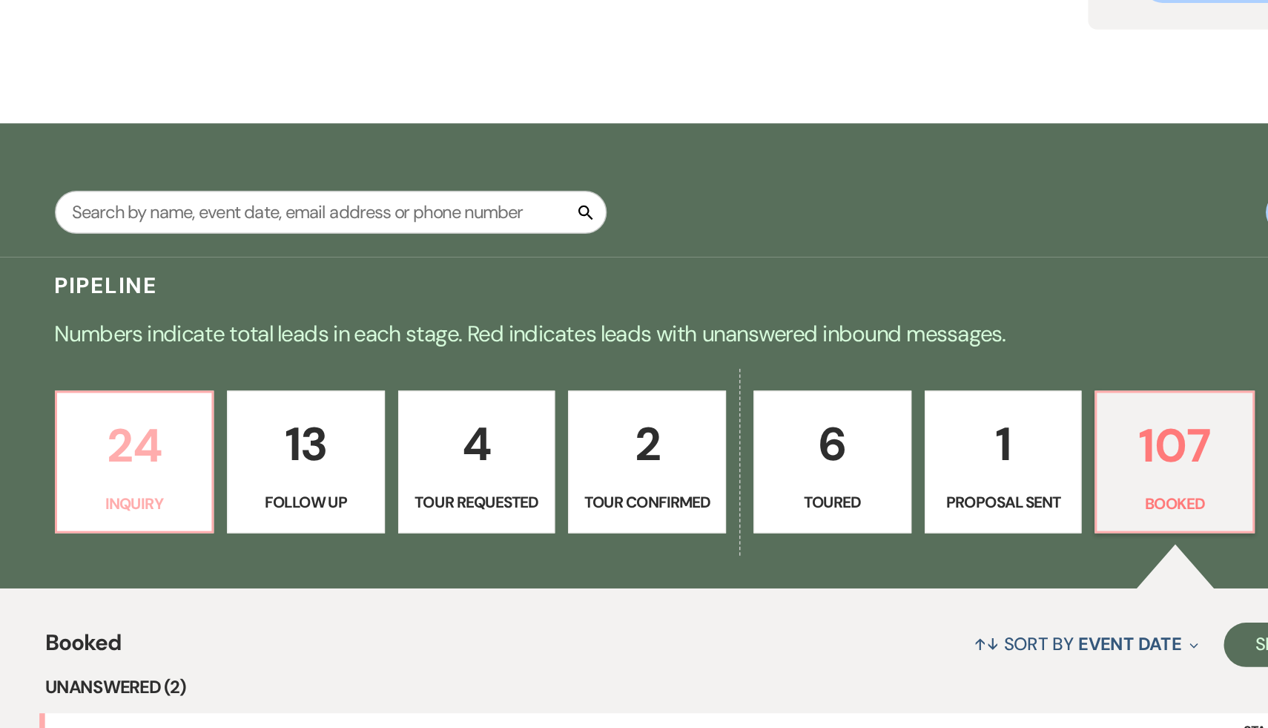
click at [222, 499] on p "24" at bounding box center [217, 496] width 87 height 50
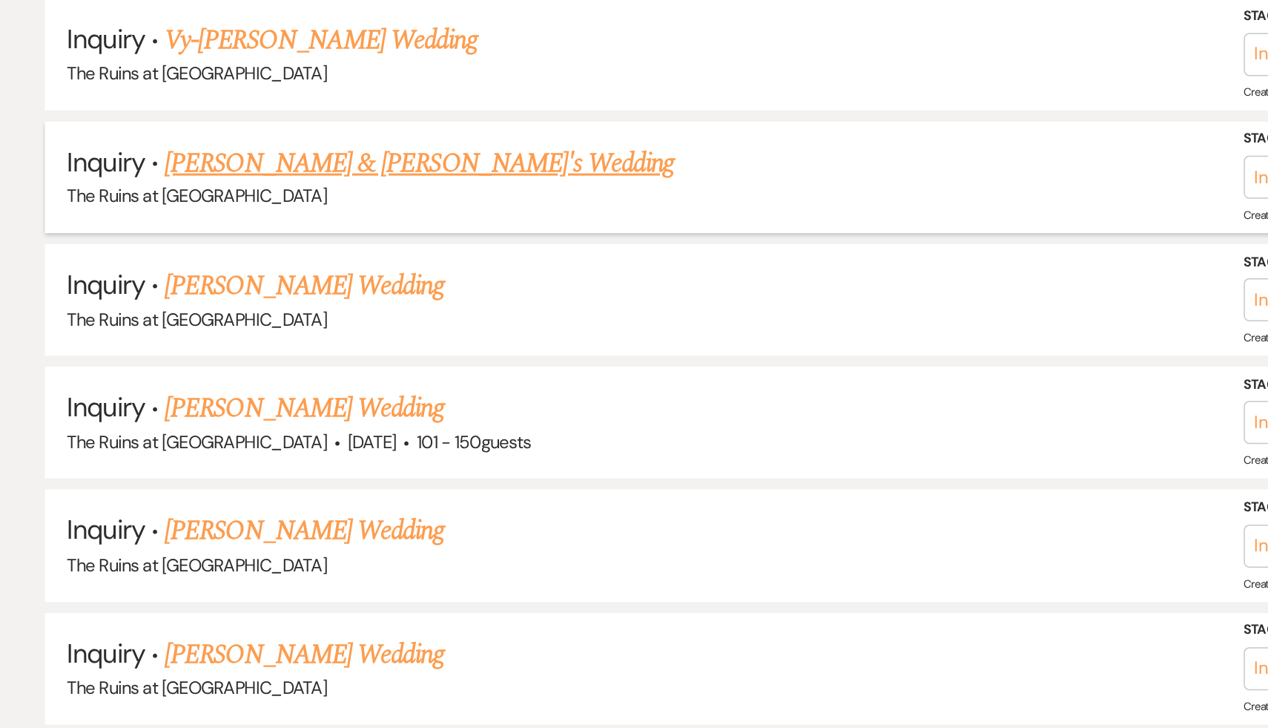
scroll to position [834, 0]
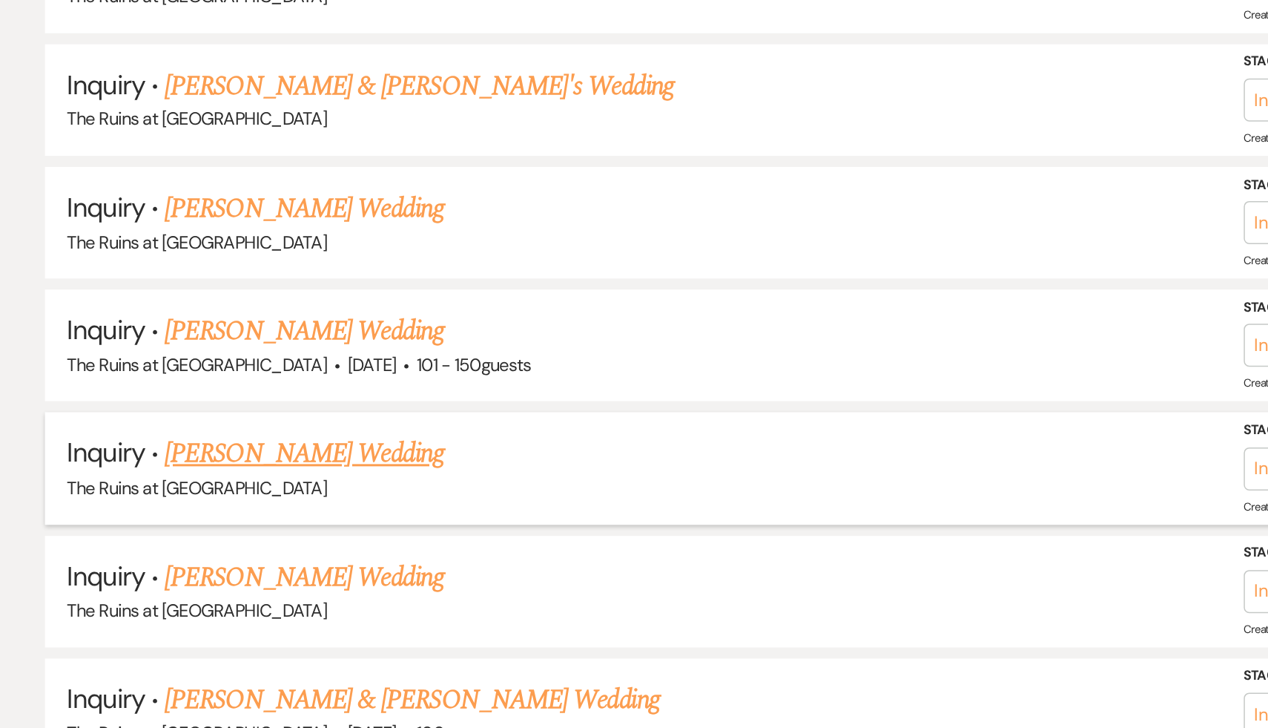
click at [329, 537] on link "Isabel Bowen's Wedding" at bounding box center [332, 543] width 188 height 27
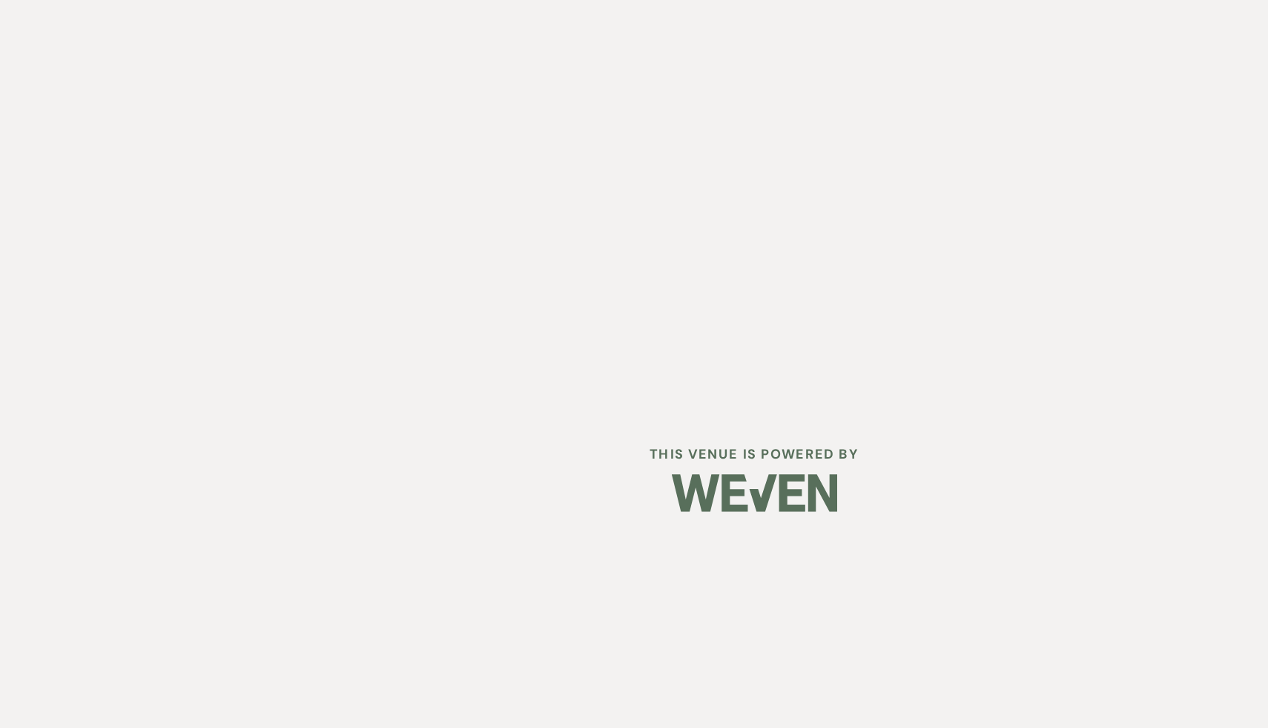
select select "5"
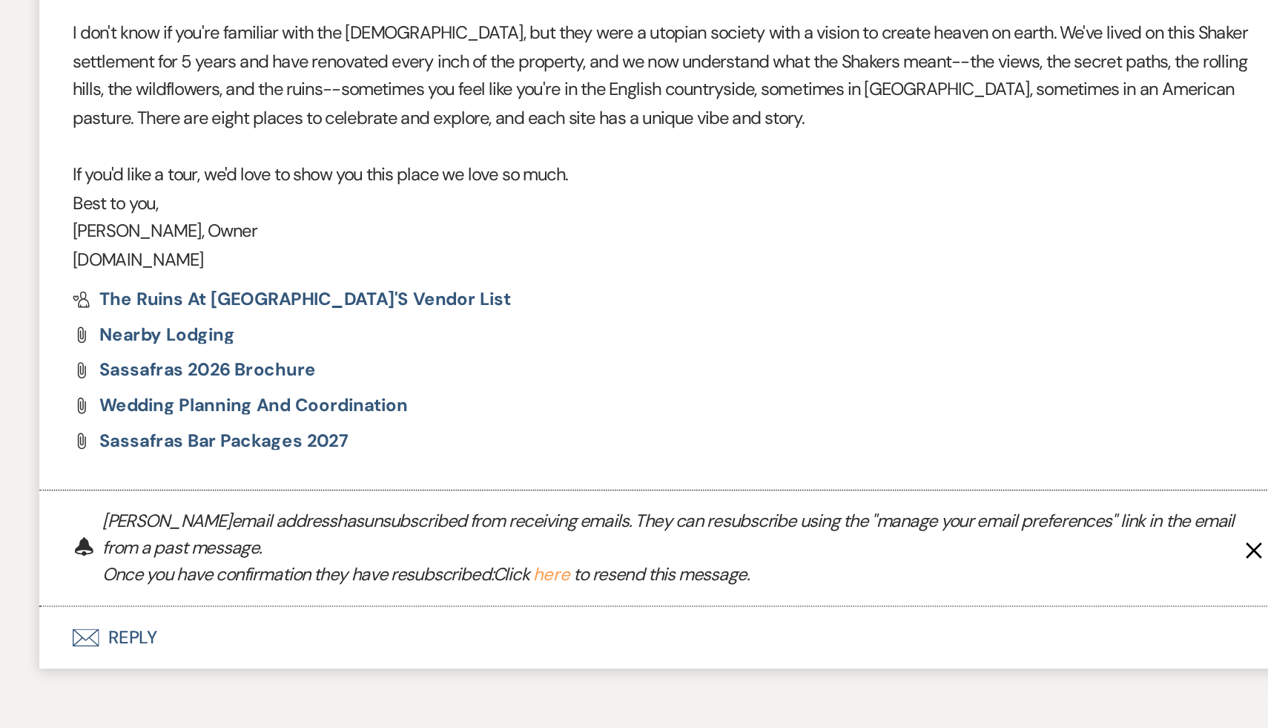
scroll to position [1150, 0]
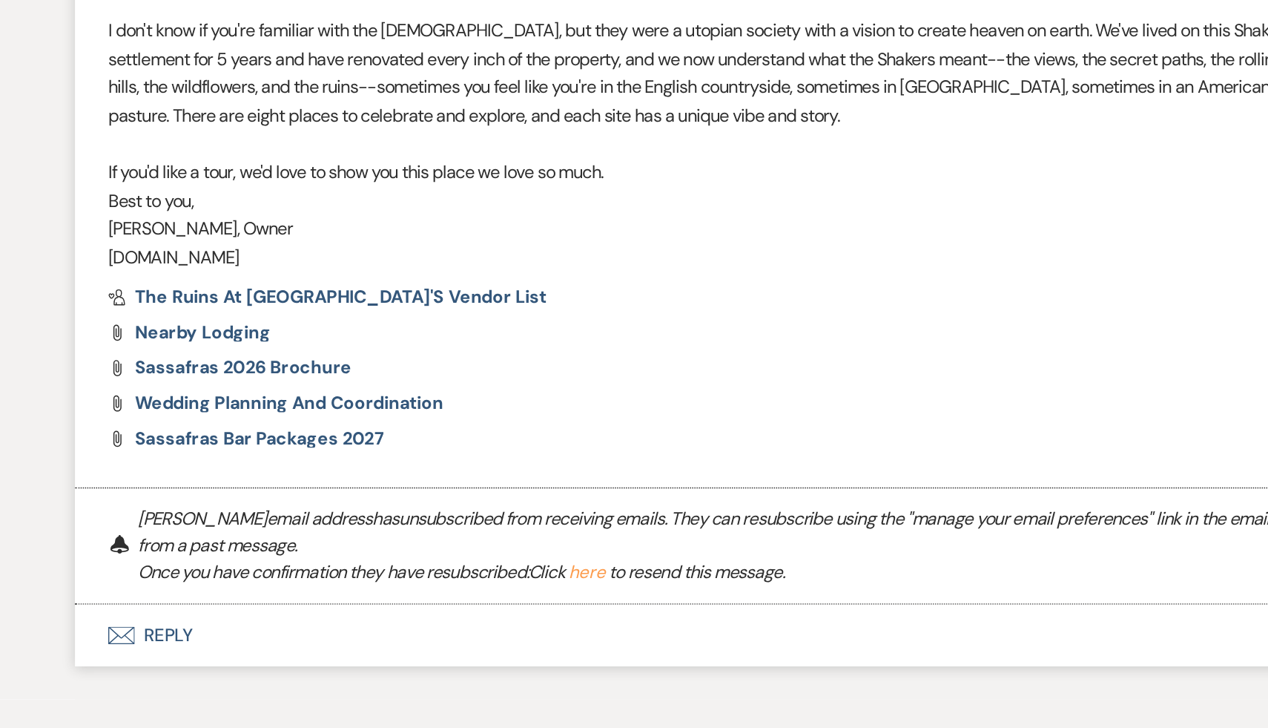
click at [567, 623] on button "here" at bounding box center [555, 623] width 24 height 12
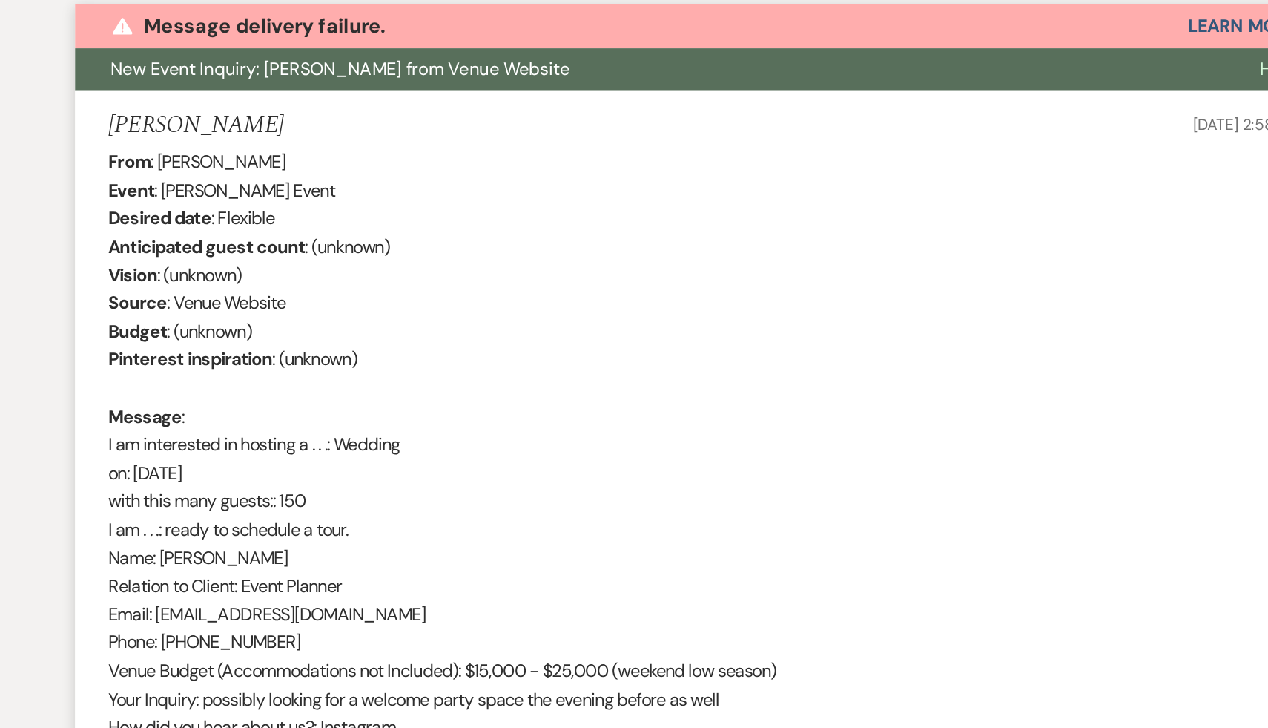
scroll to position [0, 0]
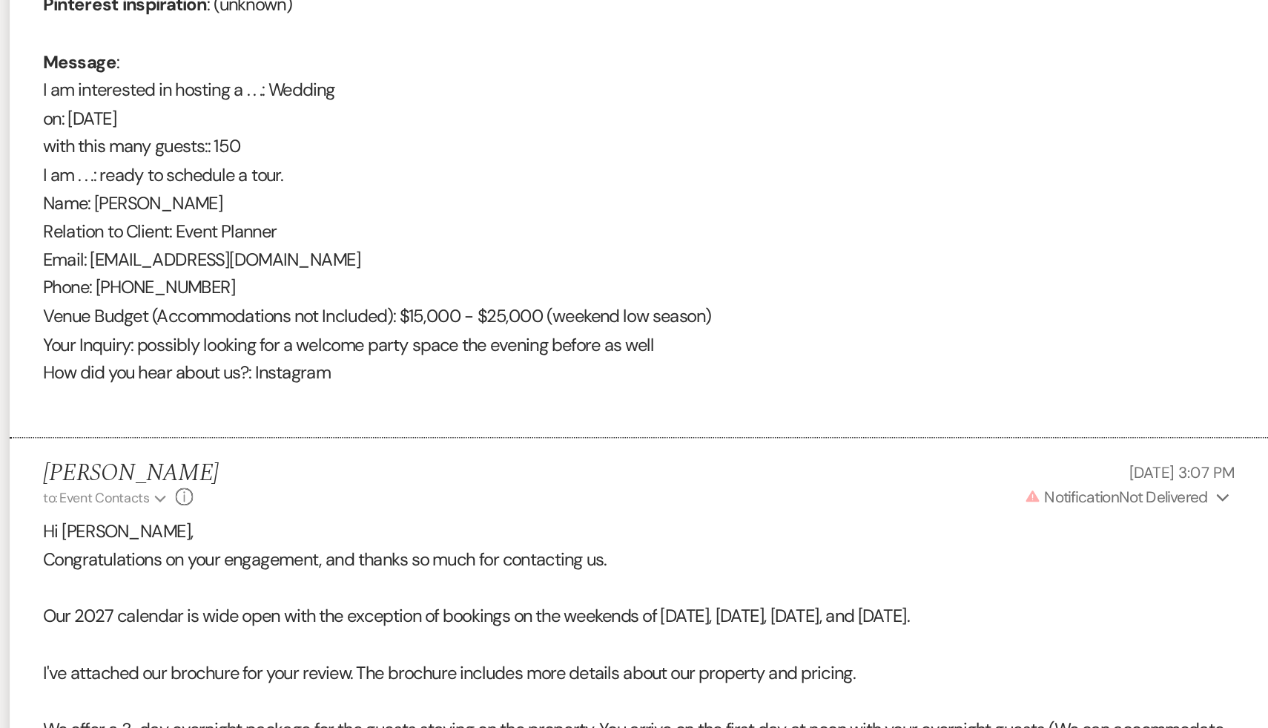
scroll to position [786, 0]
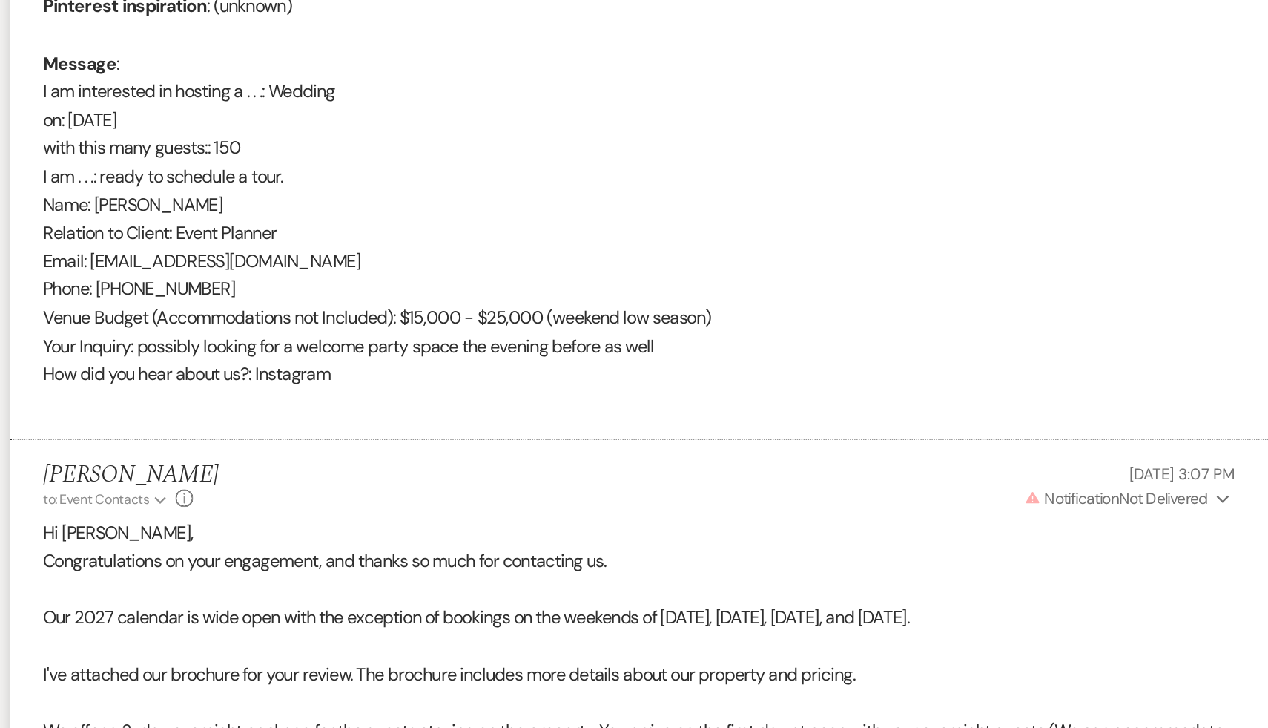
click at [487, 338] on div "[PERSON_NAME] to: Event Contacts Expand Info [DATE] 3:07 PM Warning Notificatio…" at bounding box center [634, 326] width 801 height 32
click at [735, 223] on div "From : [PERSON_NAME] Event : [PERSON_NAME] Event Desired date : Flexible Antici…" at bounding box center [634, 71] width 801 height 418
click at [744, 237] on div "From : [PERSON_NAME] Event : [PERSON_NAME] Event Desired date : Flexible Antici…" at bounding box center [634, 71] width 801 height 418
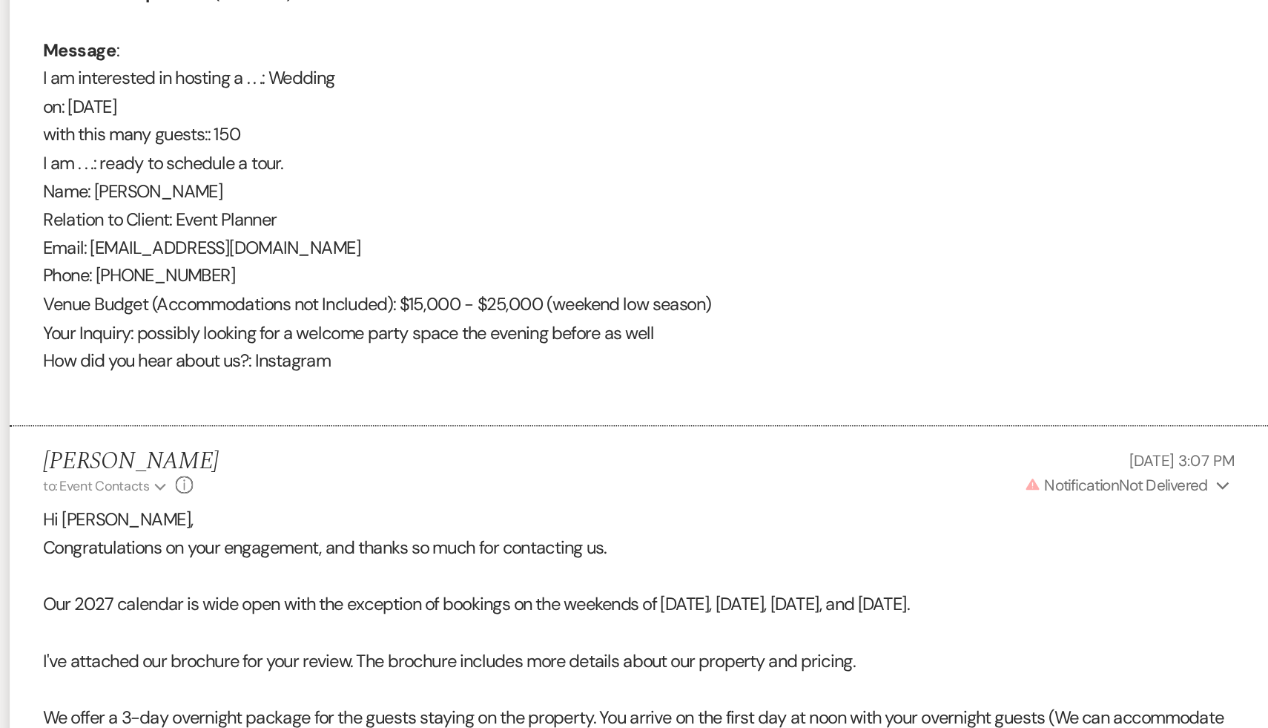
click at [634, 340] on div "[PERSON_NAME] to: Event Contacts Expand Info [DATE] 3:07 PM Warning Notificatio…" at bounding box center [634, 326] width 801 height 32
click at [764, 234] on div "From : [PERSON_NAME] Event : [PERSON_NAME] Event Desired date : Flexible Antici…" at bounding box center [634, 71] width 801 height 418
click at [758, 239] on div "From : [PERSON_NAME] Event : [PERSON_NAME] Event Desired date : Flexible Antici…" at bounding box center [634, 71] width 801 height 418
click at [713, 225] on div "From : Isabel Bowen Event : Isabel Bowen's Event Desired date : Flexible Antici…" at bounding box center [634, 71] width 801 height 418
click at [746, 254] on div "From : Isabel Bowen Event : Isabel Bowen's Event Desired date : Flexible Antici…" at bounding box center [634, 71] width 801 height 418
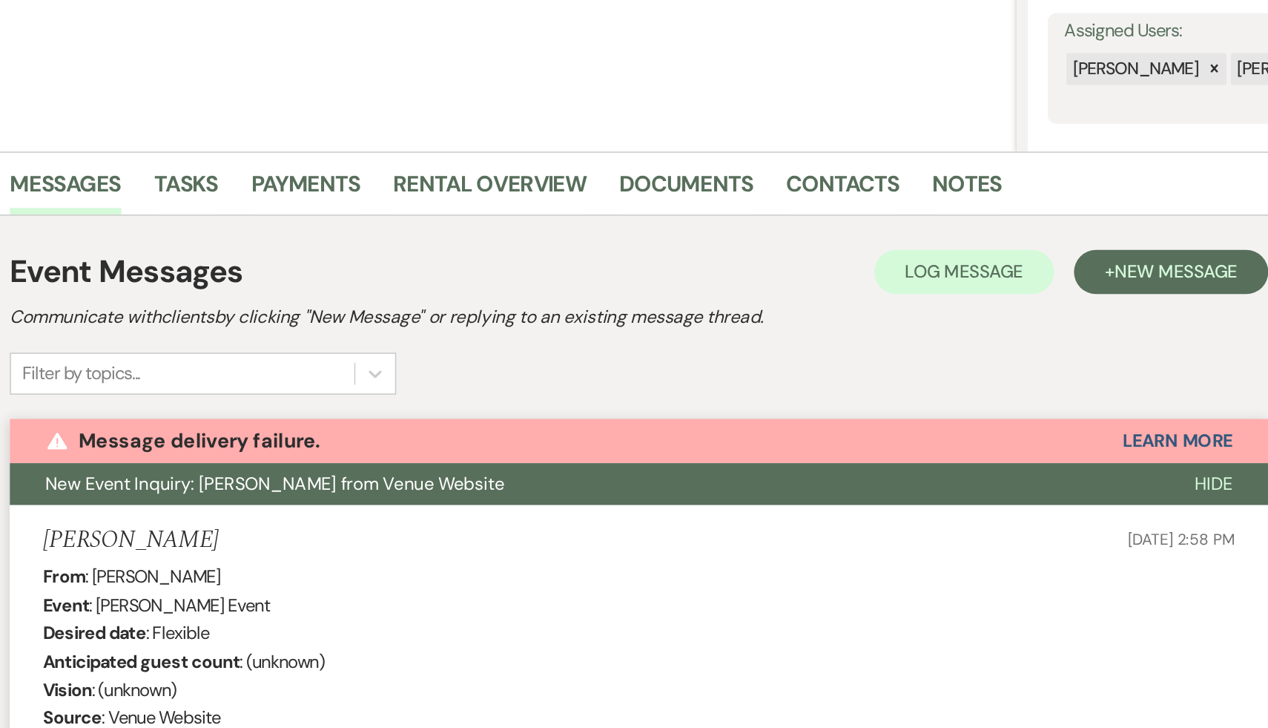
scroll to position [251, 0]
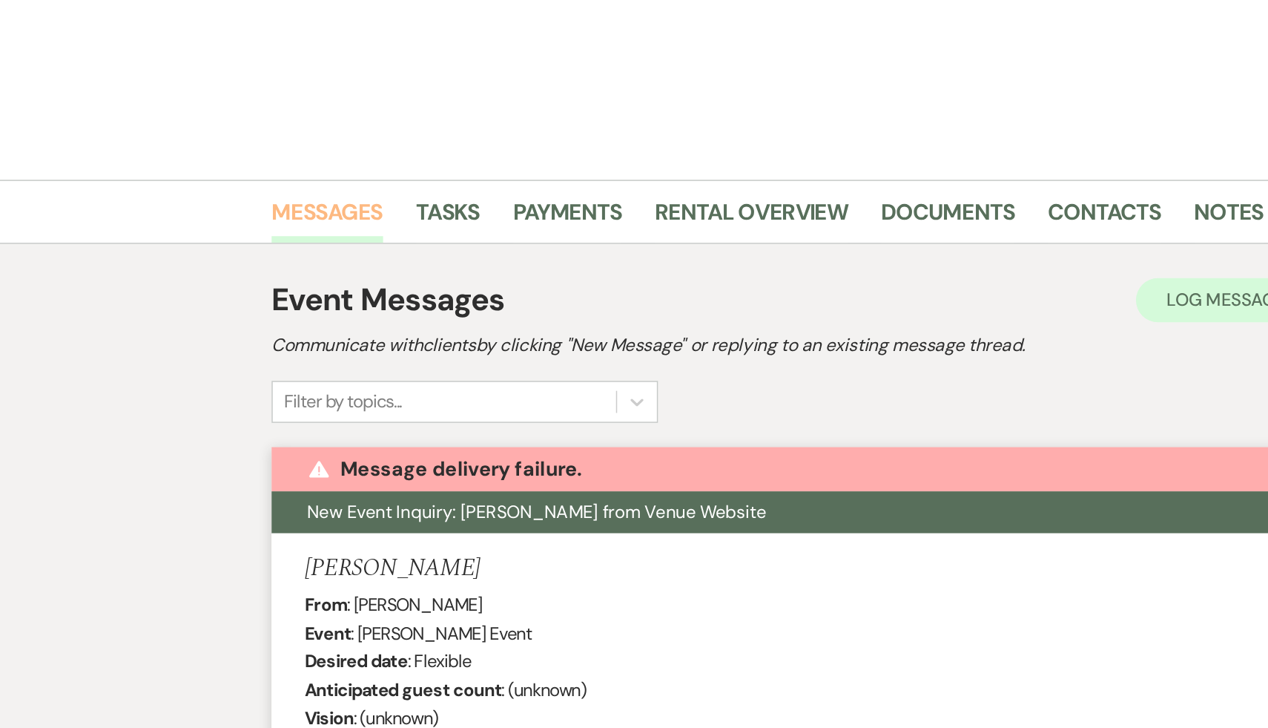
click at [257, 141] on link "Messages" at bounding box center [248, 147] width 75 height 33
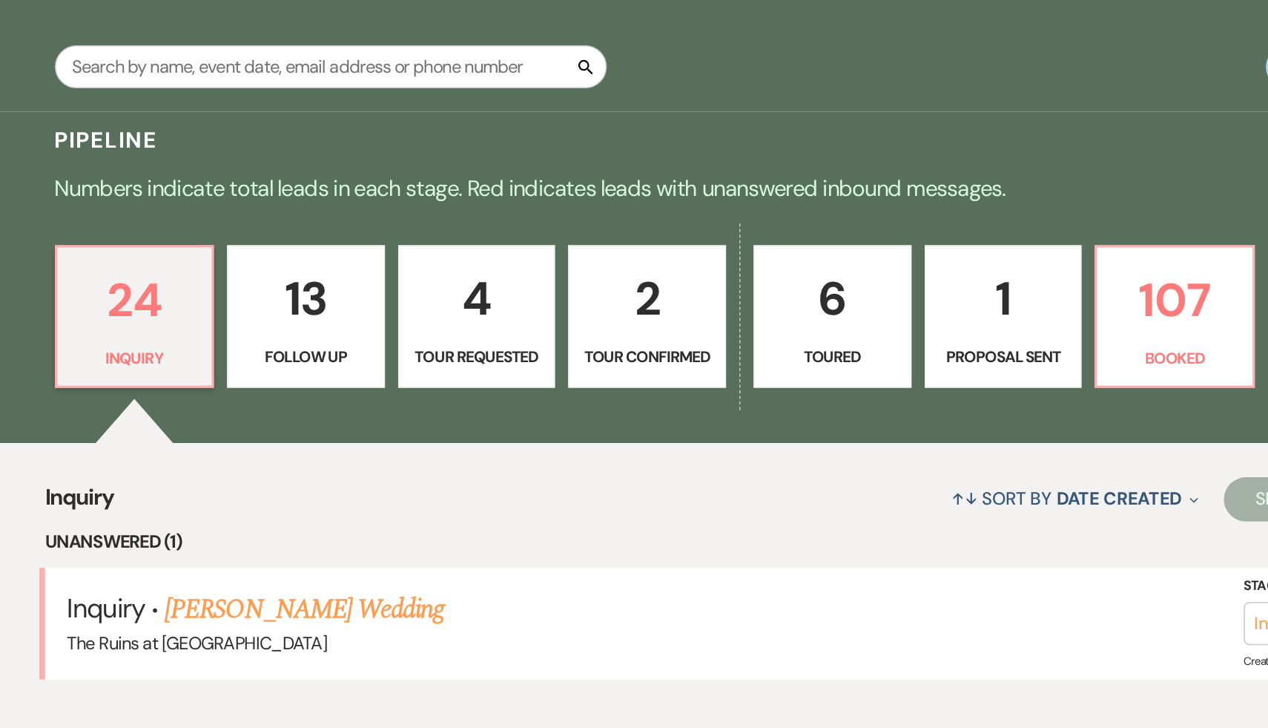
scroll to position [56, 0]
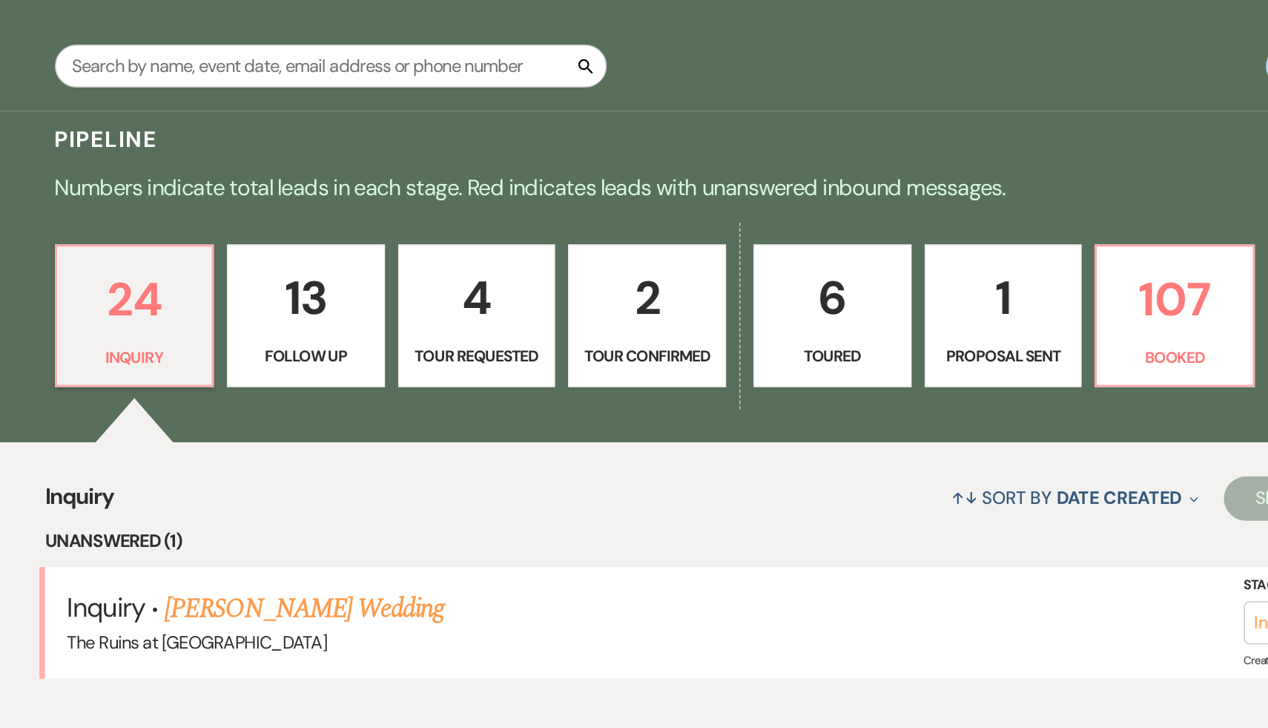
click at [403, 574] on div "↑↓ Sort By Date Created Expand Send Mass Message" at bounding box center [657, 572] width 908 height 39
click at [412, 574] on div "↑↓ Sort By Date Created Expand Send Mass Message" at bounding box center [657, 572] width 908 height 39
click at [321, 589] on div "↑↓ Sort By Date Created Expand Send Mass Message" at bounding box center [657, 572] width 908 height 39
click at [623, 337] on div "Pipeline Filters Expand" at bounding box center [634, 332] width 1068 height 39
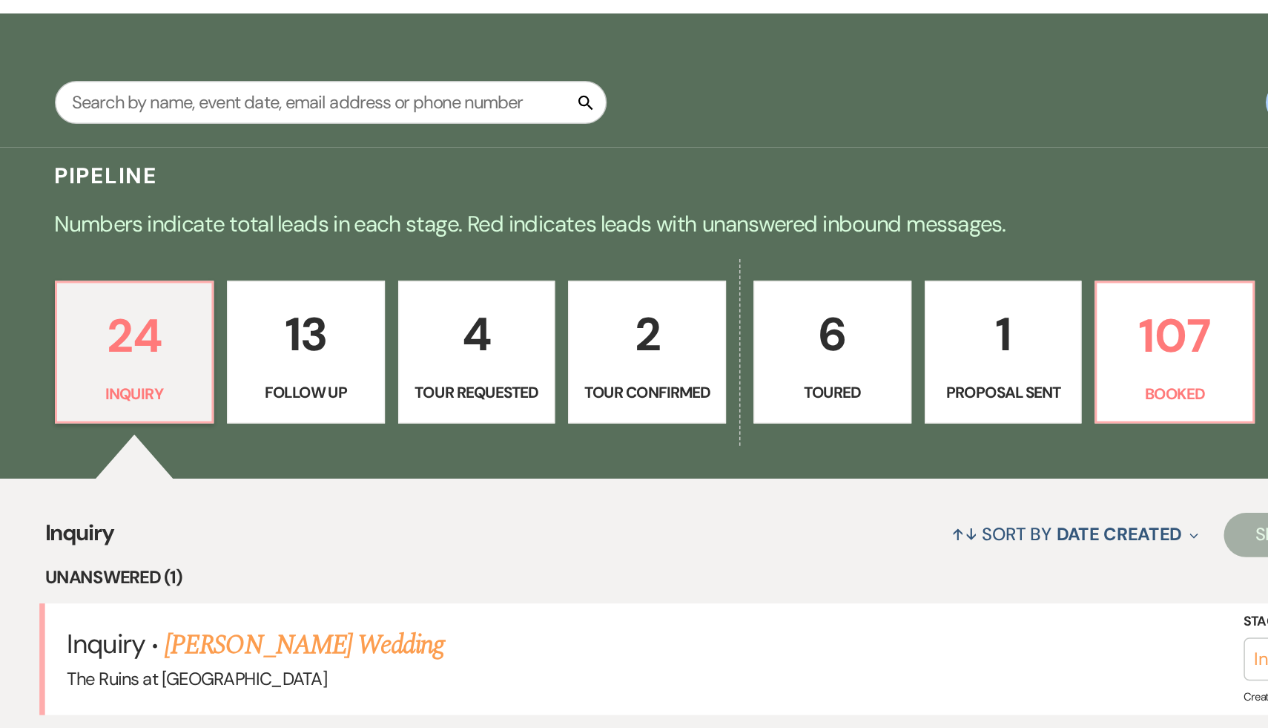
scroll to position [68, 0]
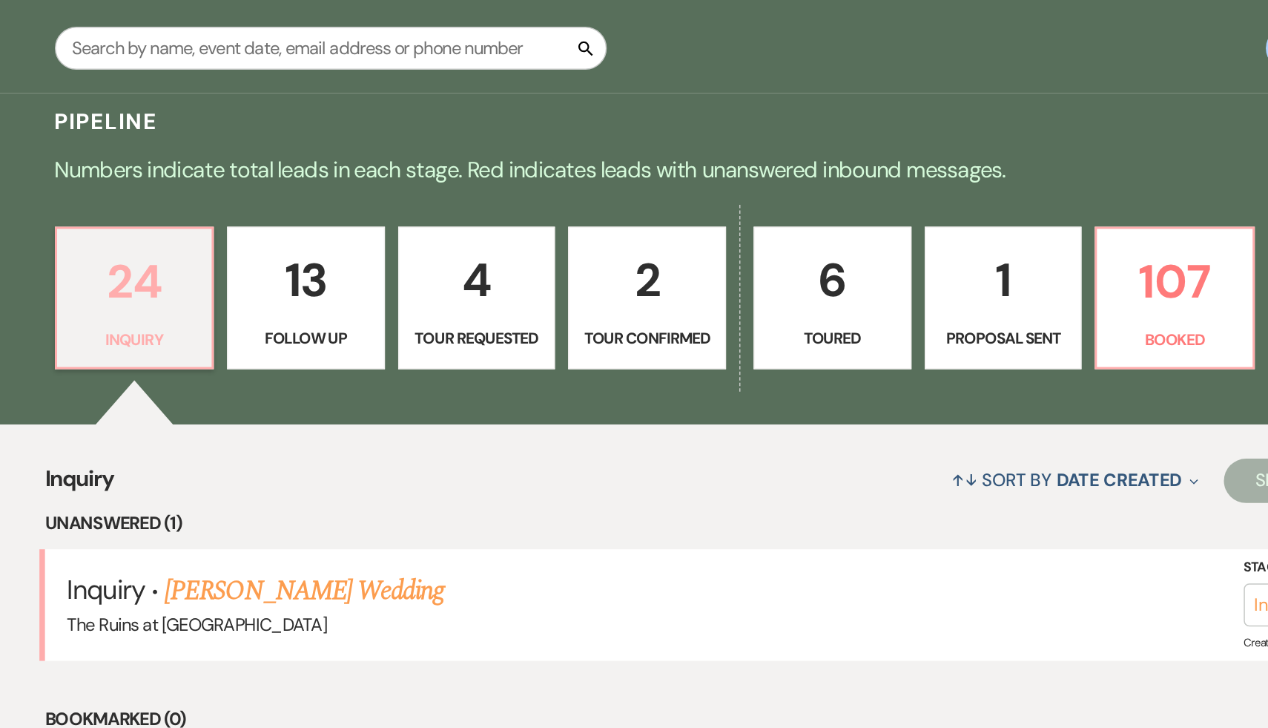
click at [217, 425] on p "24" at bounding box center [217, 428] width 87 height 50
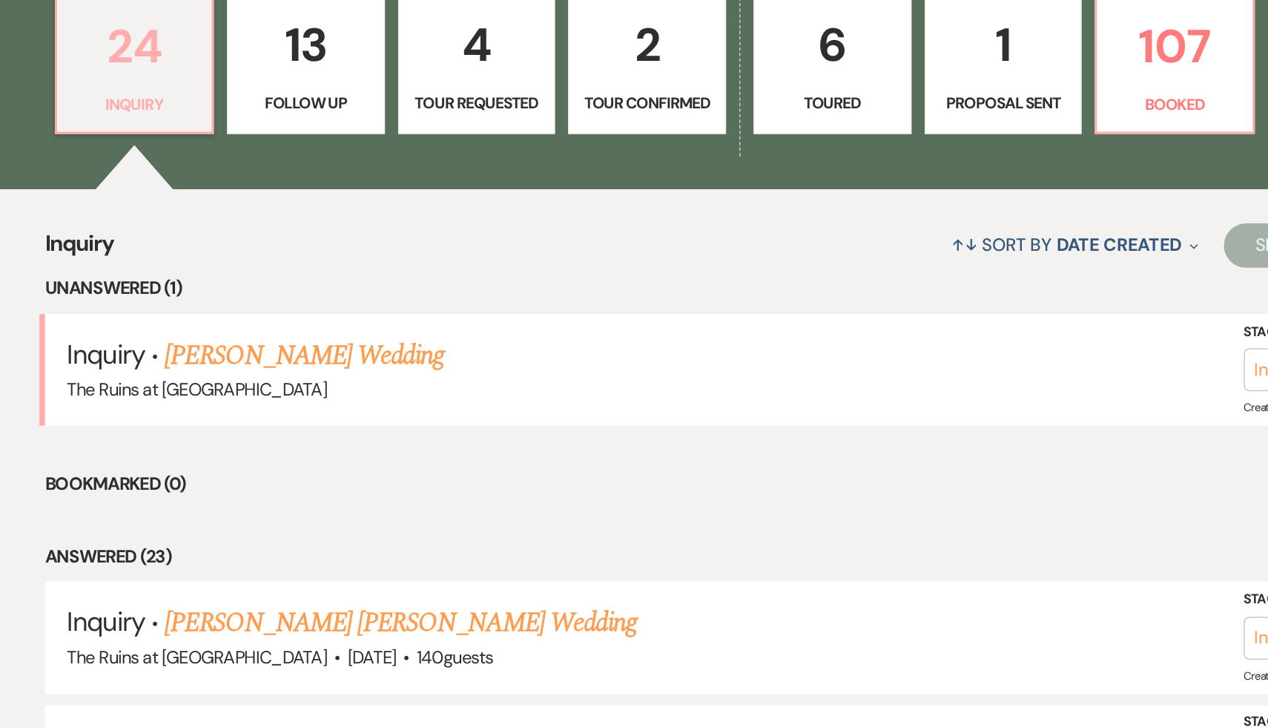
scroll to position [300, 0]
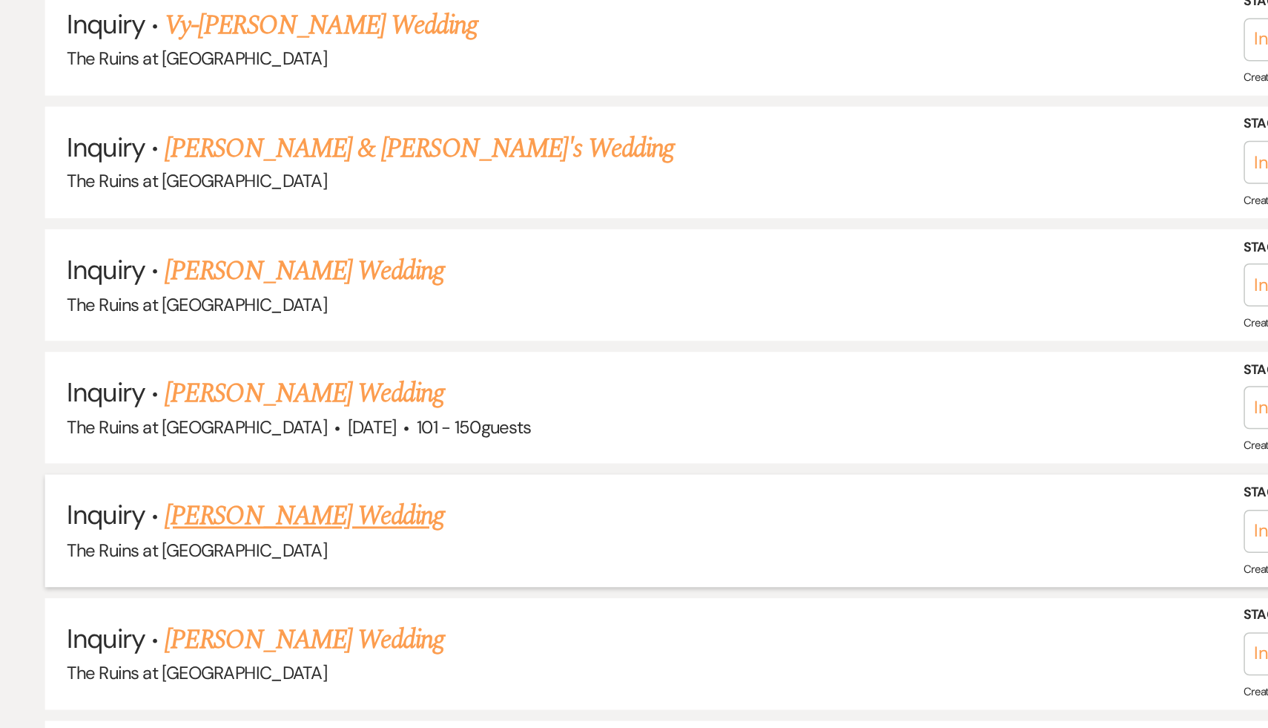
click at [362, 583] on link "Isabel Bowen's Wedding" at bounding box center [332, 585] width 188 height 27
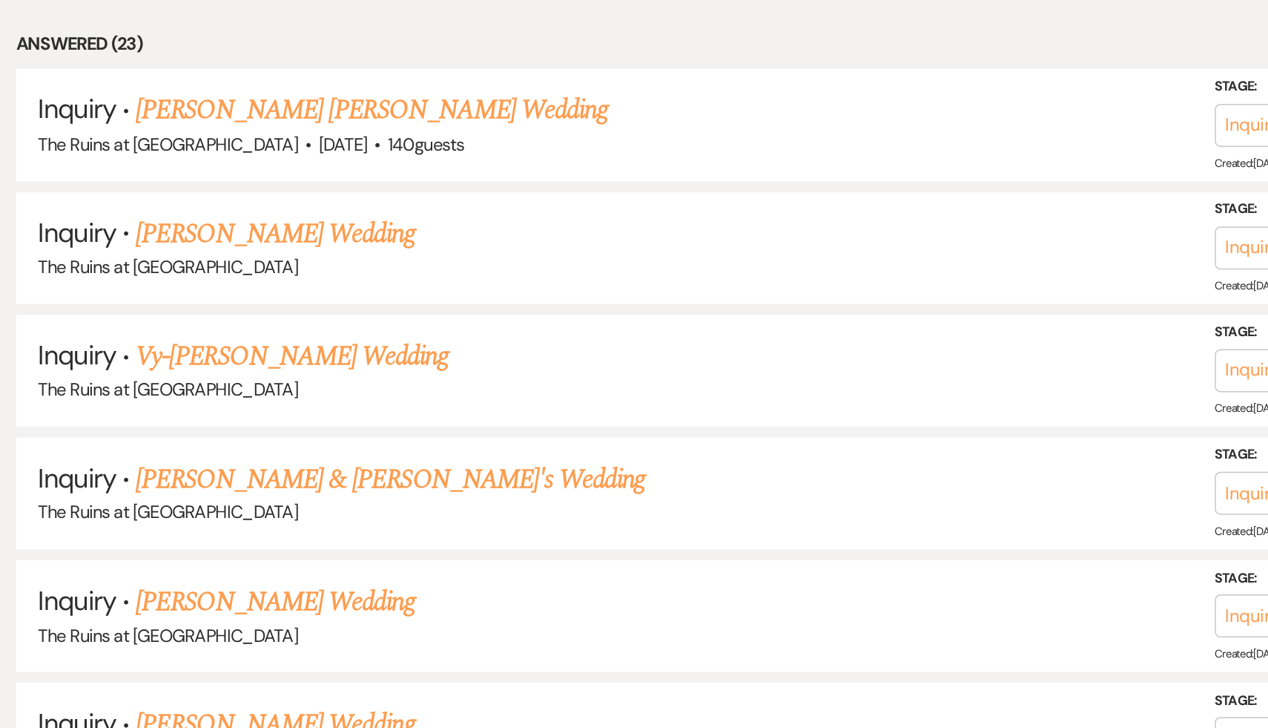
select select "5"
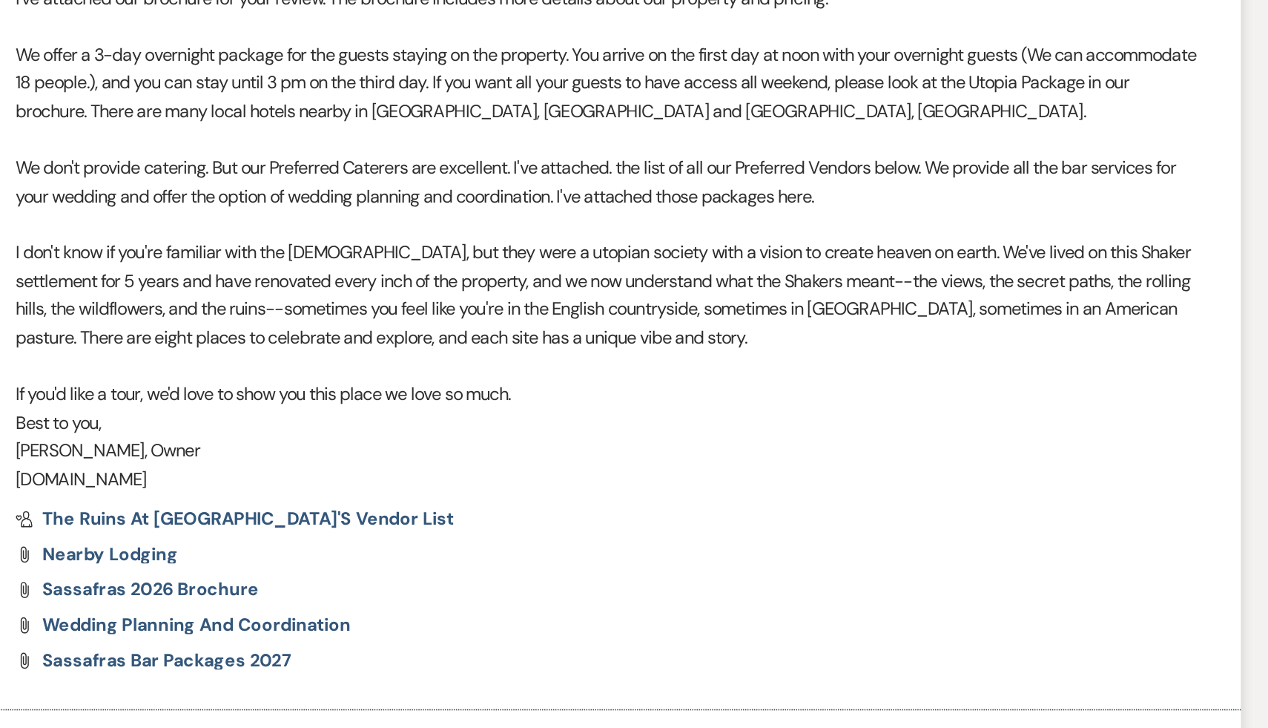
scroll to position [1001, 0]
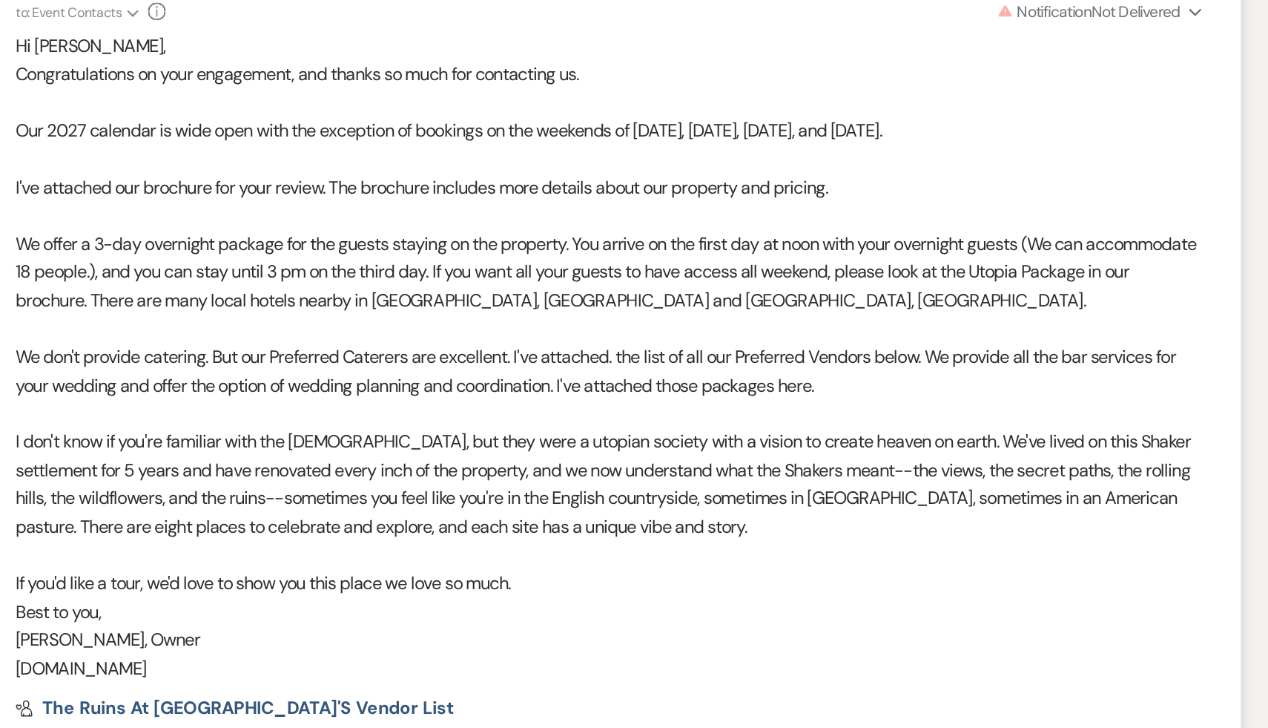
drag, startPoint x: 380, startPoint y: 561, endPoint x: 225, endPoint y: 148, distance: 441.2
click at [225, 148] on li "Carol Reichert to: Event Contacts Expand Info Oct 10, 2025, 3:07 PM Warning Not…" at bounding box center [633, 398] width 845 height 636
copy div "Hi Isabel, Congratulations on your engagement, and thanks so much for contactin…"
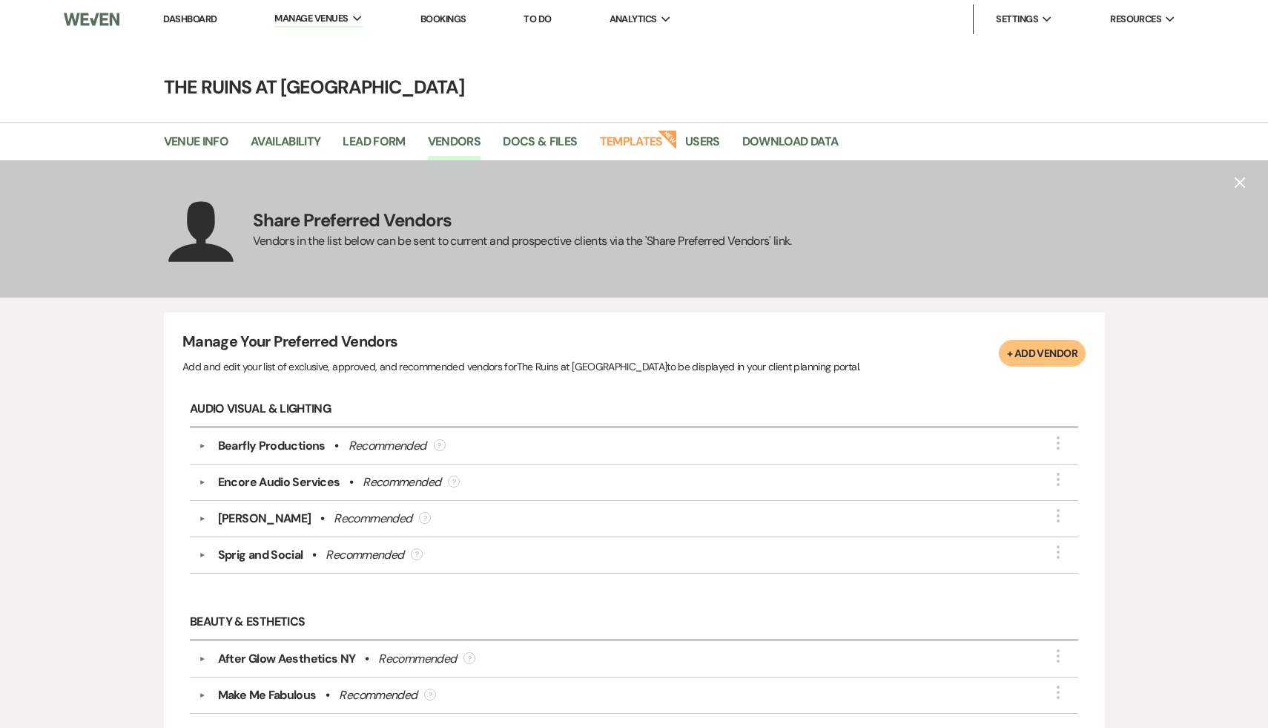
click at [605, 264] on div "Share Preferred Vendors Vendors in the list below can be sent to current and pr…" at bounding box center [522, 229] width 539 height 111
click at [464, 136] on link "Vendors" at bounding box center [454, 146] width 53 height 28
